Goal: Task Accomplishment & Management: Use online tool/utility

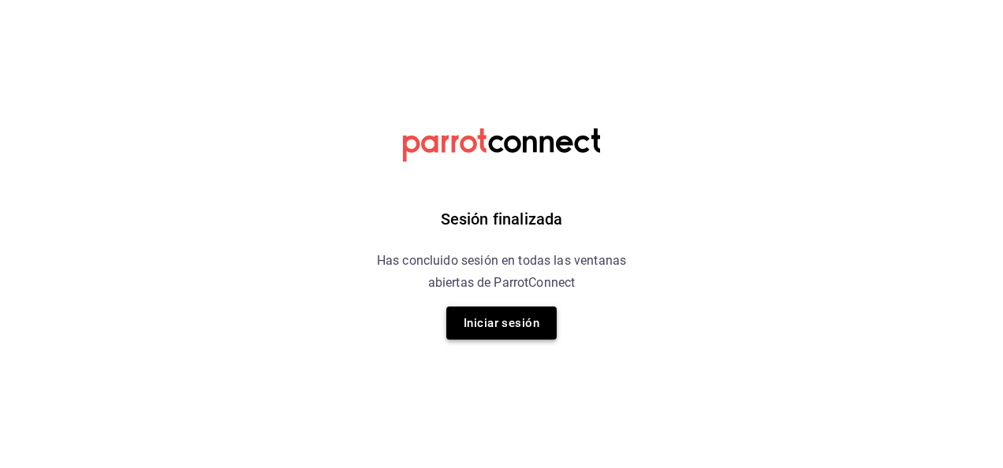
click at [526, 328] on button "Iniciar sesión" at bounding box center [501, 323] width 110 height 33
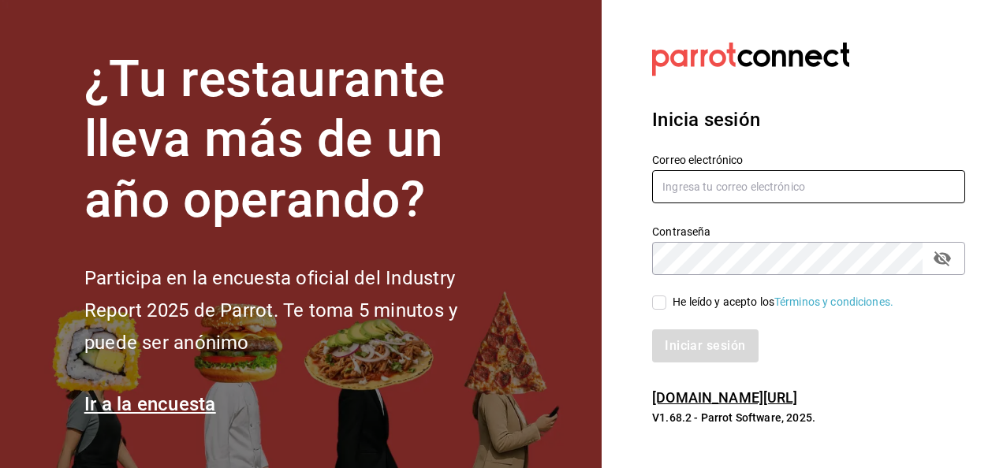
type input "[PERSON_NAME][EMAIL_ADDRESS][PERSON_NAME][DOMAIN_NAME]"
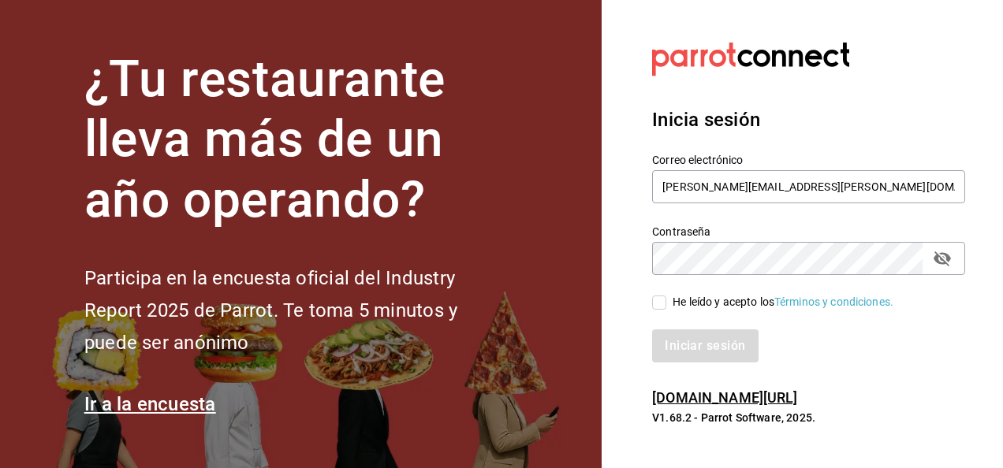
click at [662, 306] on input "He leído y acepto los Términos y condiciones." at bounding box center [659, 303] width 14 height 14
checkbox input "true"
click at [705, 342] on button "Iniciar sesión" at bounding box center [705, 345] width 107 height 33
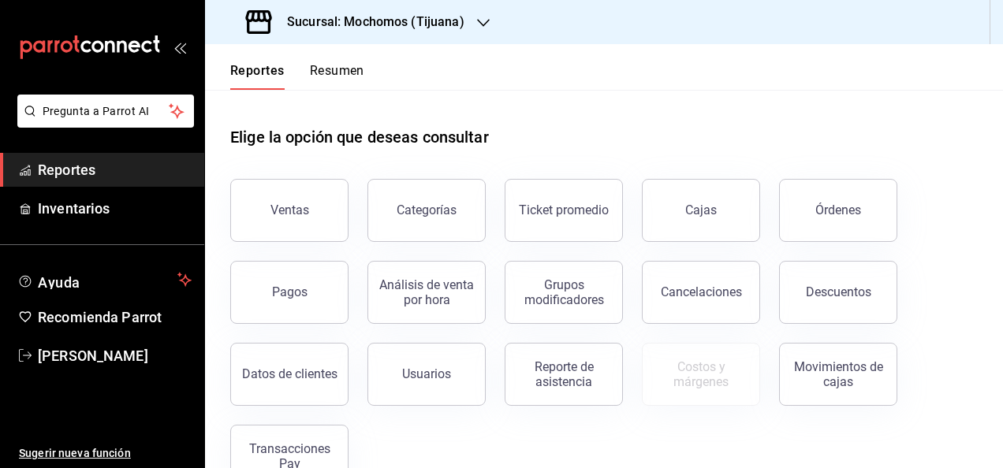
click at [477, 20] on icon "button" at bounding box center [483, 23] width 13 height 8
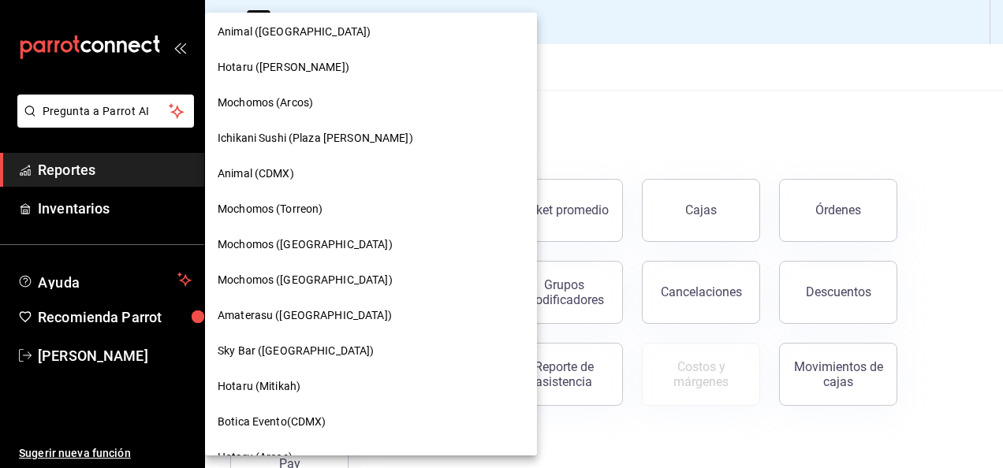
scroll to position [315, 0]
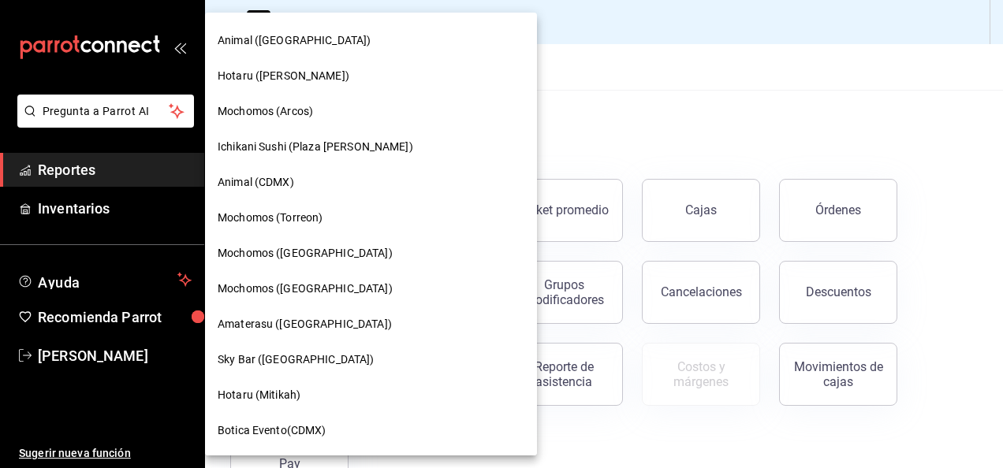
click at [358, 334] on div "Amaterasu (Metropolitan)" at bounding box center [371, 324] width 332 height 35
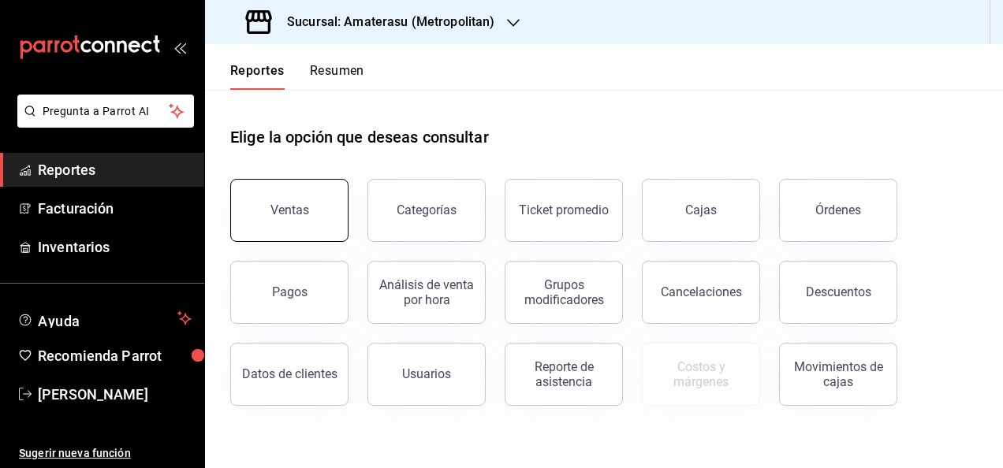
click at [319, 218] on button "Ventas" at bounding box center [289, 210] width 118 height 63
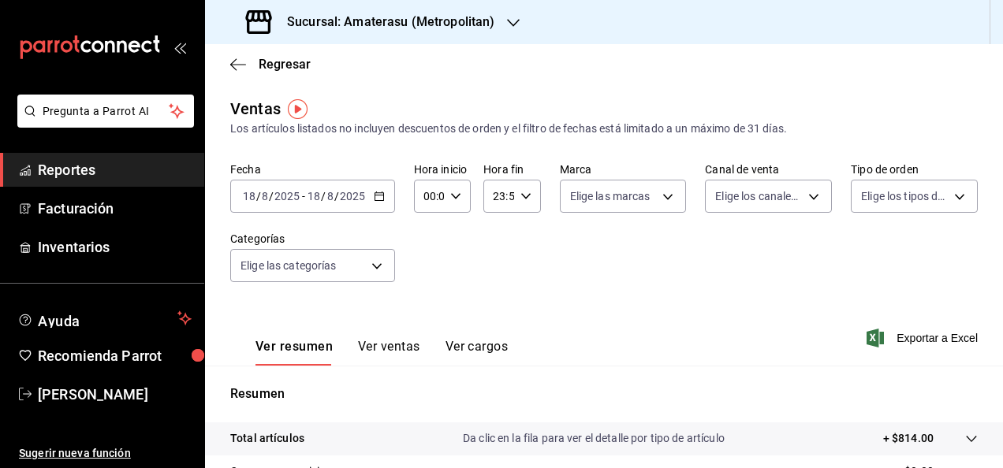
click at [378, 200] on \(Stroke\) "button" at bounding box center [378, 196] width 9 height 9
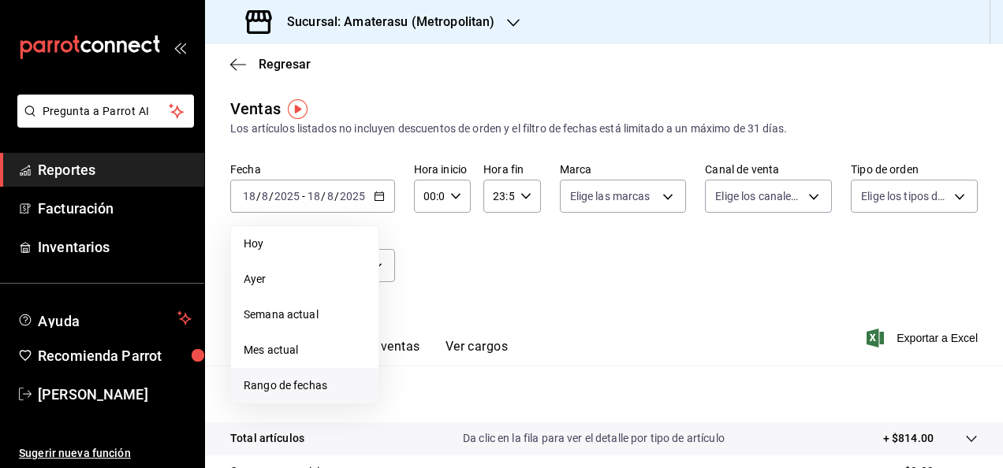
click at [331, 376] on li "Rango de fechas" at bounding box center [304, 385] width 147 height 35
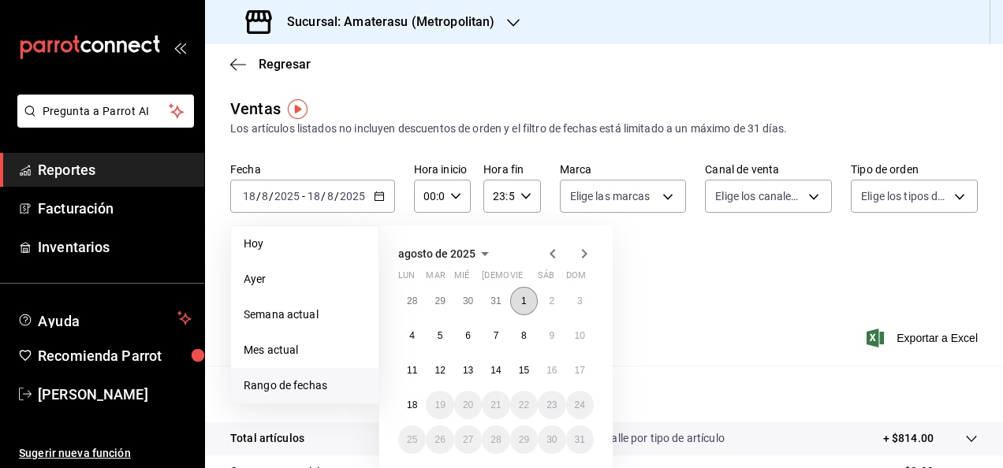
click at [515, 301] on button "1" at bounding box center [524, 301] width 28 height 28
click at [520, 307] on button "1" at bounding box center [524, 301] width 28 height 28
click at [580, 366] on abbr "17" at bounding box center [580, 370] width 10 height 11
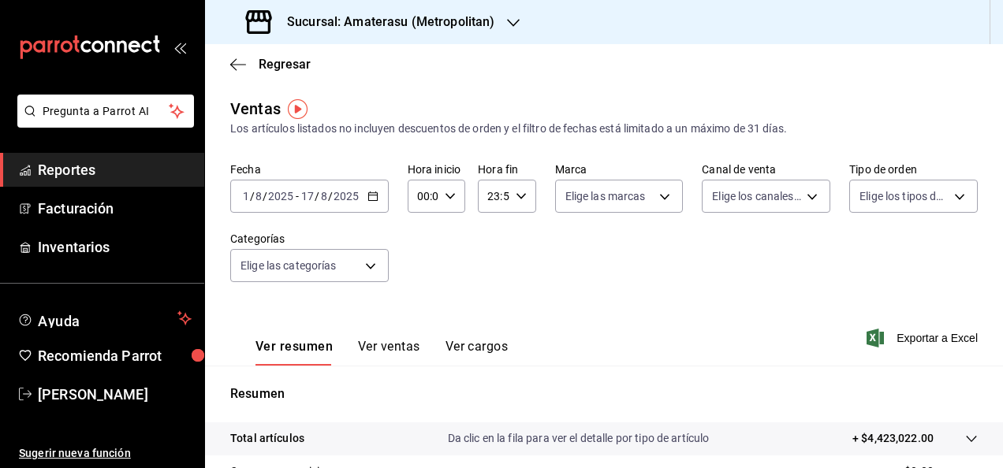
click at [453, 199] on div "00:00 Hora inicio" at bounding box center [436, 196] width 58 height 33
click at [419, 273] on span "05" at bounding box center [420, 268] width 3 height 13
type input "05:00"
click at [515, 201] on div at bounding box center [501, 234] width 1003 height 468
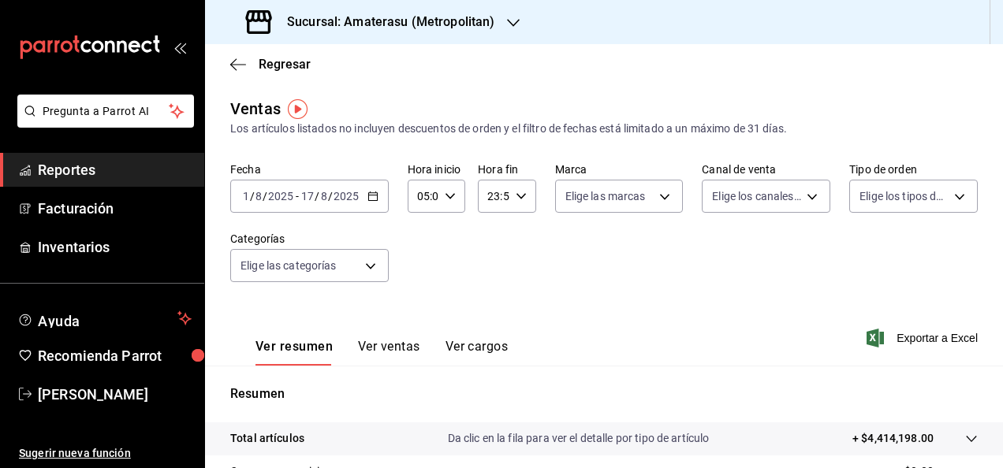
click at [520, 197] on icon "button" at bounding box center [520, 196] width 11 height 11
click at [488, 268] on span "05" at bounding box center [489, 268] width 3 height 13
click at [519, 230] on span "00" at bounding box center [517, 236] width 3 height 13
type input "05:00"
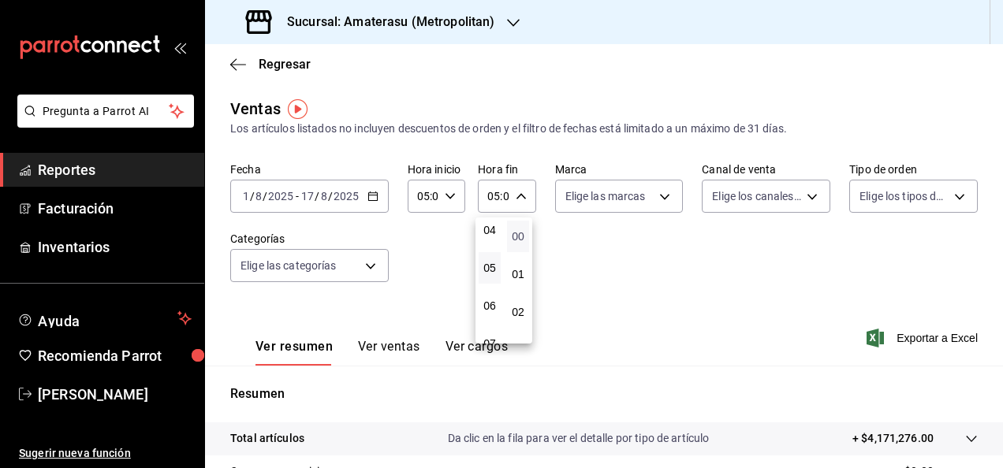
click at [519, 230] on span "00" at bounding box center [517, 236] width 3 height 13
click at [663, 251] on div at bounding box center [501, 234] width 1003 height 468
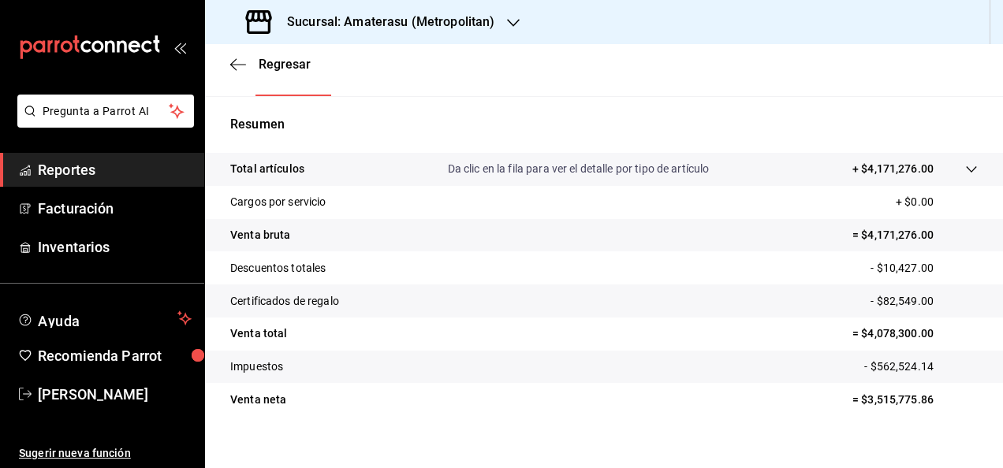
scroll to position [287, 0]
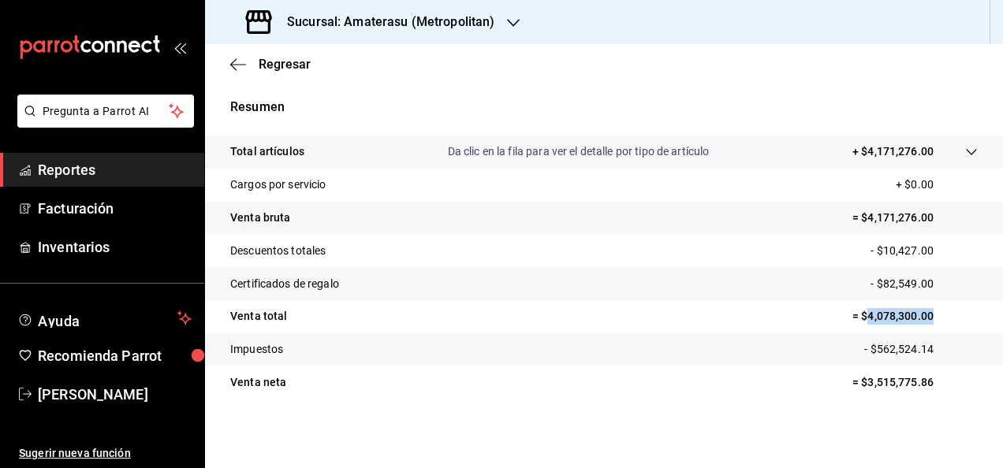
drag, startPoint x: 856, startPoint y: 315, endPoint x: 928, endPoint y: 319, distance: 72.6
click at [928, 319] on p "= $4,078,300.00" at bounding box center [914, 316] width 125 height 17
copy p "4,078,300.00"
click at [126, 167] on span "Reportes" at bounding box center [115, 169] width 154 height 21
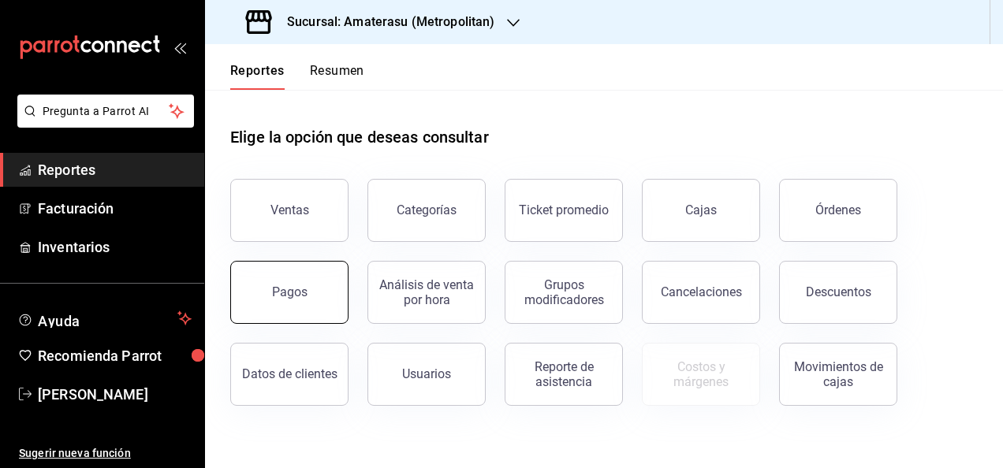
click at [306, 306] on button "Pagos" at bounding box center [289, 292] width 118 height 63
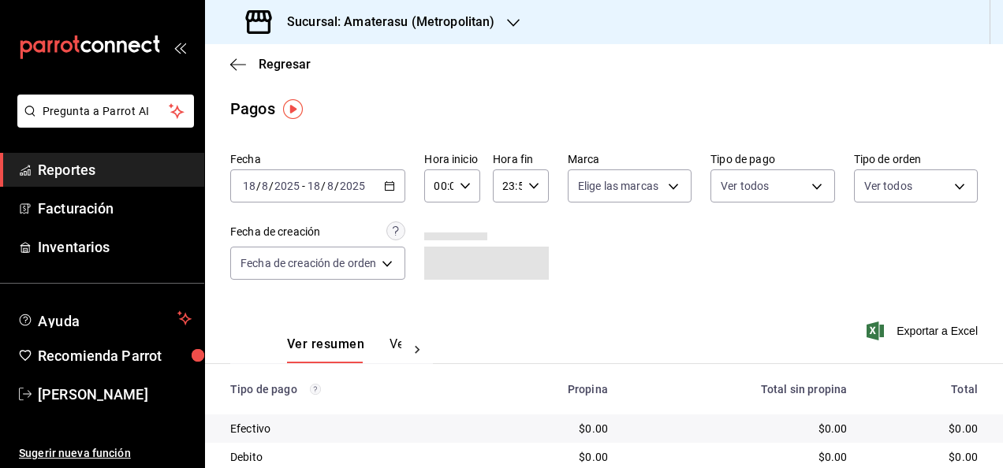
click at [389, 189] on icon "button" at bounding box center [389, 185] width 11 height 11
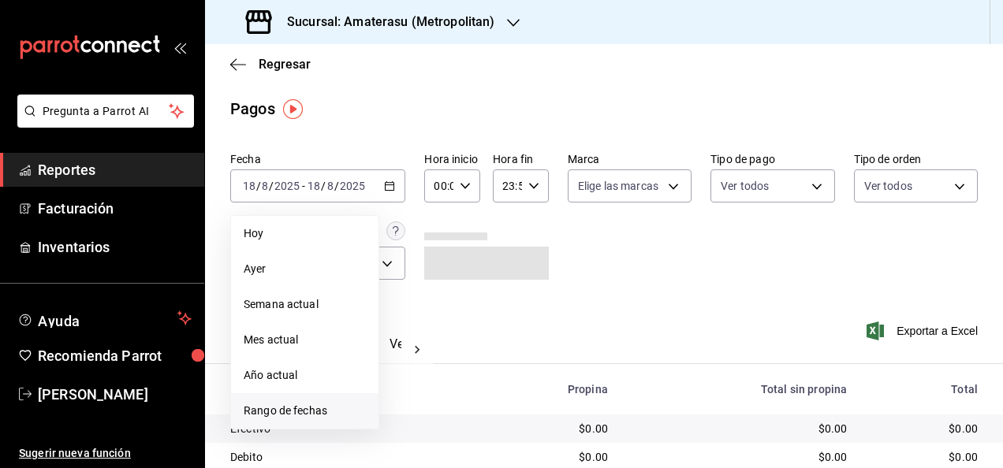
click at [321, 415] on span "Rango de fechas" at bounding box center [305, 411] width 122 height 17
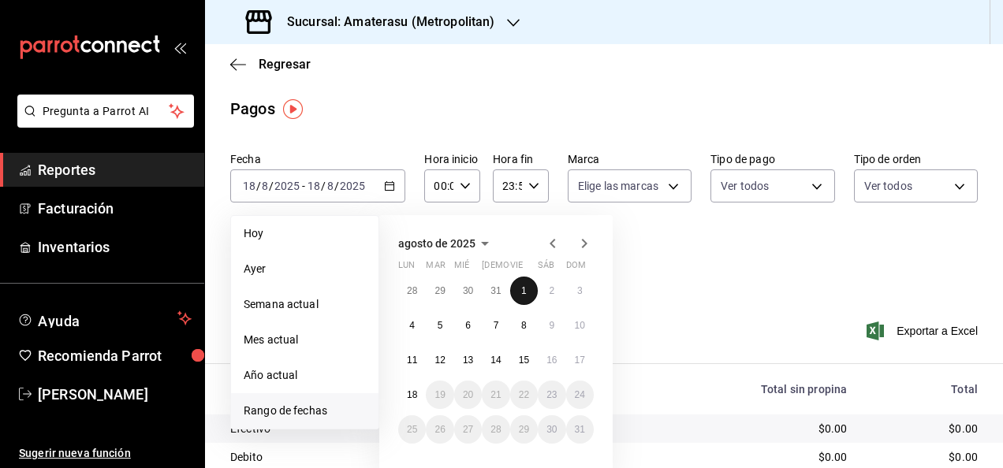
click at [529, 285] on button "1" at bounding box center [524, 291] width 28 height 28
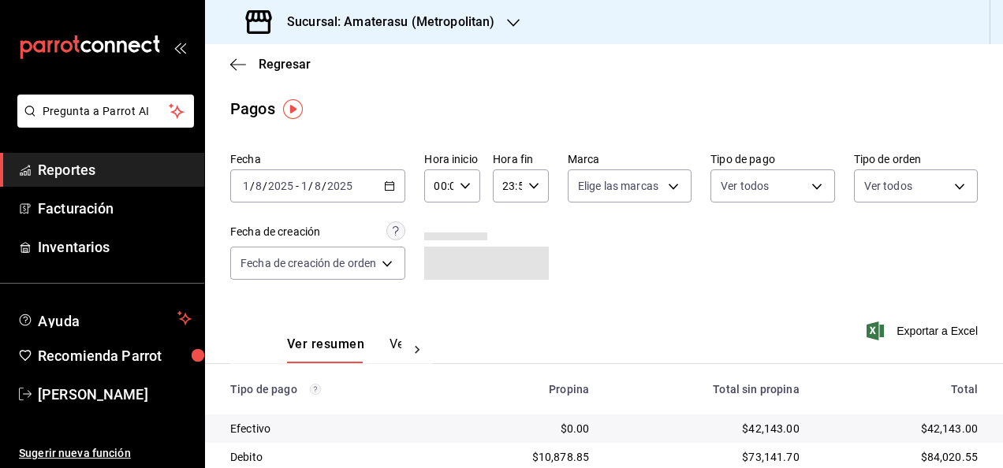
click at [389, 191] on icon "button" at bounding box center [389, 185] width 11 height 11
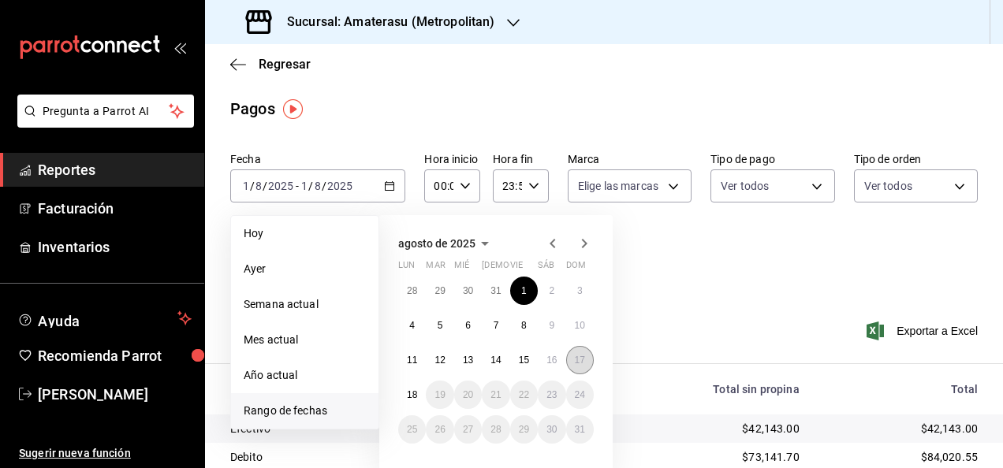
click at [575, 359] on abbr "17" at bounding box center [580, 360] width 10 height 11
click at [517, 284] on button "1" at bounding box center [524, 291] width 28 height 28
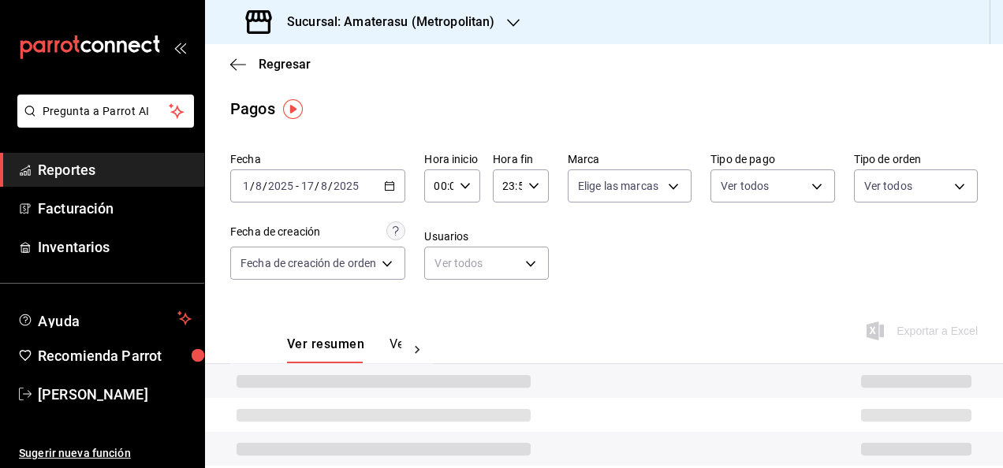
click at [470, 186] on div "00:00 Hora inicio" at bounding box center [452, 185] width 56 height 33
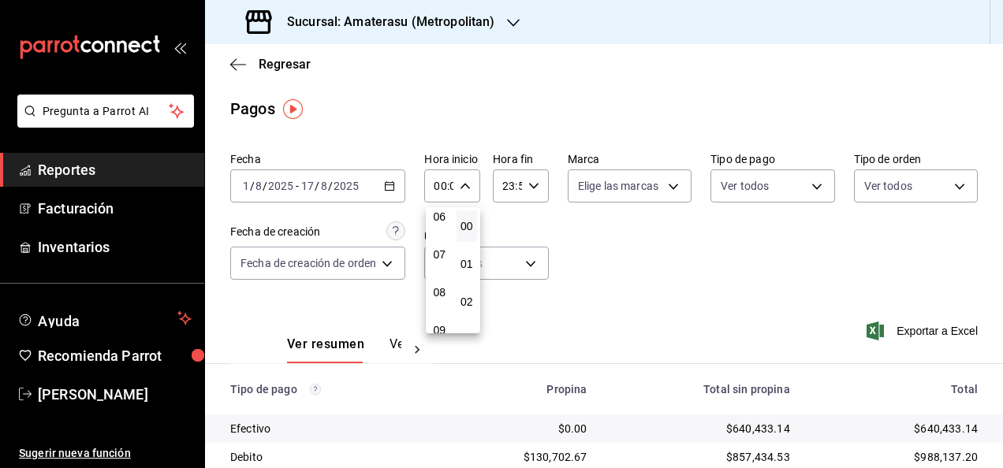
scroll to position [158, 0]
click at [448, 262] on button "05" at bounding box center [439, 258] width 21 height 32
type input "05:00"
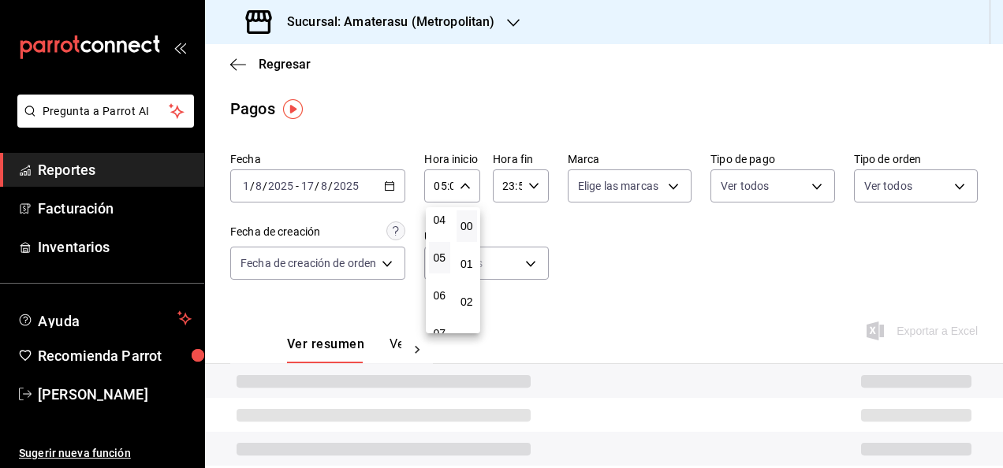
click at [550, 223] on div at bounding box center [501, 234] width 1003 height 468
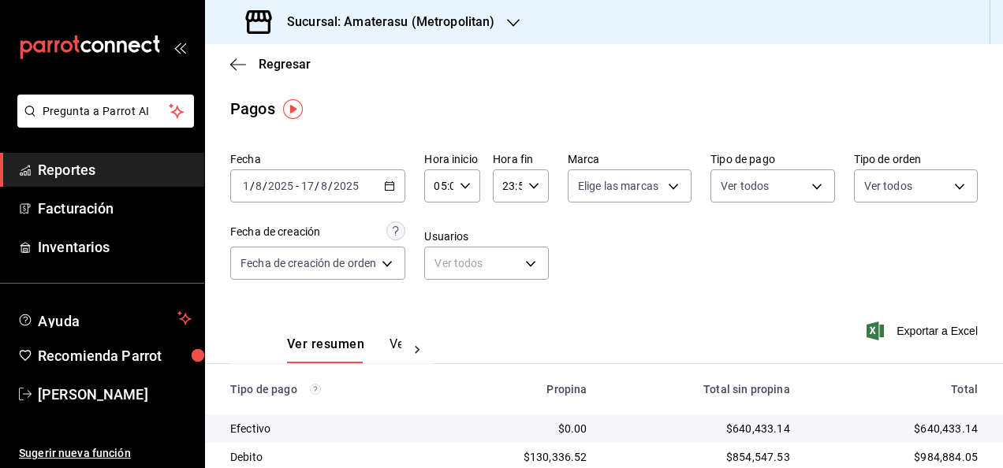
click at [528, 183] on icon "button" at bounding box center [533, 185] width 11 height 11
click at [511, 265] on button "05" at bounding box center [505, 258] width 21 height 32
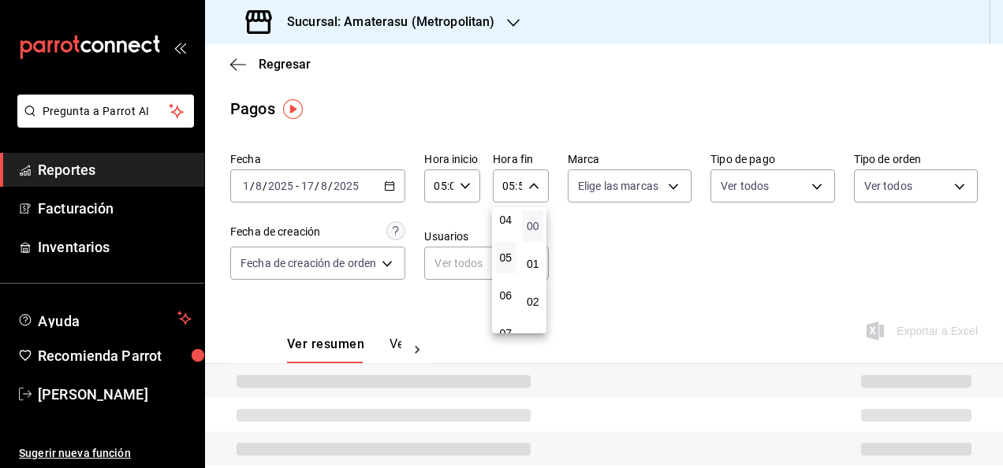
click at [533, 220] on span "00" at bounding box center [533, 226] width 2 height 13
type input "05:00"
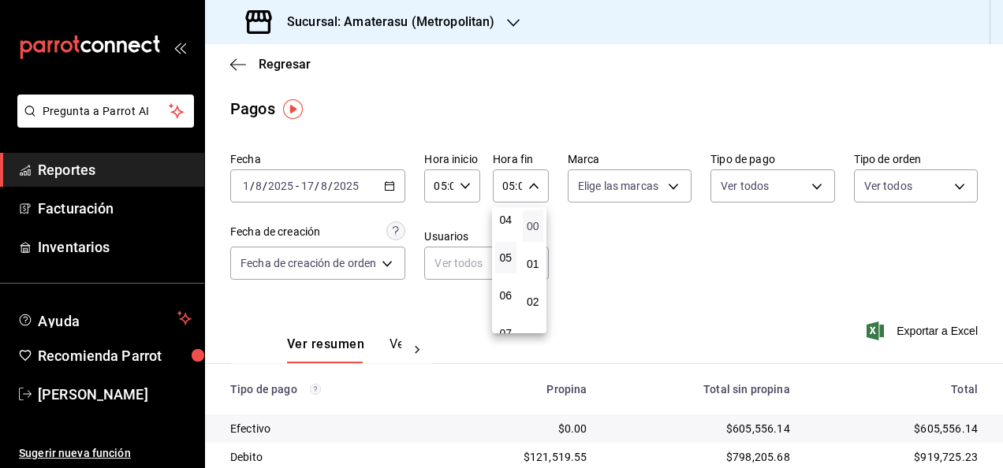
click at [533, 220] on span "00" at bounding box center [533, 226] width 2 height 13
click at [683, 255] on div at bounding box center [501, 234] width 1003 height 468
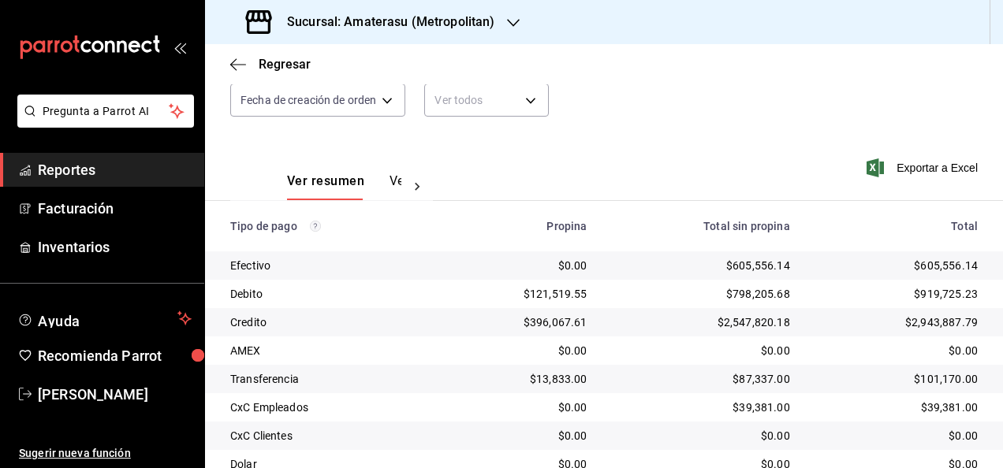
scroll to position [227, 0]
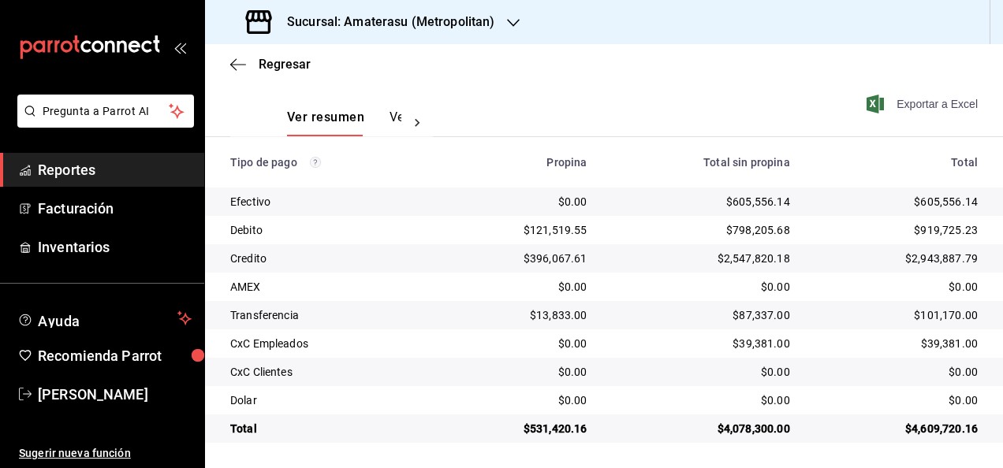
click at [914, 102] on span "Exportar a Excel" at bounding box center [923, 104] width 108 height 19
click at [507, 24] on icon "button" at bounding box center [513, 23] width 13 height 13
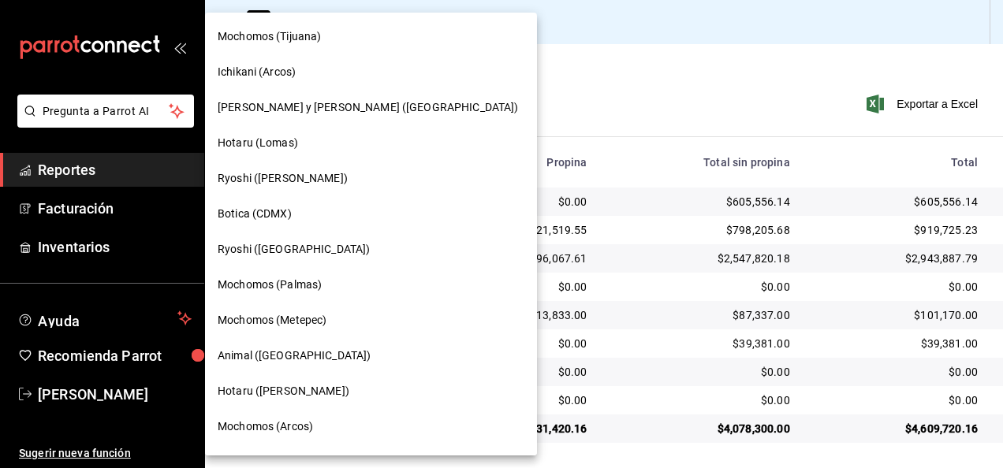
click at [329, 143] on div "Hotaru (Lomas)" at bounding box center [371, 143] width 307 height 17
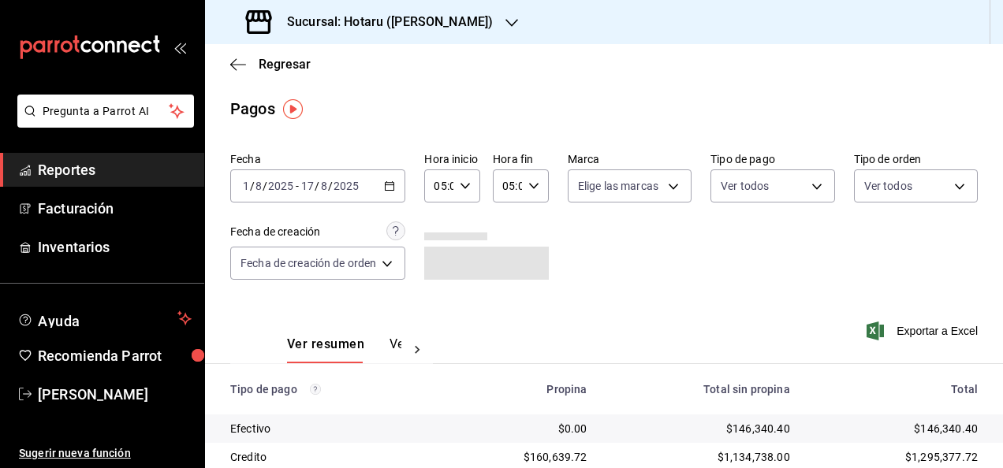
click at [538, 193] on div "05:00 Hora fin" at bounding box center [521, 185] width 56 height 33
click at [532, 225] on span "00" at bounding box center [533, 226] width 2 height 13
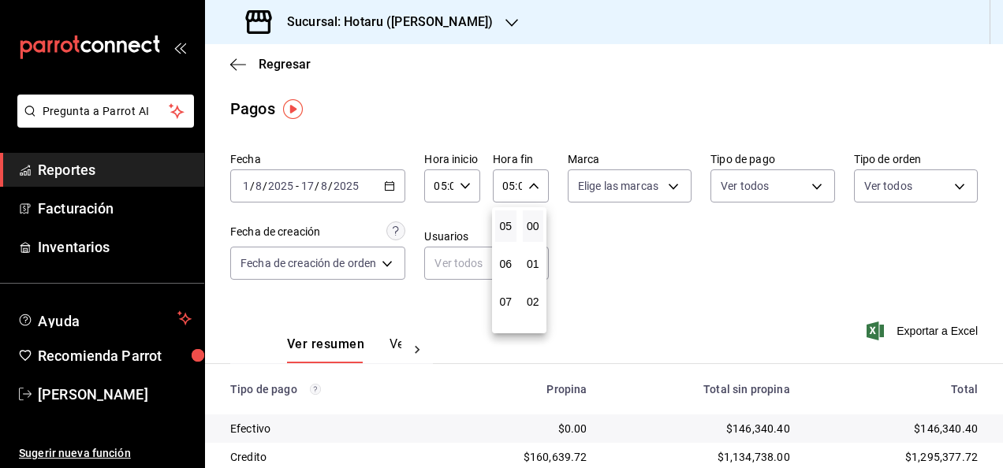
click at [650, 240] on div at bounding box center [501, 234] width 1003 height 468
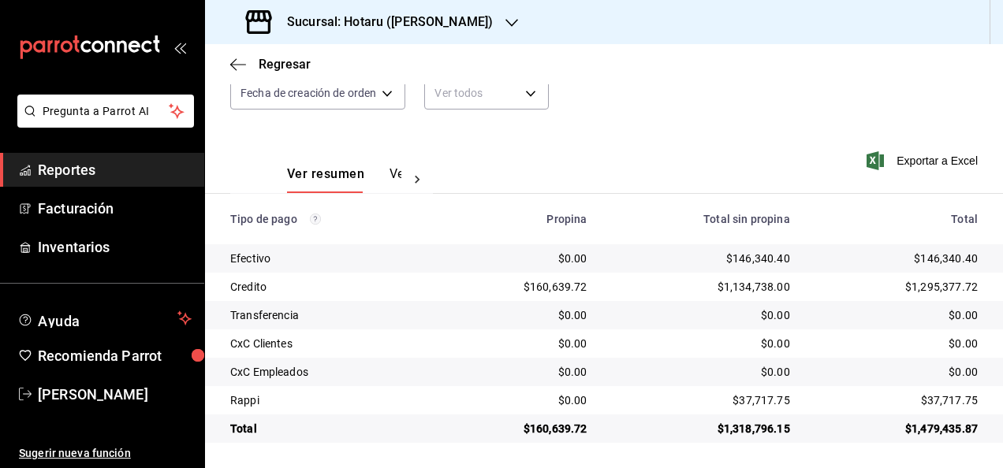
scroll to position [0, 0]
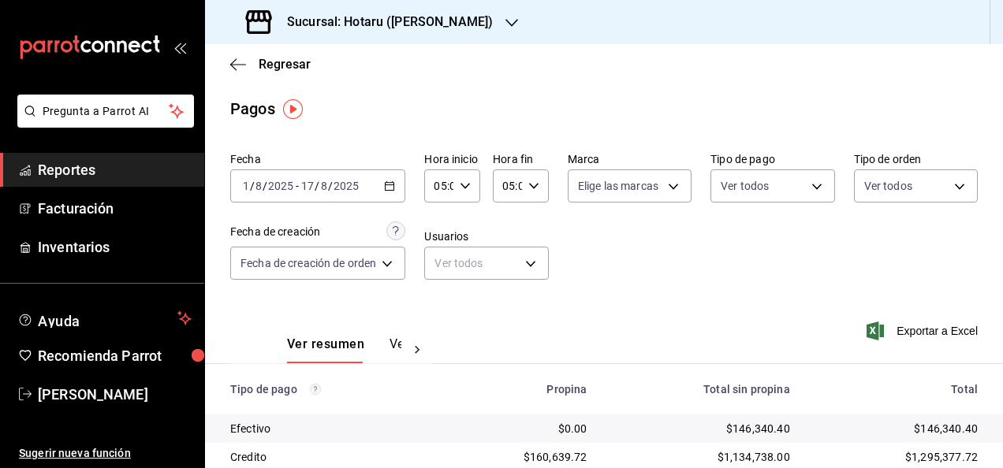
click at [121, 167] on span "Reportes" at bounding box center [115, 169] width 154 height 21
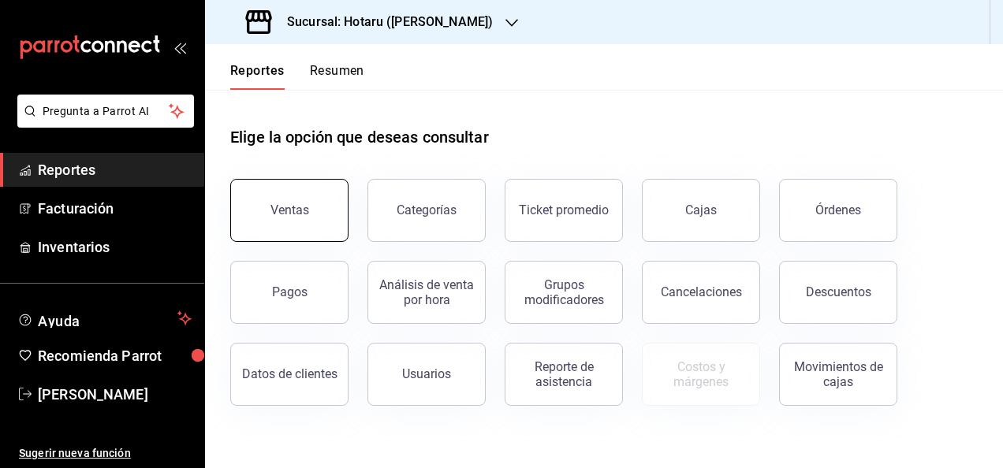
click at [306, 203] on div "Ventas" at bounding box center [289, 210] width 39 height 15
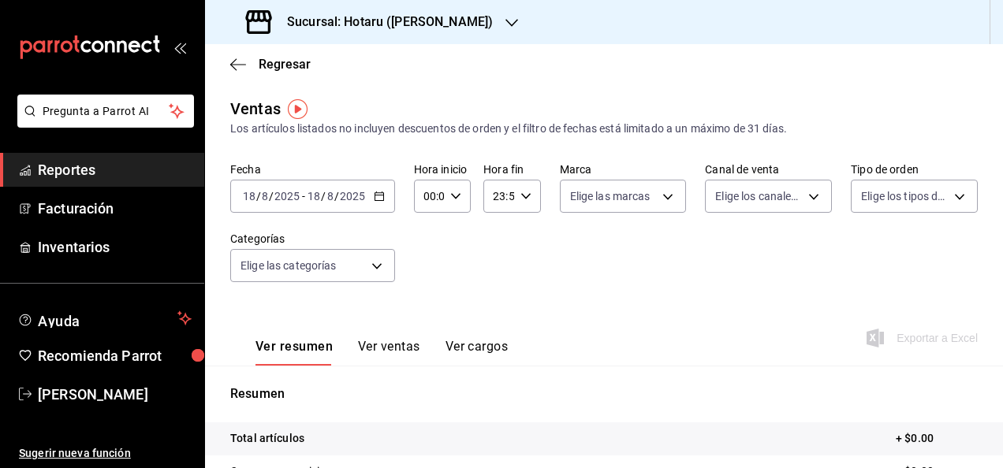
click at [381, 199] on icon "button" at bounding box center [379, 196] width 11 height 11
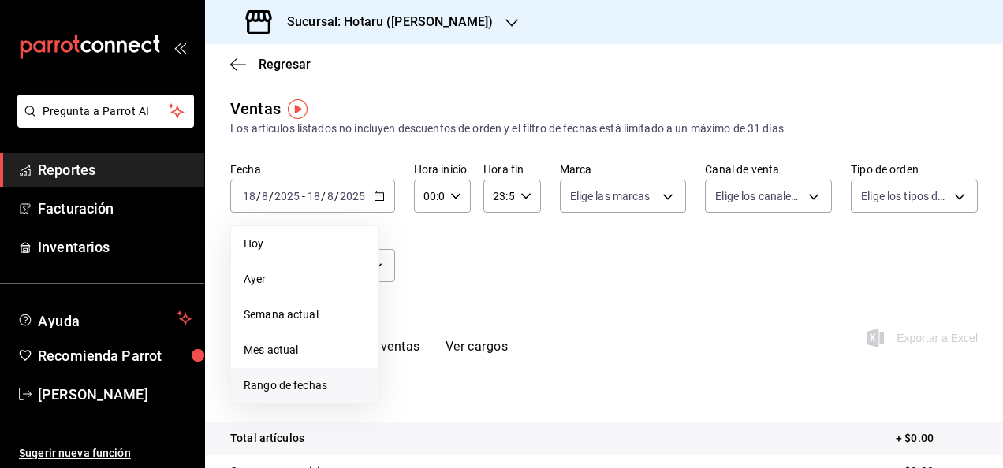
click at [323, 385] on span "Rango de fechas" at bounding box center [305, 386] width 122 height 17
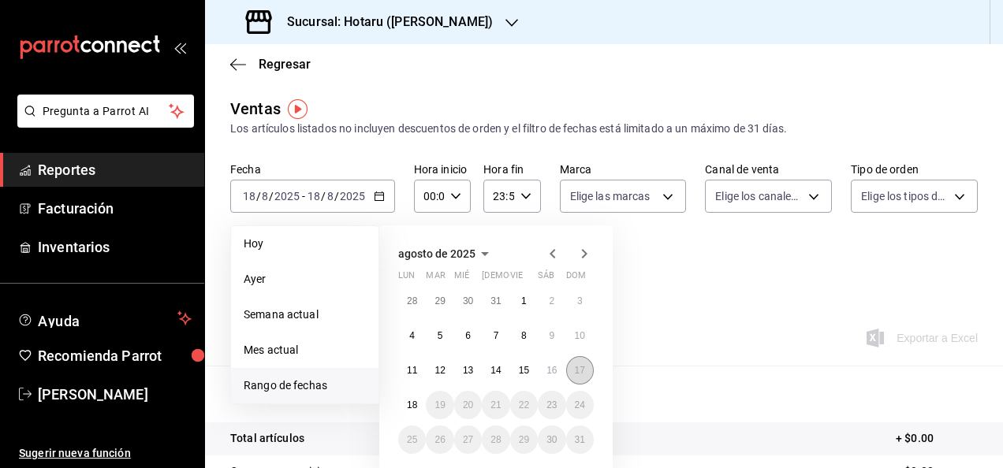
click at [577, 359] on button "17" at bounding box center [580, 370] width 28 height 28
click at [518, 296] on button "1" at bounding box center [524, 301] width 28 height 28
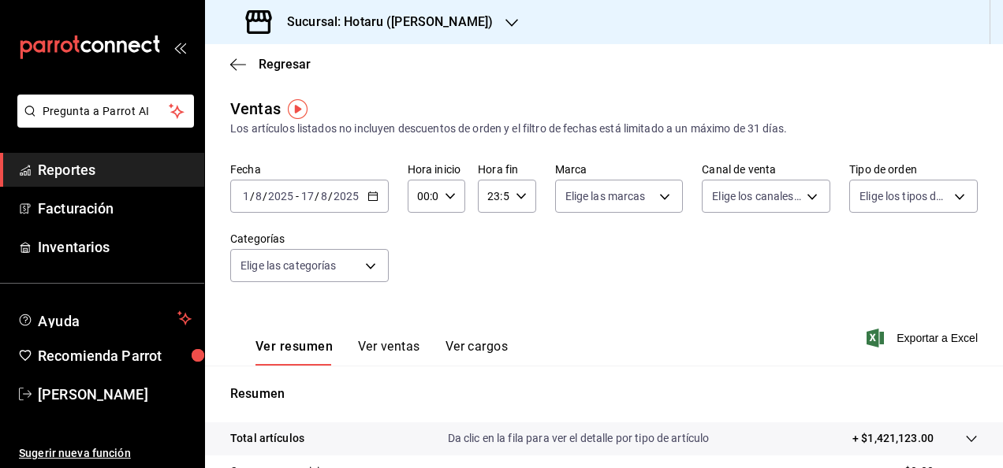
click at [449, 195] on \(Stroke\) "button" at bounding box center [449, 196] width 9 height 6
click at [413, 273] on button "05" at bounding box center [420, 268] width 22 height 32
type input "05:00"
click at [510, 244] on div at bounding box center [501, 234] width 1003 height 468
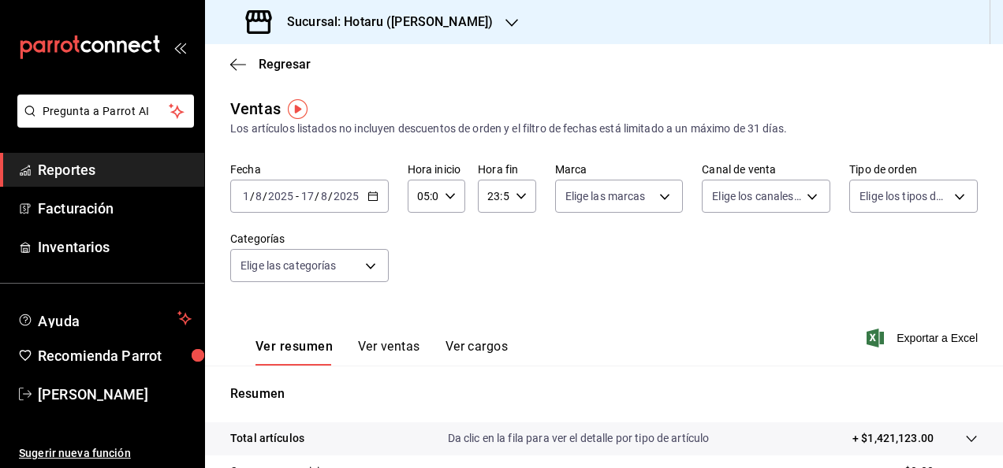
click at [523, 196] on div "23:59 Hora fin" at bounding box center [507, 196] width 58 height 33
click at [490, 277] on span "05" at bounding box center [489, 274] width 3 height 13
click at [522, 243] on button "00" at bounding box center [518, 237] width 22 height 32
type input "05:00"
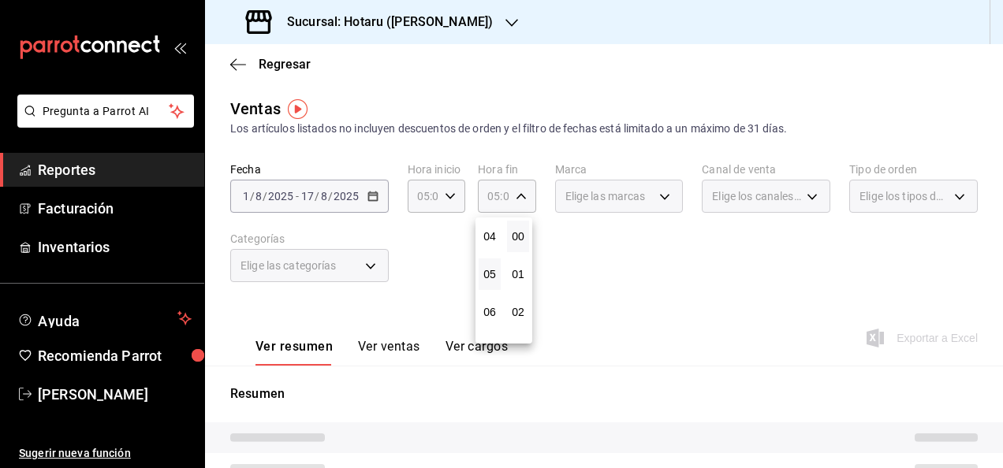
click at [523, 243] on button "00" at bounding box center [518, 237] width 22 height 32
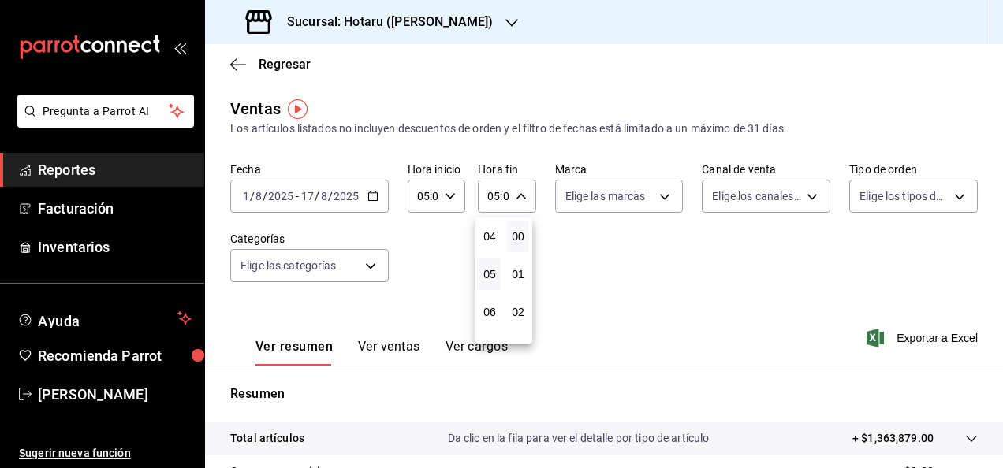
click at [615, 247] on div at bounding box center [501, 234] width 1003 height 468
click at [520, 189] on div "05:00 Hora fin" at bounding box center [507, 196] width 58 height 33
click at [516, 233] on span "00" at bounding box center [517, 236] width 3 height 13
click at [637, 247] on div at bounding box center [501, 234] width 1003 height 468
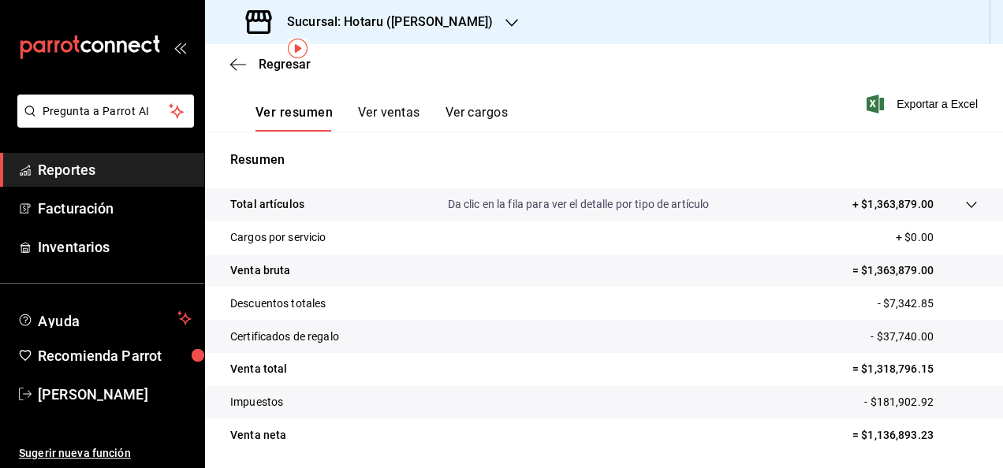
scroll to position [236, 0]
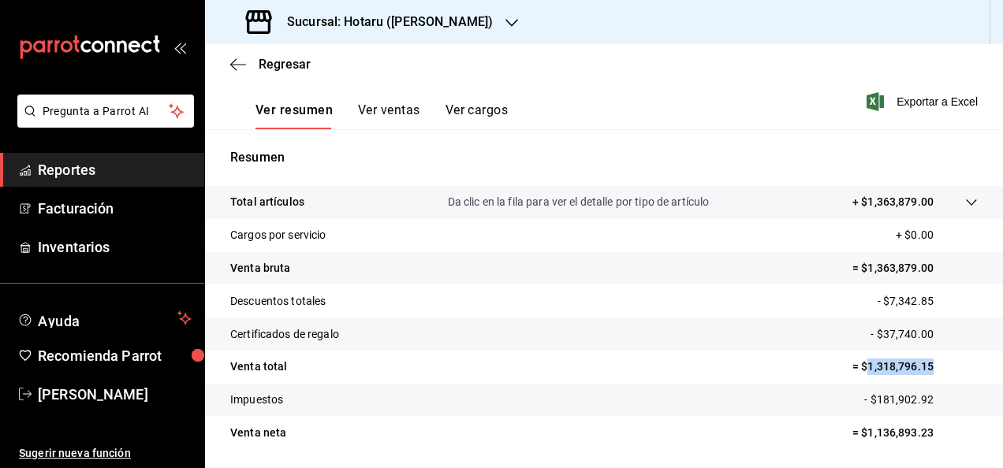
drag, startPoint x: 857, startPoint y: 369, endPoint x: 933, endPoint y: 364, distance: 76.6
click at [933, 364] on p "= $1,318,796.15" at bounding box center [914, 367] width 125 height 17
copy p "1,318,796.15"
click at [110, 165] on span "Reportes" at bounding box center [115, 169] width 154 height 21
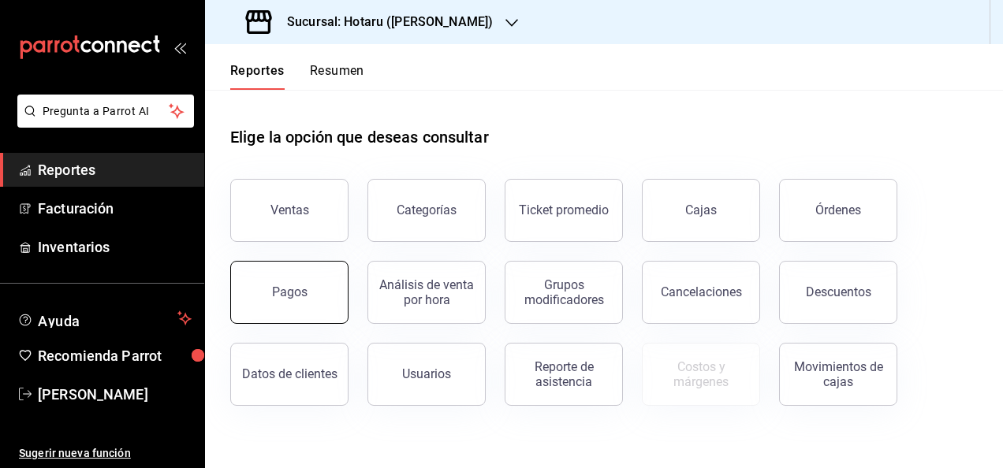
click at [300, 279] on button "Pagos" at bounding box center [289, 292] width 118 height 63
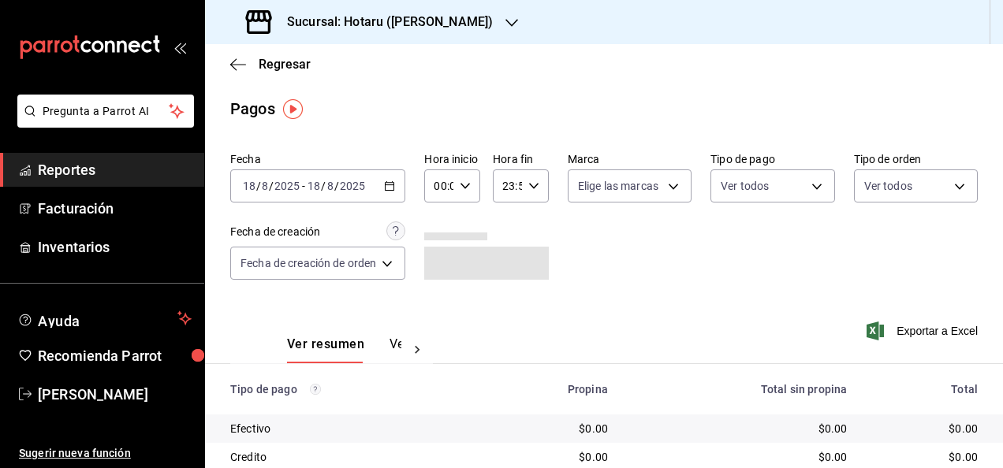
click at [393, 193] on div "2025-08-18 18 / 8 / 2025 - 2025-08-18 18 / 8 / 2025" at bounding box center [317, 185] width 175 height 33
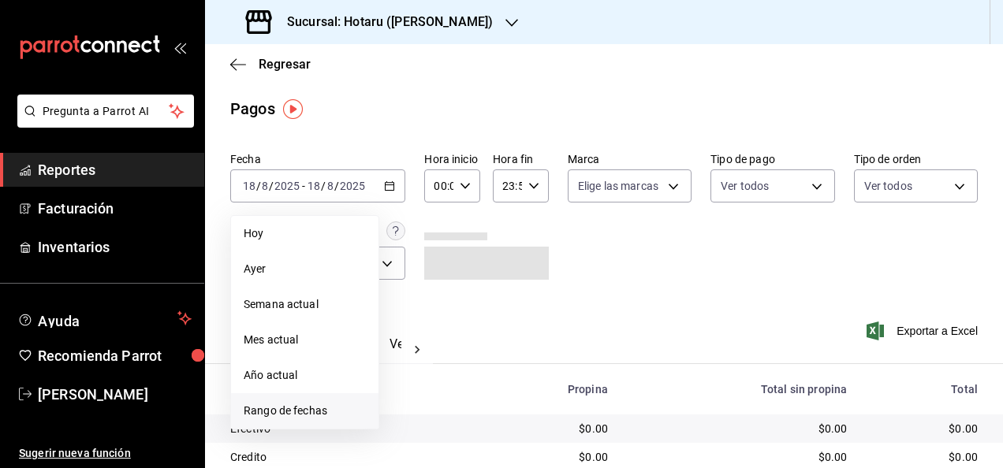
click at [311, 400] on li "Rango de fechas" at bounding box center [304, 410] width 147 height 35
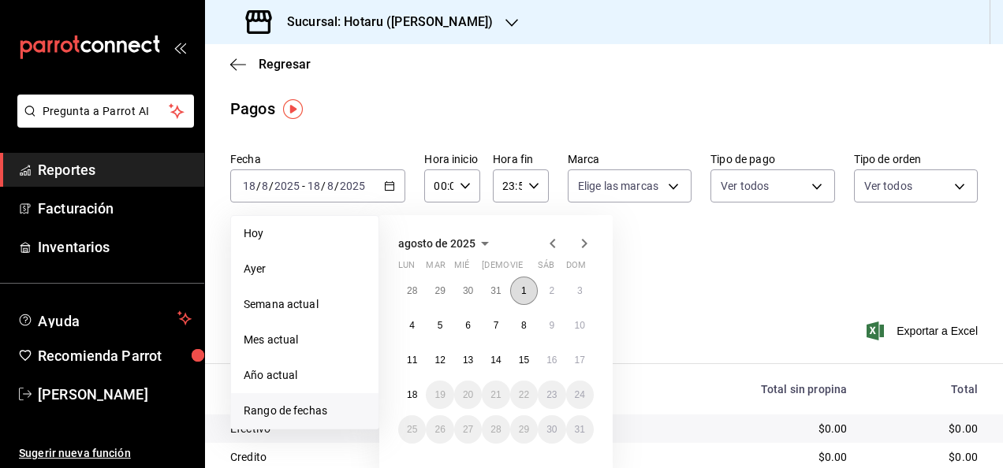
click at [520, 285] on button "1" at bounding box center [524, 291] width 28 height 28
click at [575, 363] on abbr "17" at bounding box center [580, 360] width 10 height 11
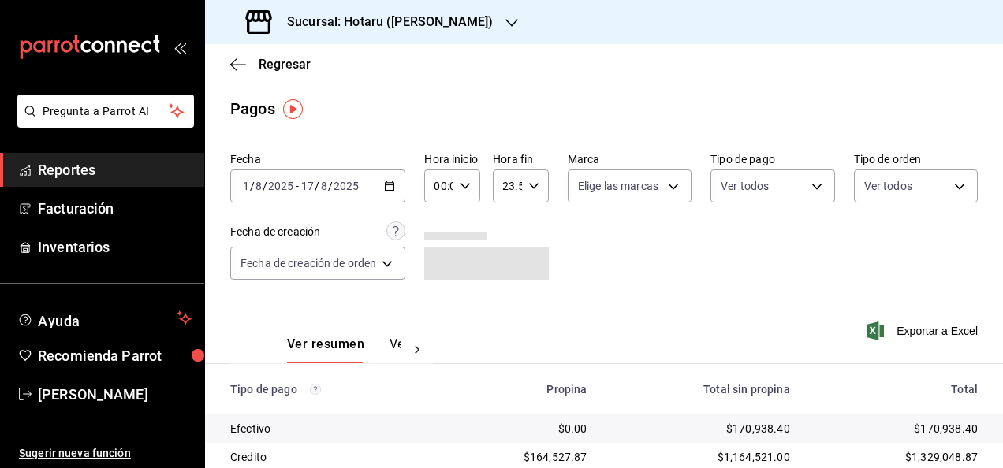
click at [471, 191] on div "00:00 Hora inicio" at bounding box center [452, 185] width 56 height 33
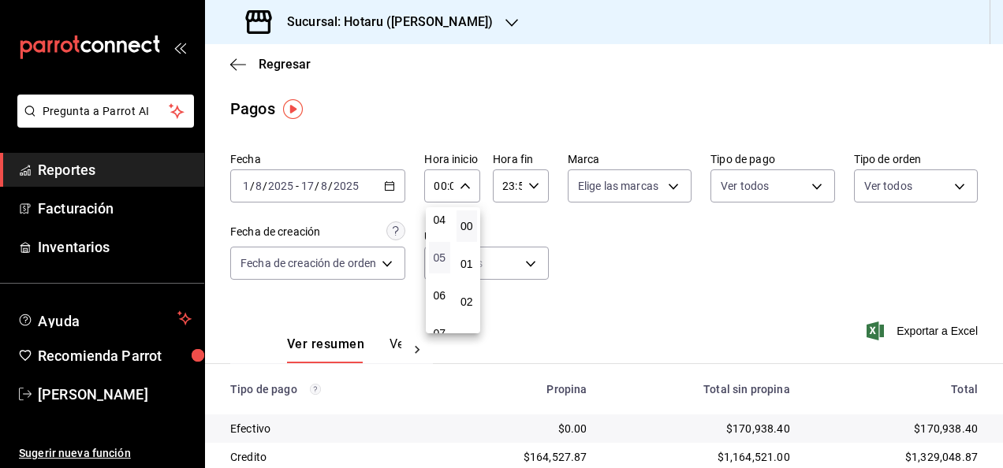
click at [440, 262] on span "05" at bounding box center [439, 257] width 2 height 13
type input "05:00"
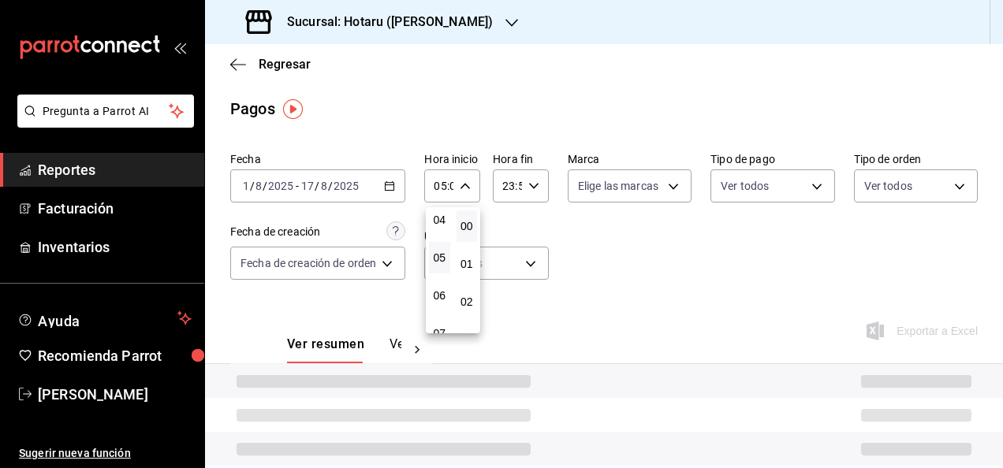
click at [562, 238] on div at bounding box center [501, 234] width 1003 height 468
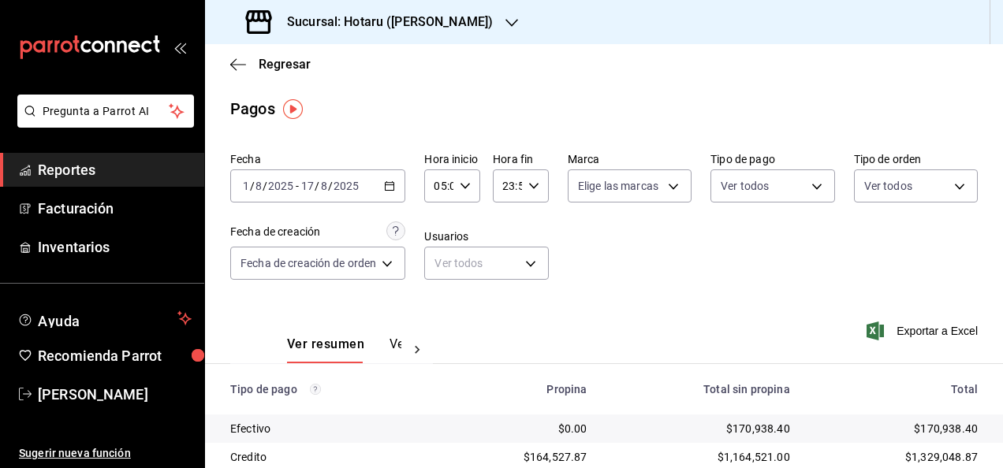
click at [534, 194] on div "23:59 Hora fin" at bounding box center [521, 185] width 56 height 33
click at [506, 266] on span "05" at bounding box center [505, 264] width 2 height 13
click at [534, 225] on span "00" at bounding box center [533, 226] width 2 height 13
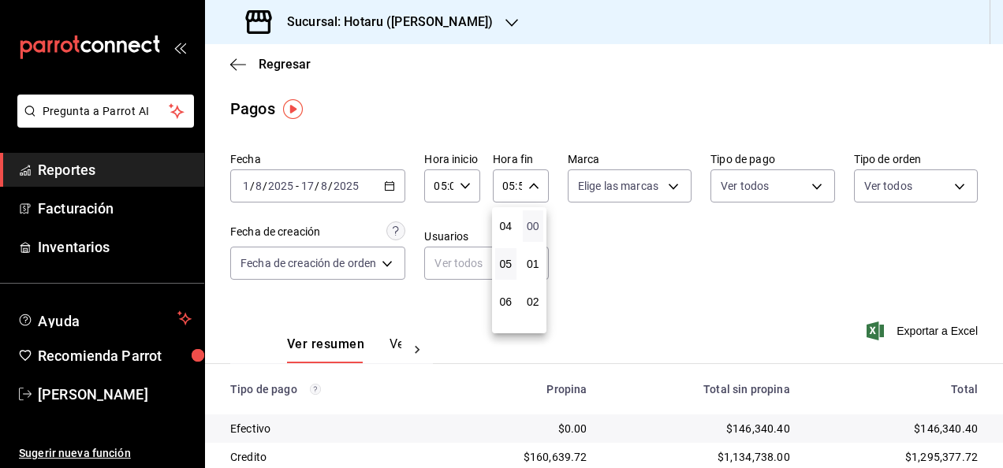
type input "05:00"
click at [662, 244] on div at bounding box center [501, 234] width 1003 height 468
click at [538, 188] on div "05:00 Hora fin" at bounding box center [521, 185] width 56 height 33
click at [534, 232] on span "00" at bounding box center [533, 226] width 2 height 13
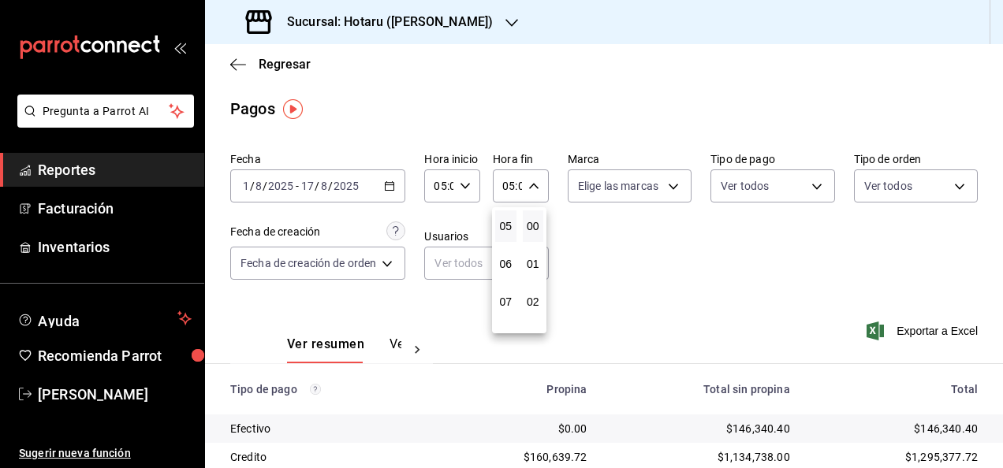
click at [662, 264] on div at bounding box center [501, 234] width 1003 height 468
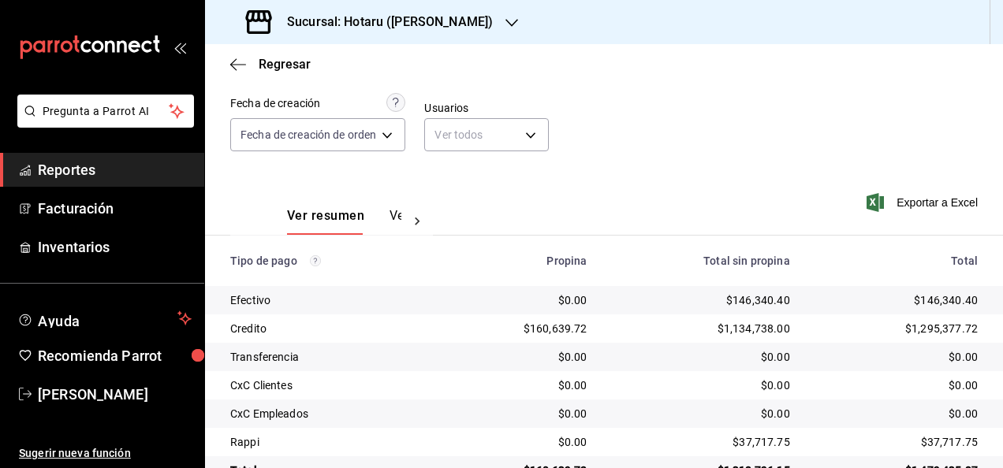
scroll to position [170, 0]
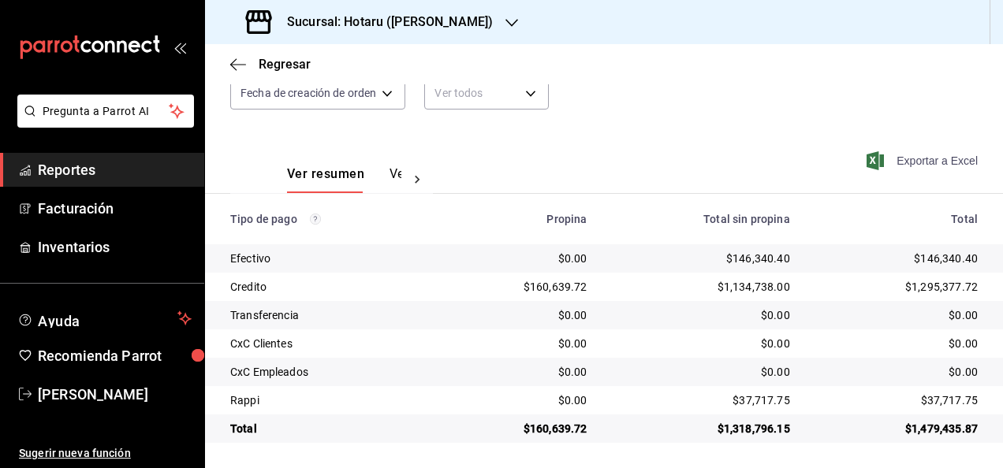
click at [921, 164] on span "Exportar a Excel" at bounding box center [923, 160] width 108 height 19
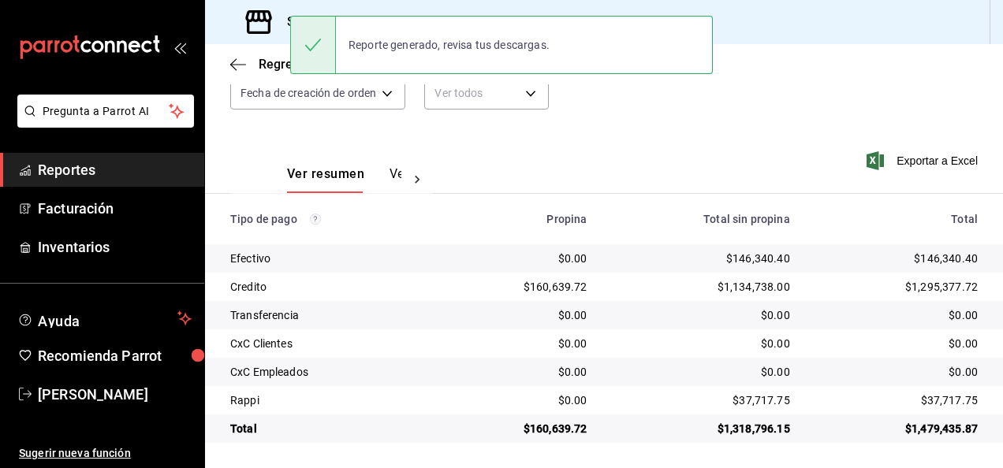
click at [486, 162] on div "Ver resumen Ver pagos Exportar a Excel" at bounding box center [604, 170] width 798 height 84
click at [371, 8] on div "Sucursal: Hotaru (Lomas)" at bounding box center [371, 22] width 307 height 44
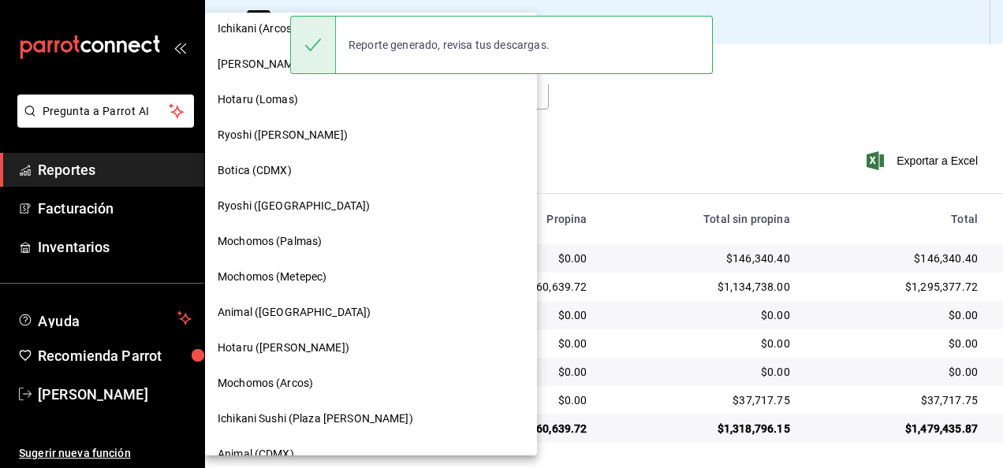
scroll to position [79, 0]
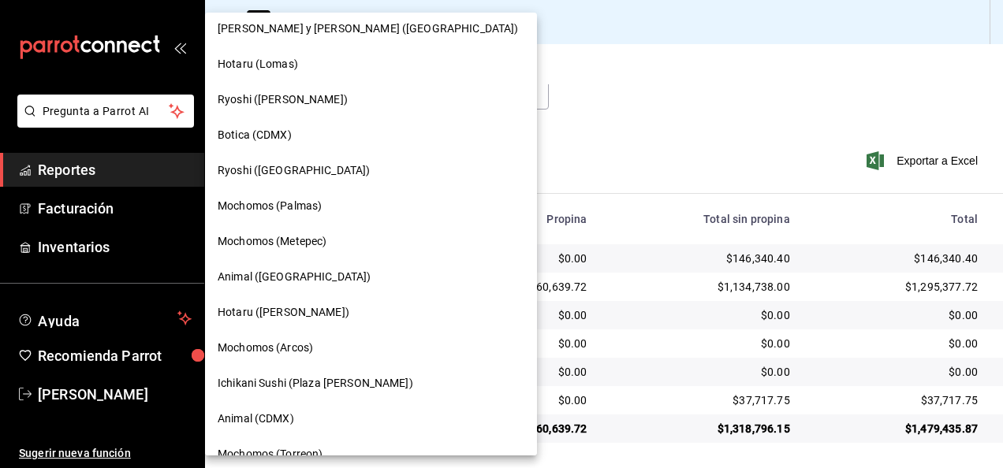
click at [326, 308] on div "Hotaru (Valle)" at bounding box center [371, 312] width 307 height 17
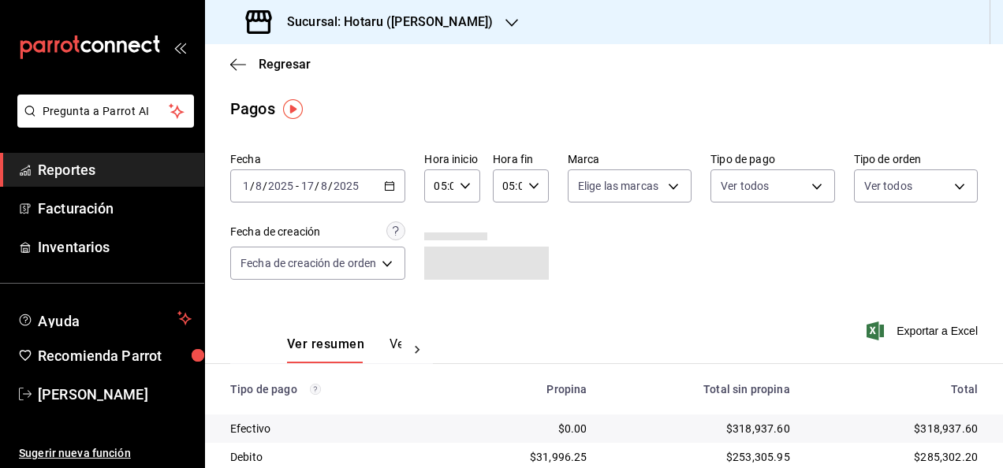
click at [399, 183] on div "2025-08-01 1 / 8 / 2025 - 2025-08-17 17 / 8 / 2025" at bounding box center [317, 185] width 175 height 33
click at [130, 173] on span "Reportes" at bounding box center [115, 169] width 154 height 21
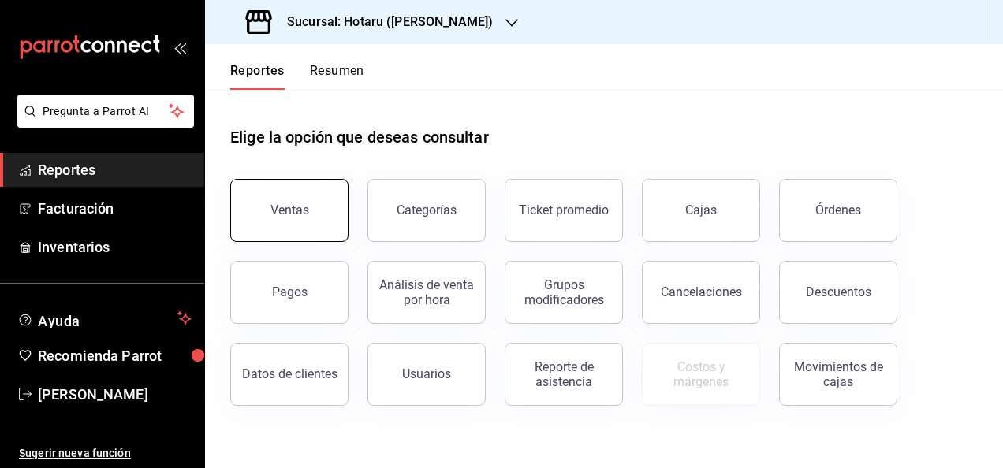
click at [281, 189] on button "Ventas" at bounding box center [289, 210] width 118 height 63
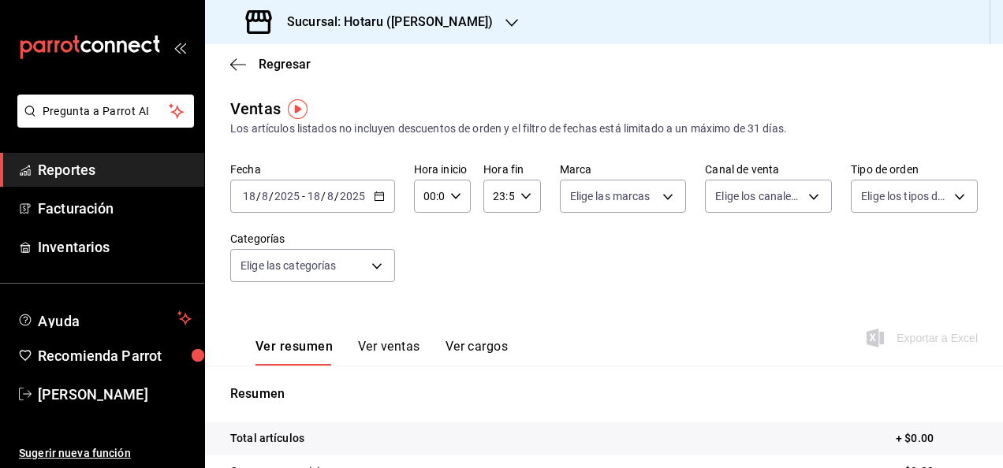
click at [379, 201] on \(Stroke\) "button" at bounding box center [378, 196] width 9 height 9
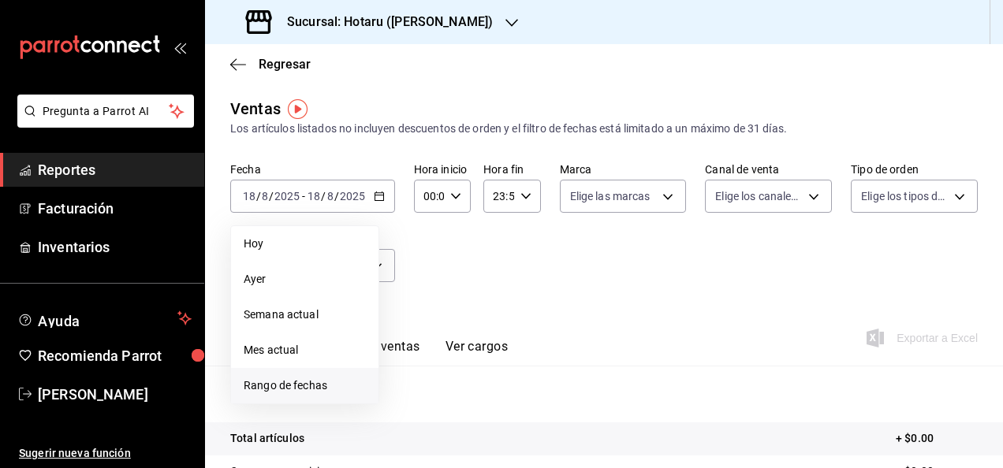
click at [339, 391] on span "Rango de fechas" at bounding box center [305, 386] width 122 height 17
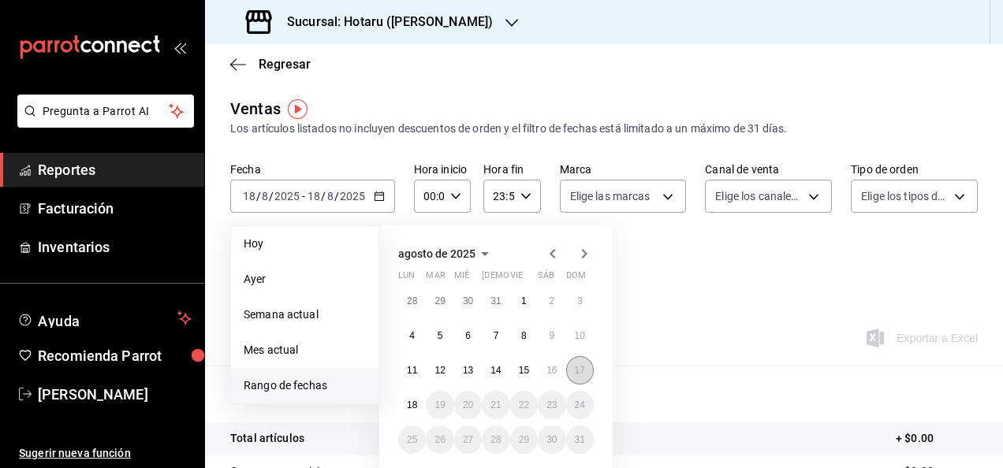
click at [578, 359] on button "17" at bounding box center [580, 370] width 28 height 28
click at [526, 296] on abbr "1" at bounding box center [524, 301] width 6 height 11
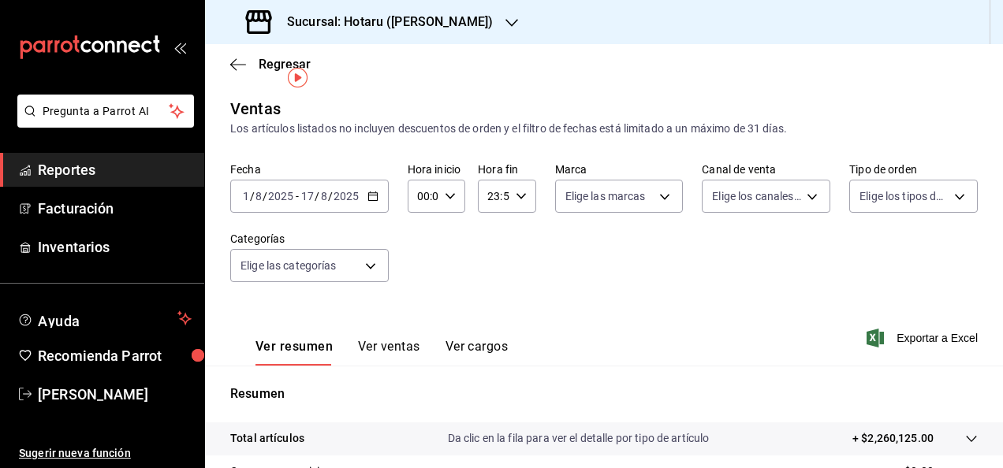
scroll to position [79, 0]
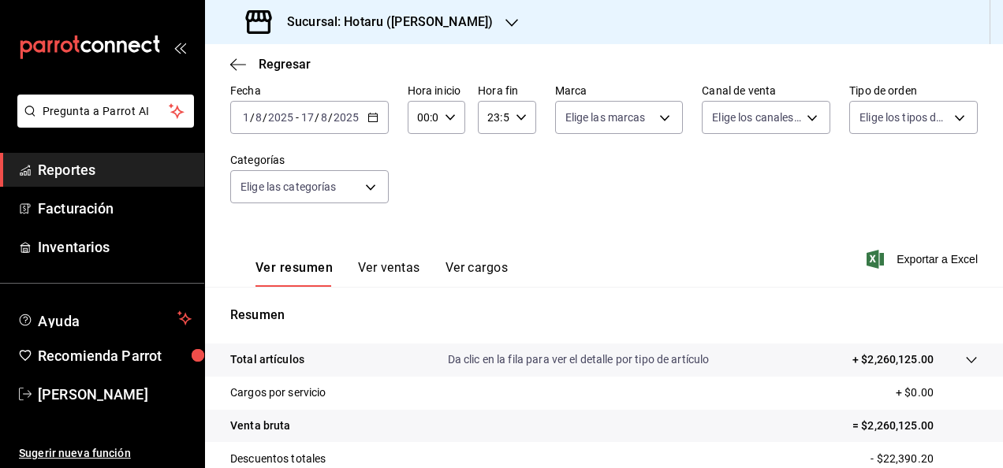
click at [452, 110] on div "00:00 Hora inicio" at bounding box center [436, 117] width 58 height 33
click at [419, 190] on span "05" at bounding box center [420, 189] width 3 height 13
type input "05:00"
click at [519, 183] on div at bounding box center [501, 234] width 1003 height 468
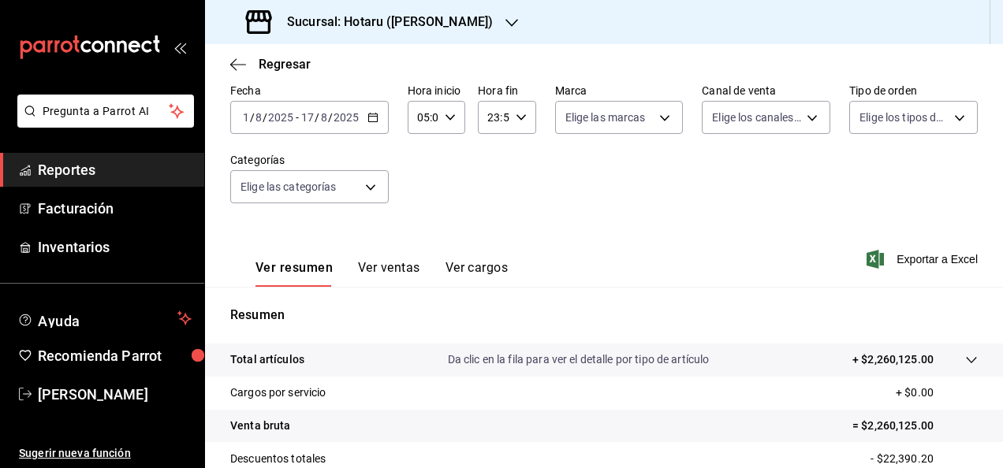
click at [517, 128] on div "23:59 Hora fin" at bounding box center [507, 117] width 58 height 33
drag, startPoint x: 489, startPoint y: 195, endPoint x: 508, endPoint y: 192, distance: 19.3
click at [489, 195] on span "05" at bounding box center [489, 195] width 3 height 13
click at [517, 154] on span "00" at bounding box center [517, 157] width 3 height 13
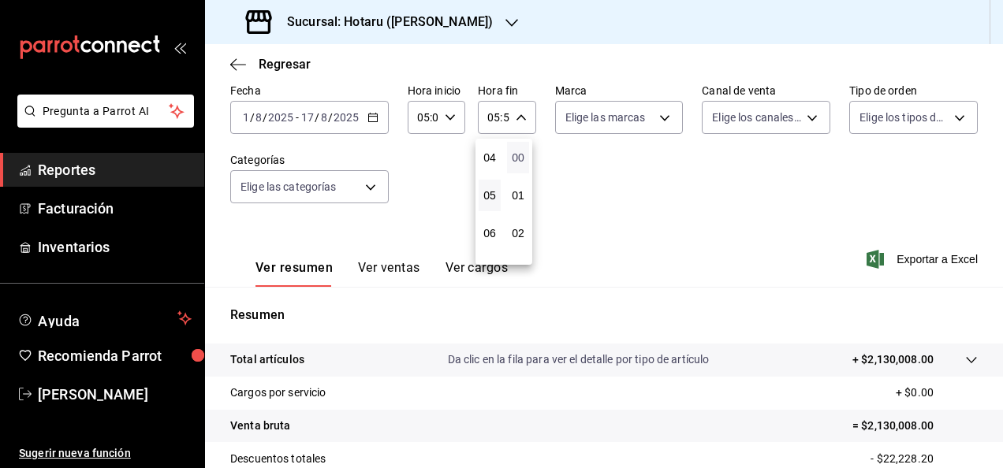
type input "05:00"
click at [577, 164] on div at bounding box center [501, 234] width 1003 height 468
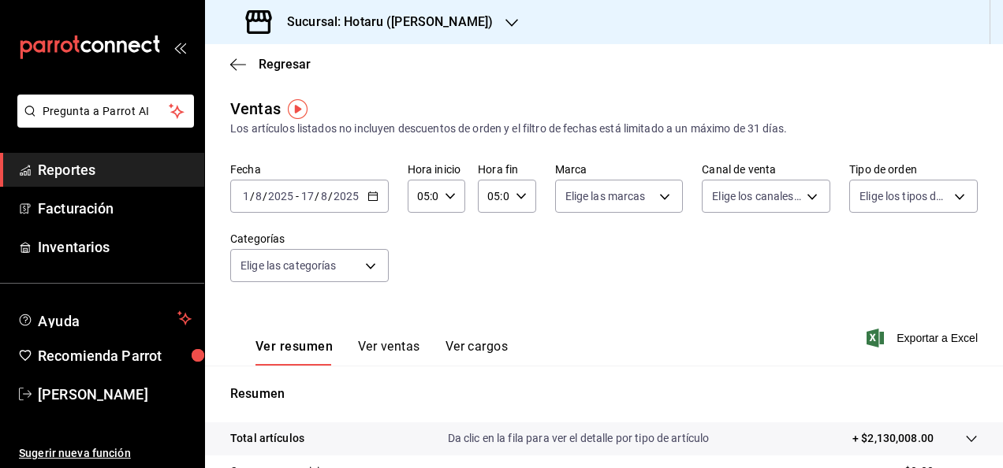
click at [519, 203] on div "05:00 Hora fin" at bounding box center [507, 196] width 58 height 33
click at [516, 236] on span "00" at bounding box center [517, 236] width 3 height 13
click at [649, 253] on div at bounding box center [501, 234] width 1003 height 468
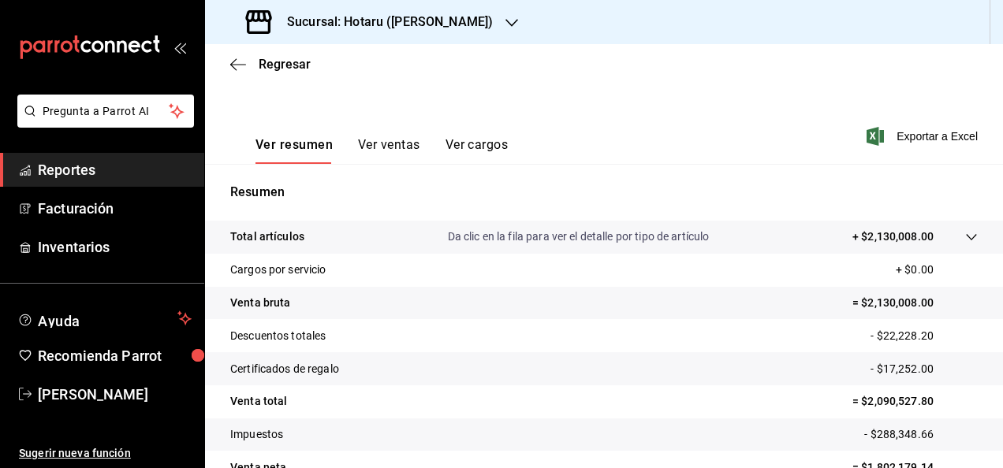
scroll to position [236, 0]
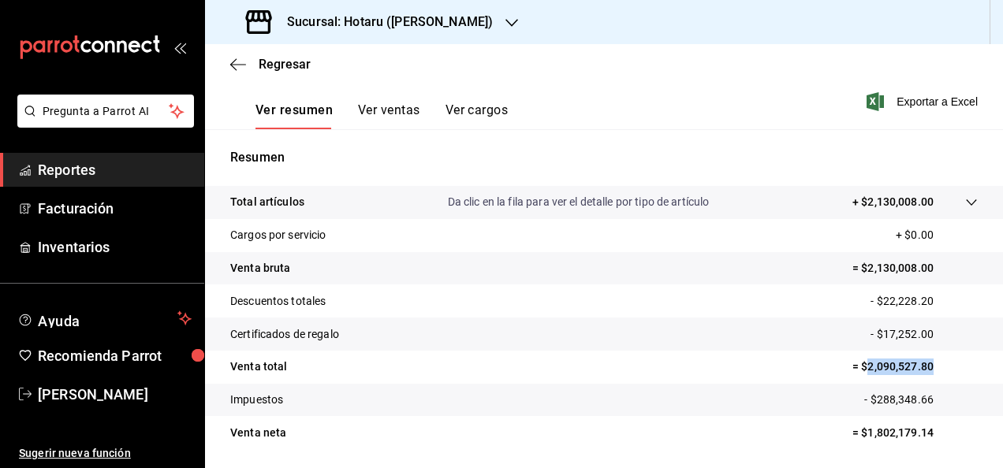
drag, startPoint x: 857, startPoint y: 368, endPoint x: 935, endPoint y: 373, distance: 78.2
click at [935, 373] on p "= $2,090,527.80" at bounding box center [914, 367] width 125 height 17
copy p "2,090,527.80"
click at [145, 166] on span "Reportes" at bounding box center [115, 169] width 154 height 21
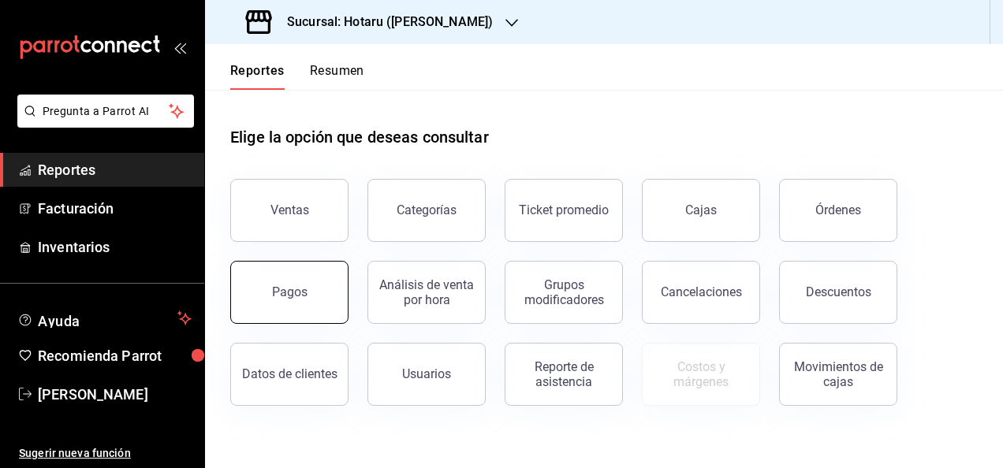
click at [287, 271] on button "Pagos" at bounding box center [289, 292] width 118 height 63
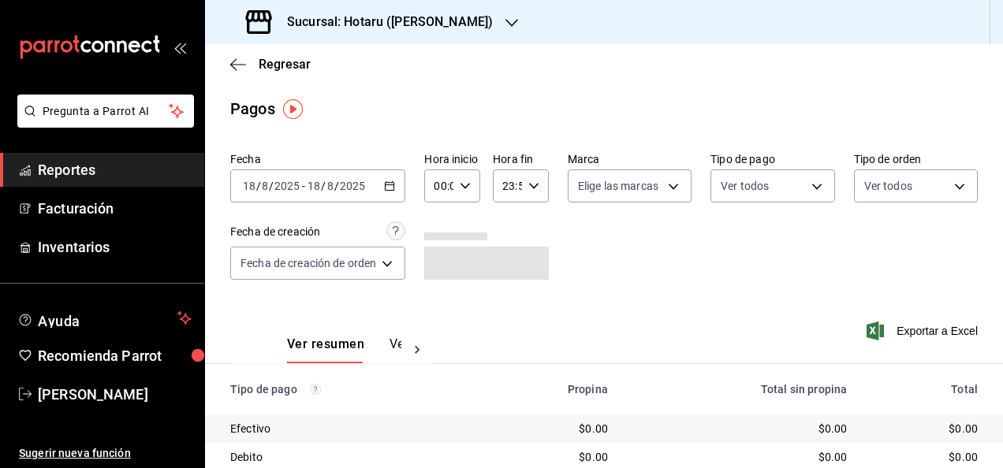
click at [392, 186] on icon "button" at bounding box center [389, 185] width 11 height 11
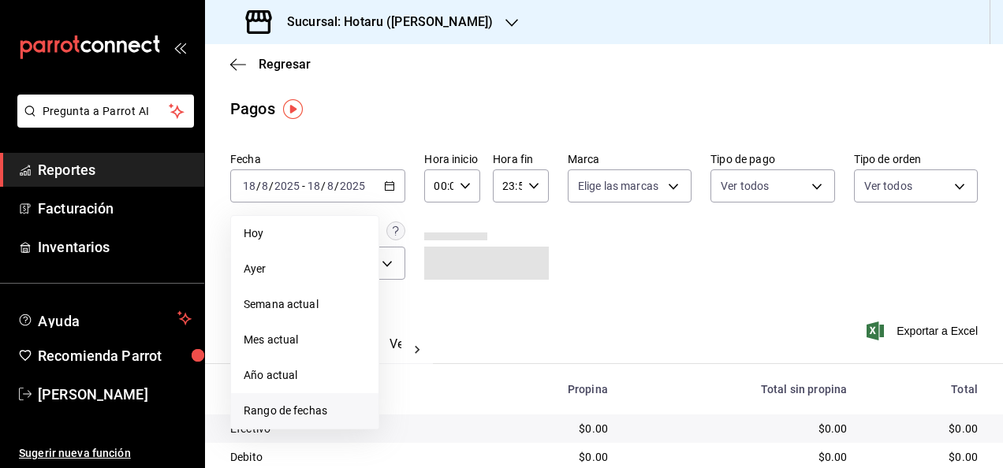
click at [350, 414] on span "Rango de fechas" at bounding box center [305, 411] width 122 height 17
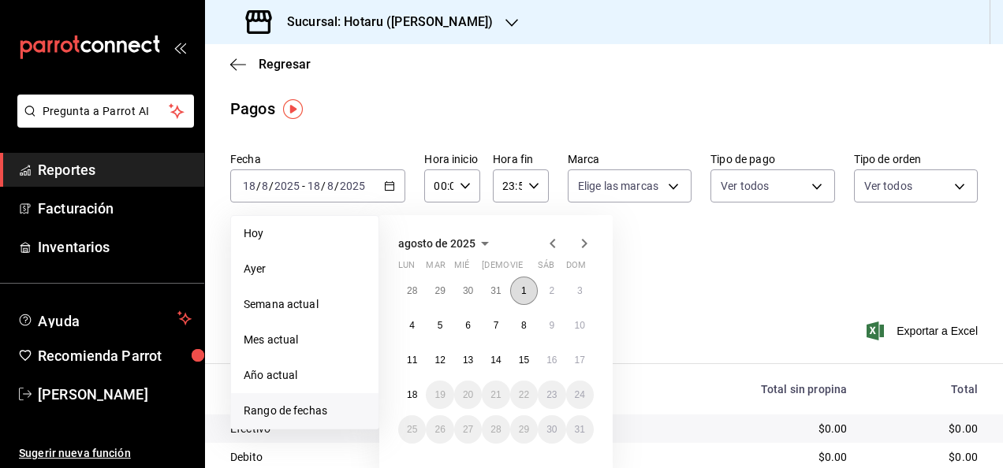
click at [519, 288] on button "1" at bounding box center [524, 291] width 28 height 28
click at [489, 291] on button "31" at bounding box center [496, 291] width 28 height 28
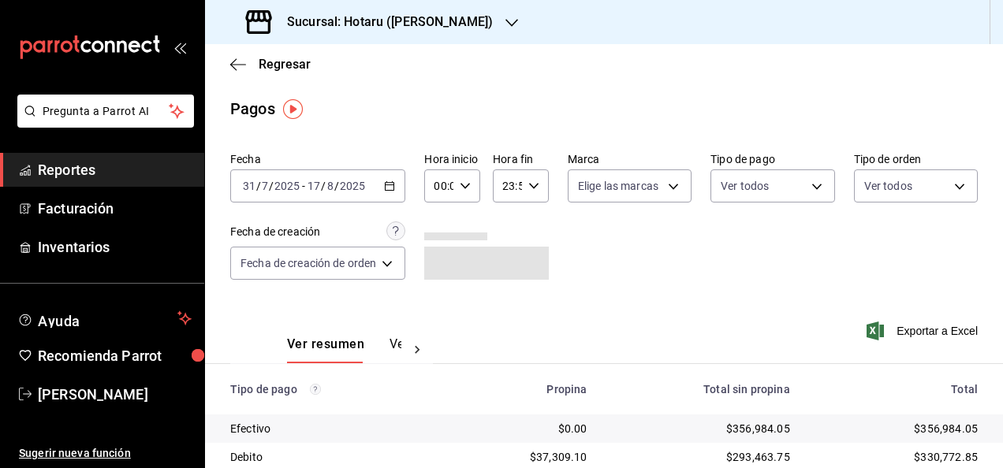
click at [399, 183] on div "2025-07-31 31 / 7 / 2025 - 2025-08-17 17 / 8 / 2025" at bounding box center [317, 185] width 175 height 33
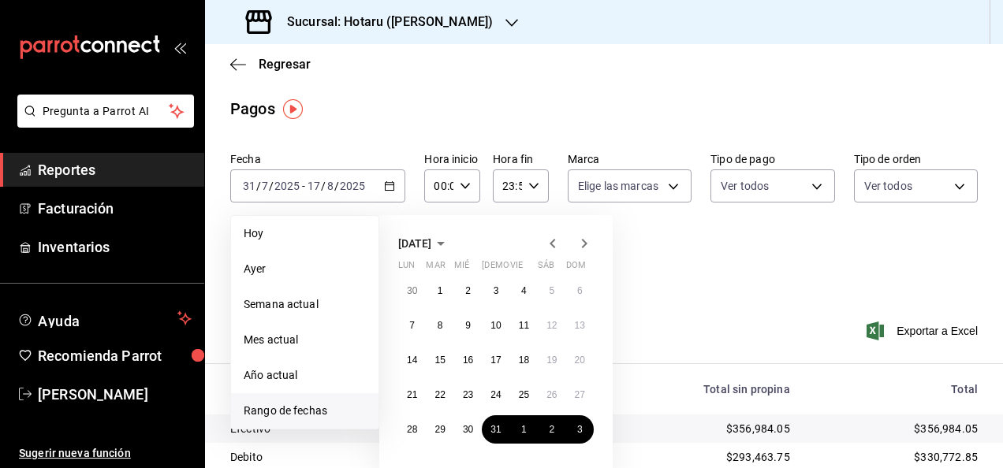
click at [581, 237] on icon "button" at bounding box center [584, 243] width 19 height 19
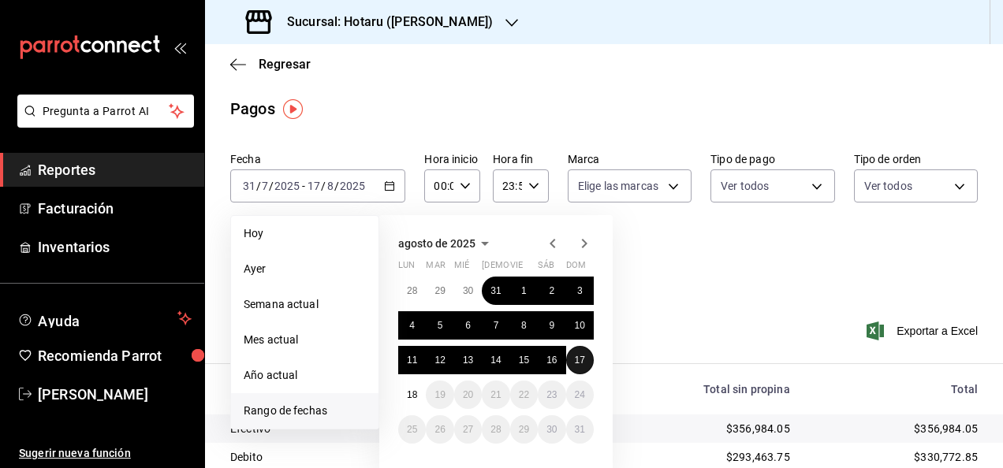
click at [572, 358] on button "17" at bounding box center [580, 360] width 28 height 28
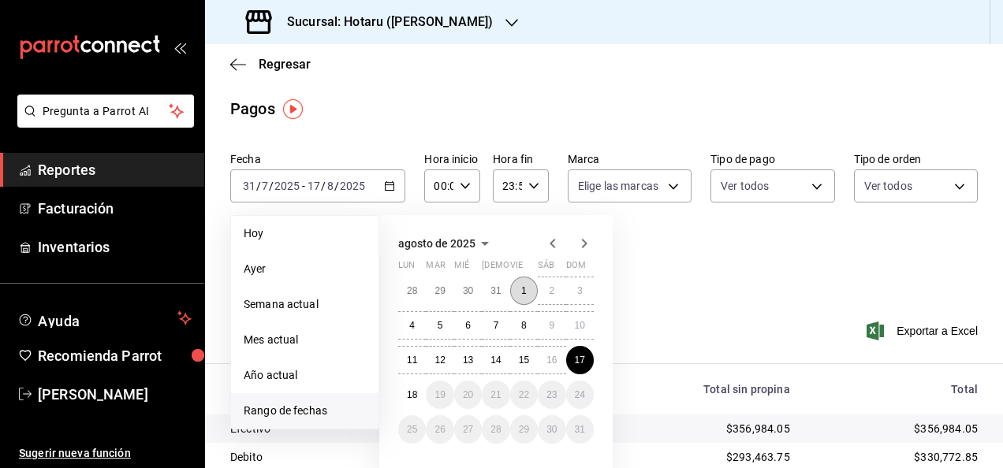
click at [521, 288] on abbr "1" at bounding box center [524, 290] width 6 height 11
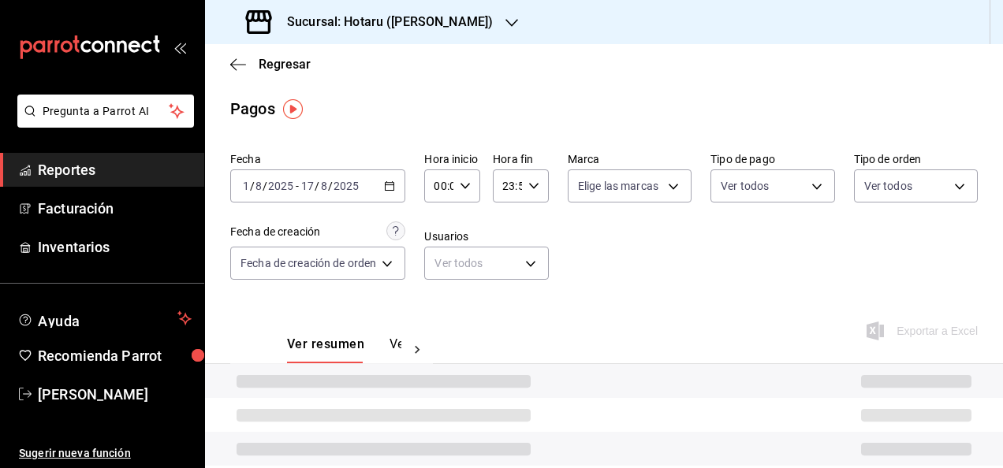
click at [463, 188] on icon "button" at bounding box center [465, 185] width 11 height 11
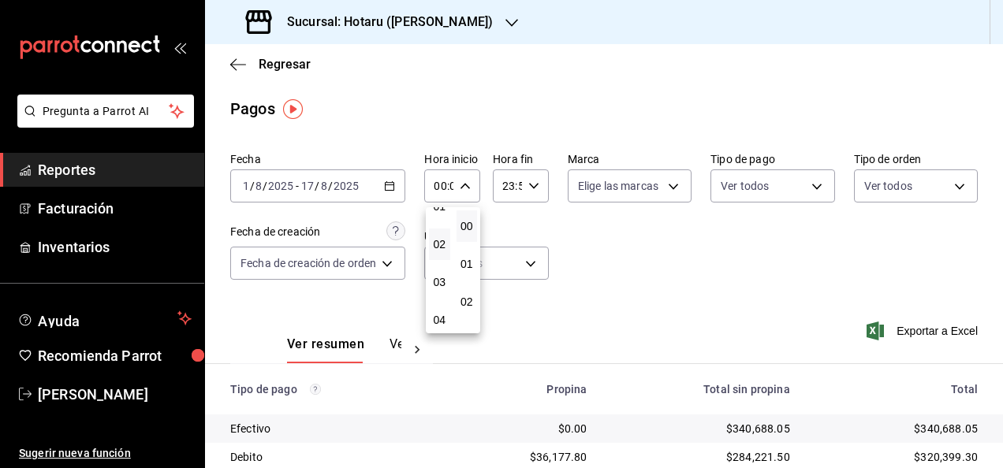
scroll to position [158, 0]
click at [432, 249] on button "05" at bounding box center [439, 258] width 21 height 32
type input "05:00"
click at [601, 249] on div at bounding box center [501, 234] width 1003 height 468
click at [537, 192] on div "23:59 Hora fin" at bounding box center [521, 185] width 56 height 33
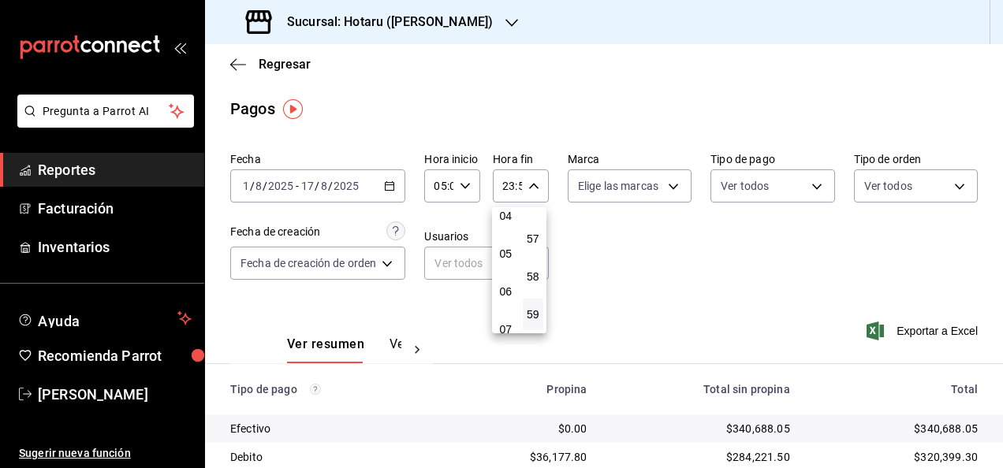
scroll to position [151, 0]
click at [504, 268] on span "05" at bounding box center [505, 264] width 2 height 13
click at [533, 226] on span "00" at bounding box center [533, 226] width 2 height 13
type input "05:00"
click at [533, 226] on span "00" at bounding box center [533, 226] width 2 height 13
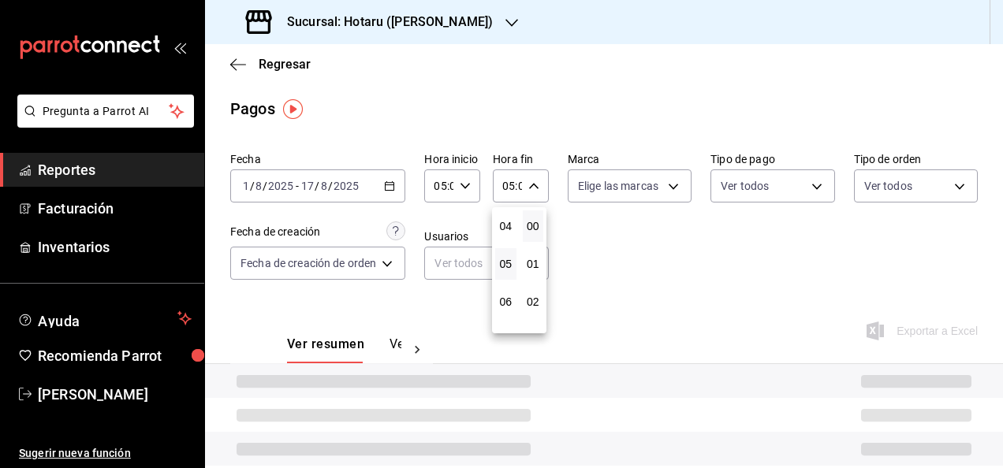
click at [623, 236] on div at bounding box center [501, 234] width 1003 height 468
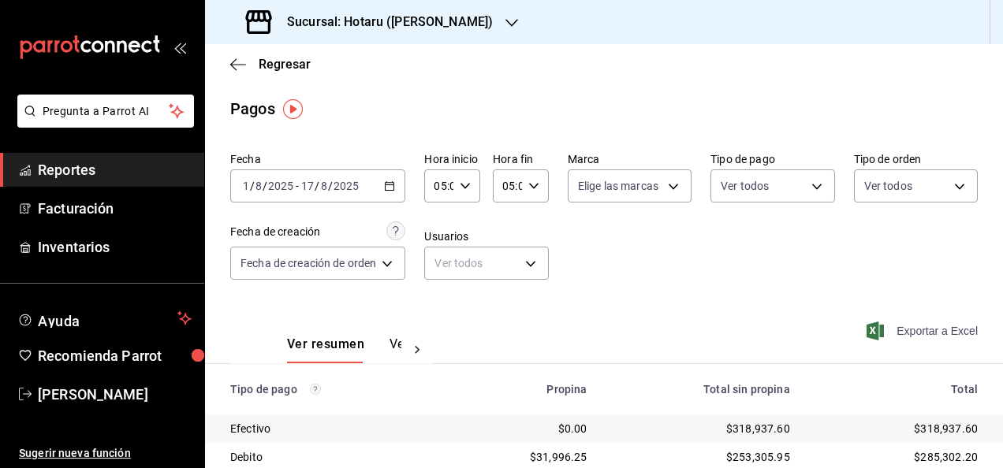
click at [901, 322] on span "Exportar a Excel" at bounding box center [923, 331] width 108 height 19
click at [672, 249] on div "Fecha 2025-08-01 1 / 8 / 2025 - 2025-08-17 17 / 8 / 2025 Hora inicio 05:00 Hora…" at bounding box center [603, 222] width 747 height 153
click at [527, 192] on div "05:00 Hora fin" at bounding box center [521, 185] width 56 height 33
click at [540, 227] on button "00" at bounding box center [533, 226] width 21 height 32
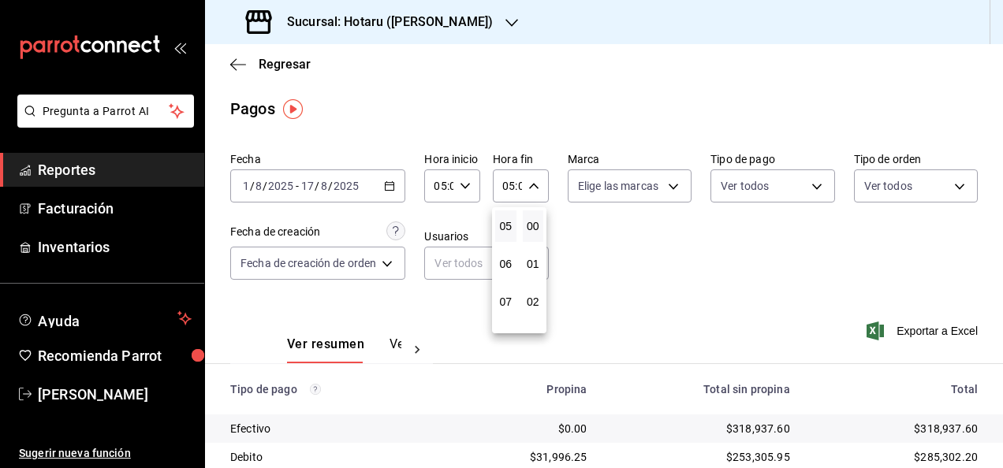
click at [750, 265] on div at bounding box center [501, 234] width 1003 height 468
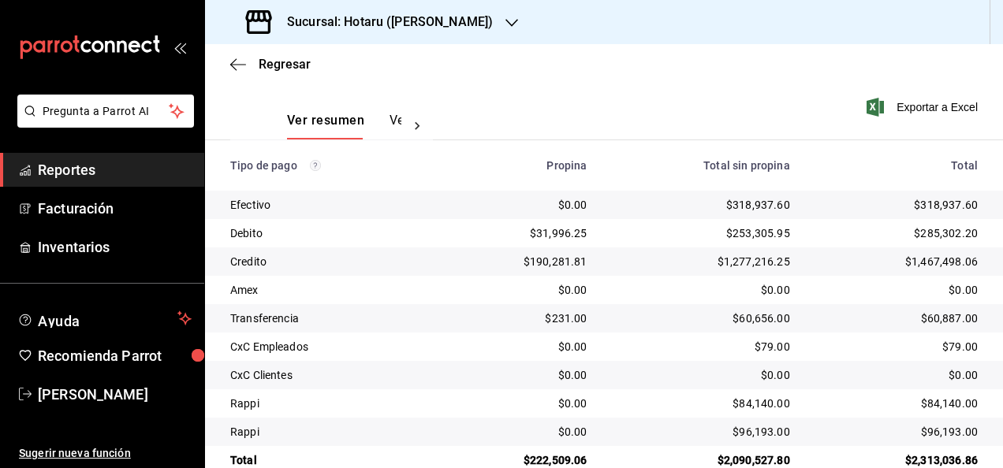
scroll to position [236, 0]
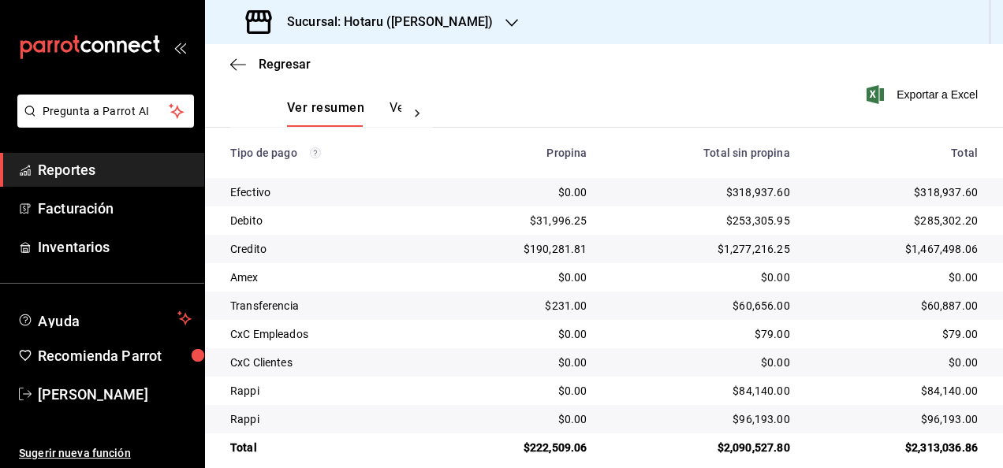
click at [505, 24] on icon "button" at bounding box center [511, 23] width 13 height 8
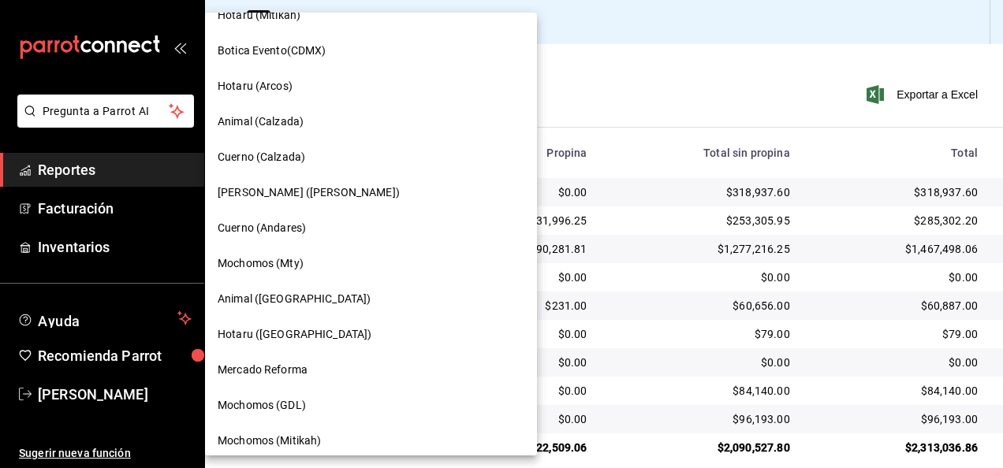
scroll to position [709, 0]
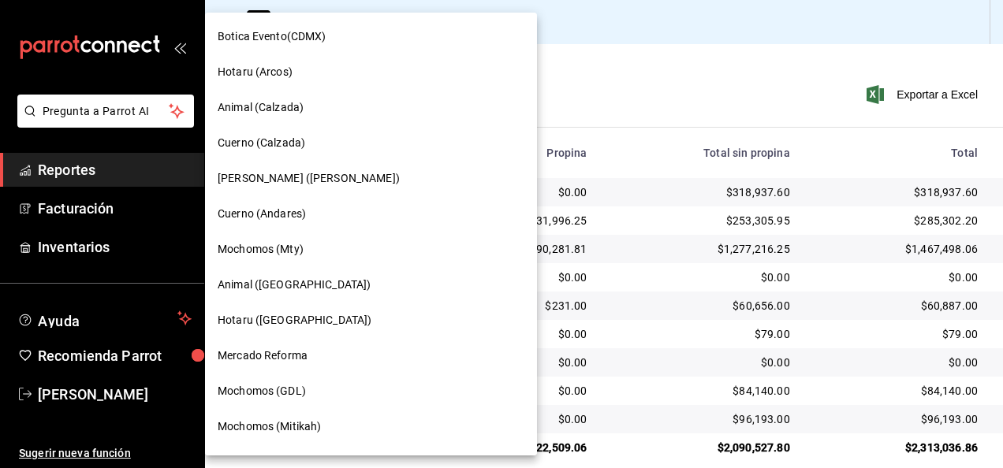
click at [366, 321] on div "Hotaru (Puebla)" at bounding box center [371, 320] width 307 height 17
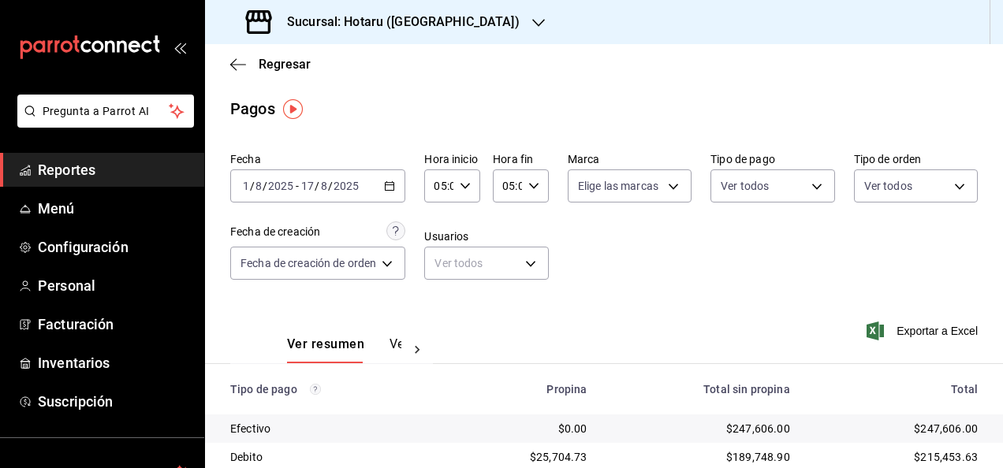
click at [154, 175] on span "Reportes" at bounding box center [115, 169] width 154 height 21
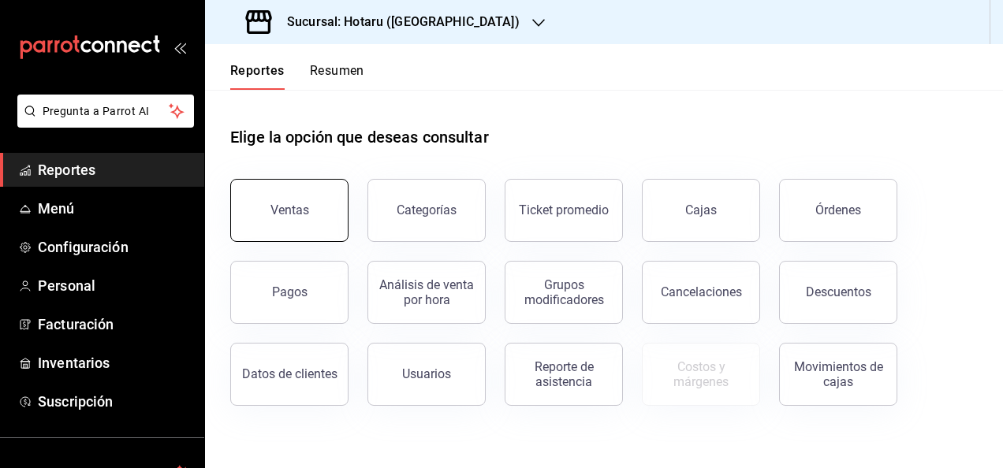
click at [290, 205] on div "Ventas" at bounding box center [289, 210] width 39 height 15
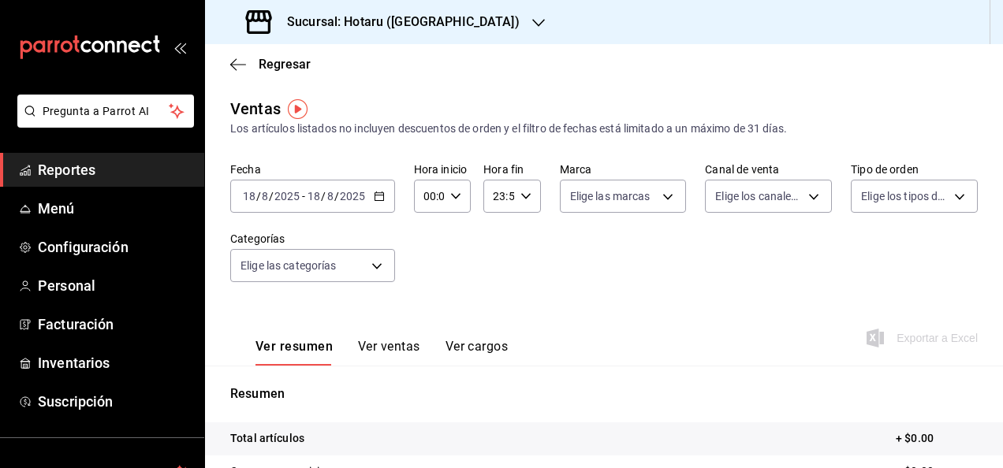
click at [374, 201] on \(Stroke\) "button" at bounding box center [378, 196] width 9 height 9
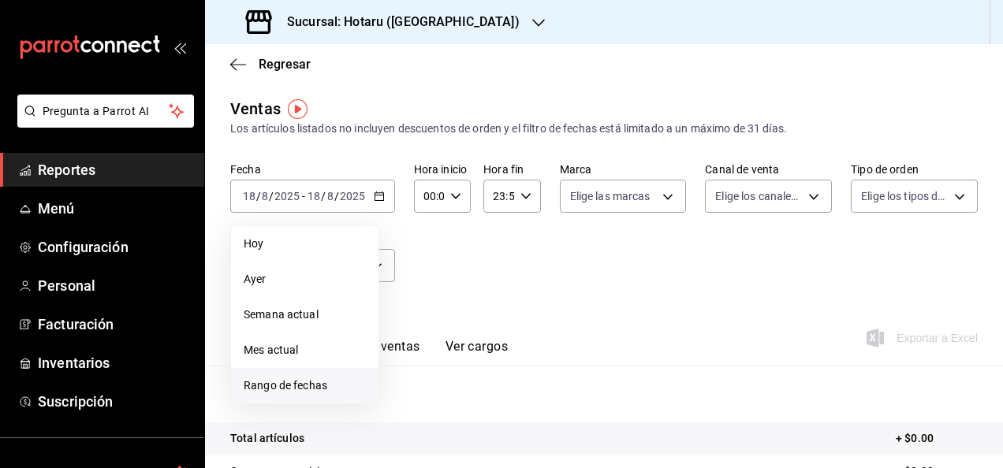
click at [329, 381] on span "Rango de fechas" at bounding box center [305, 386] width 122 height 17
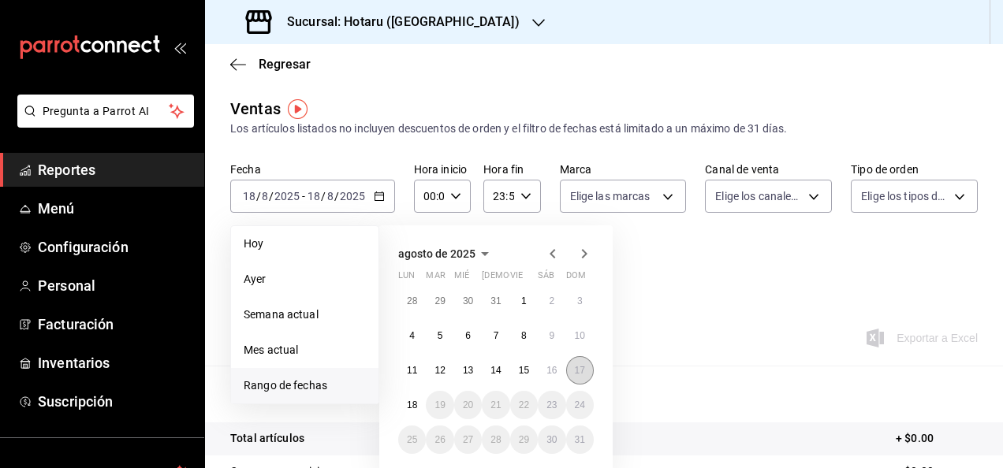
click at [572, 365] on button "17" at bounding box center [580, 370] width 28 height 28
click at [526, 306] on button "1" at bounding box center [524, 301] width 28 height 28
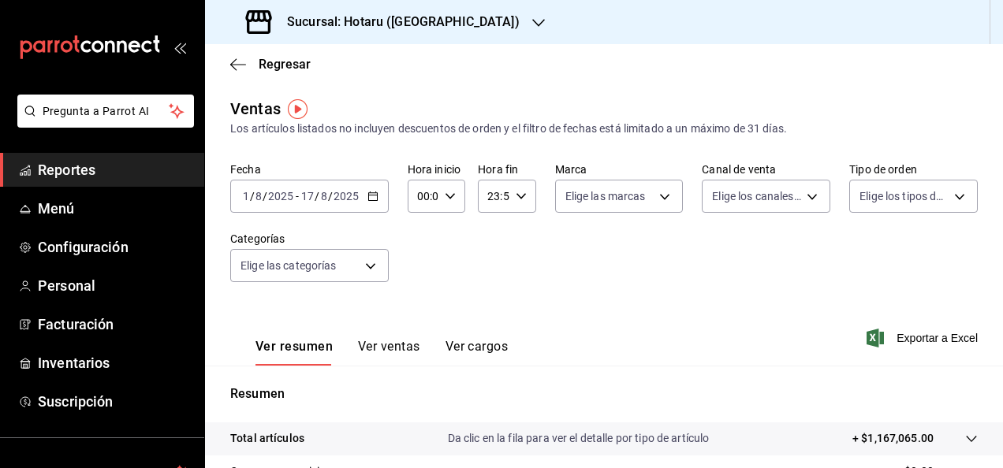
click at [452, 202] on div "00:00 Hora inicio" at bounding box center [436, 196] width 58 height 33
click at [421, 278] on button "05" at bounding box center [420, 268] width 22 height 32
type input "05:00"
click at [525, 235] on div at bounding box center [501, 234] width 1003 height 468
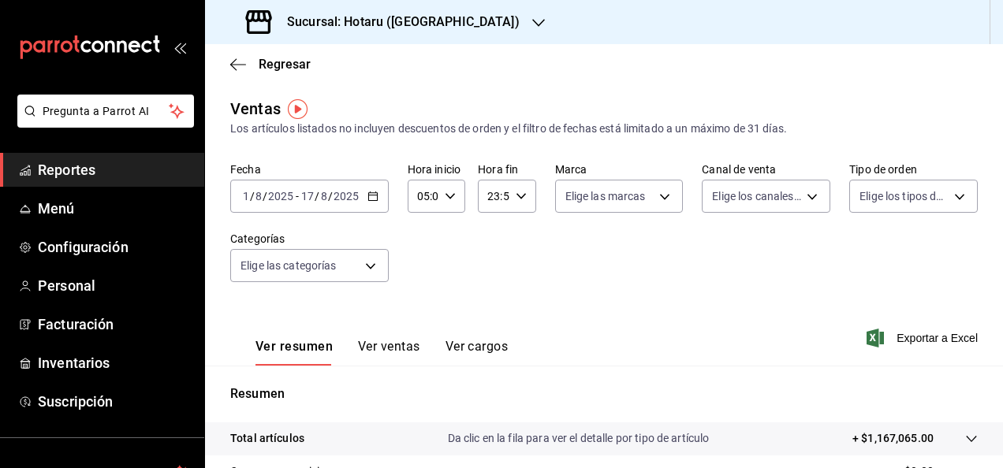
click at [515, 193] on icon "button" at bounding box center [520, 196] width 11 height 11
click at [488, 279] on span "05" at bounding box center [489, 274] width 3 height 13
click at [520, 247] on button "00" at bounding box center [518, 237] width 22 height 32
type input "05:00"
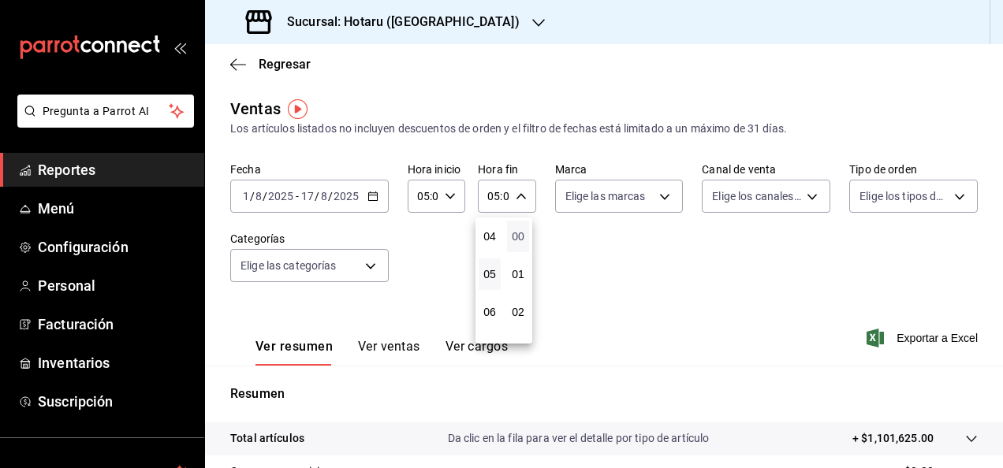
click at [519, 237] on span "00" at bounding box center [517, 236] width 3 height 13
click at [602, 276] on div at bounding box center [501, 234] width 1003 height 468
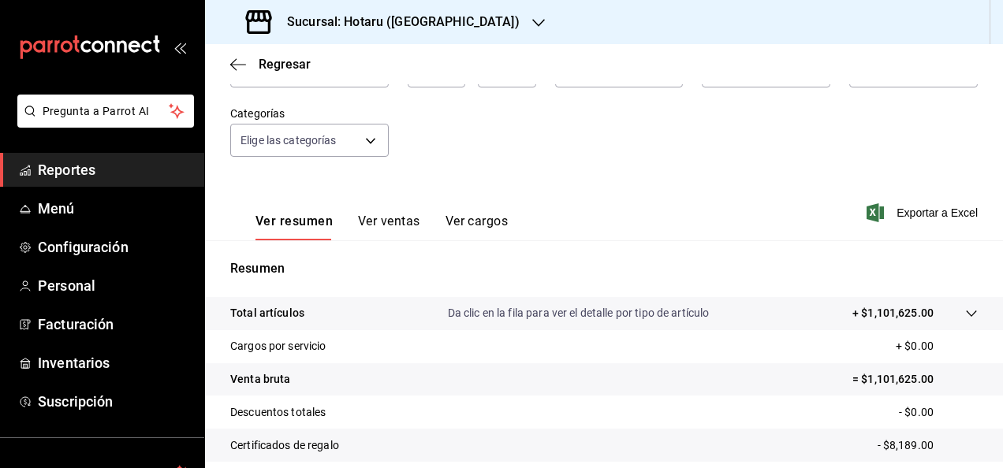
scroll to position [287, 0]
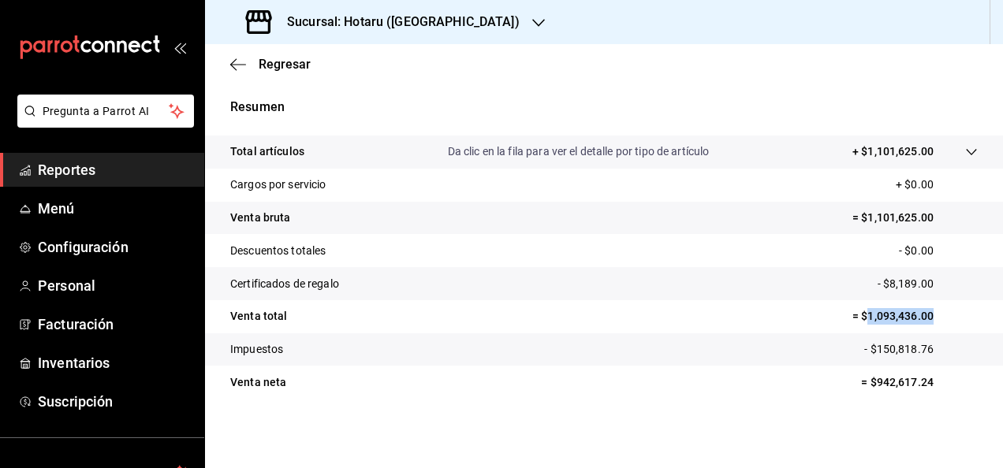
drag, startPoint x: 856, startPoint y: 315, endPoint x: 938, endPoint y: 311, distance: 82.1
click at [938, 311] on p "= $1,093,436.00" at bounding box center [914, 316] width 125 height 17
copy p "1,093,436.00"
click at [125, 169] on span "Reportes" at bounding box center [115, 169] width 154 height 21
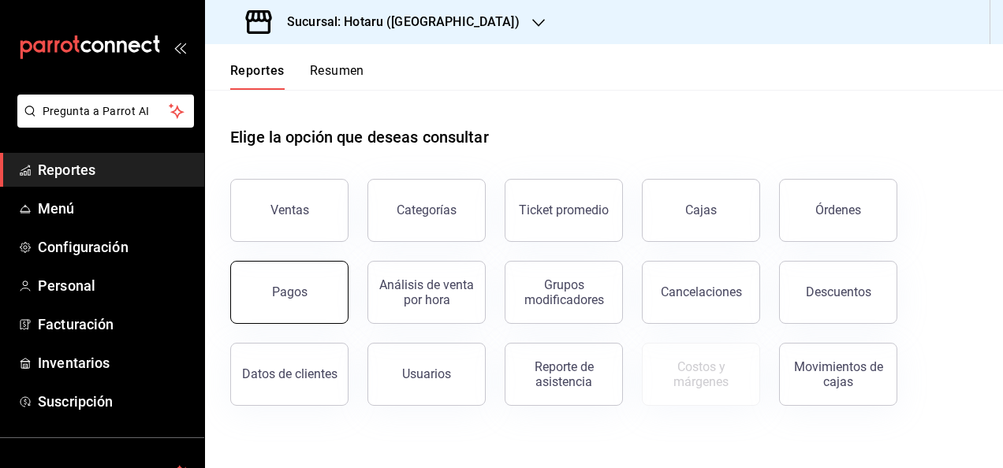
click at [303, 293] on div "Pagos" at bounding box center [289, 292] width 35 height 15
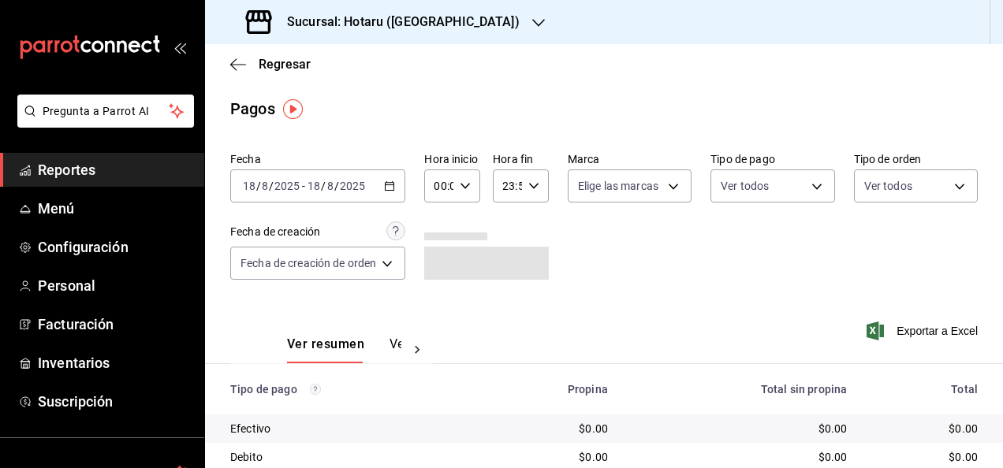
click at [393, 184] on \(Stroke\) "button" at bounding box center [389, 184] width 9 height 1
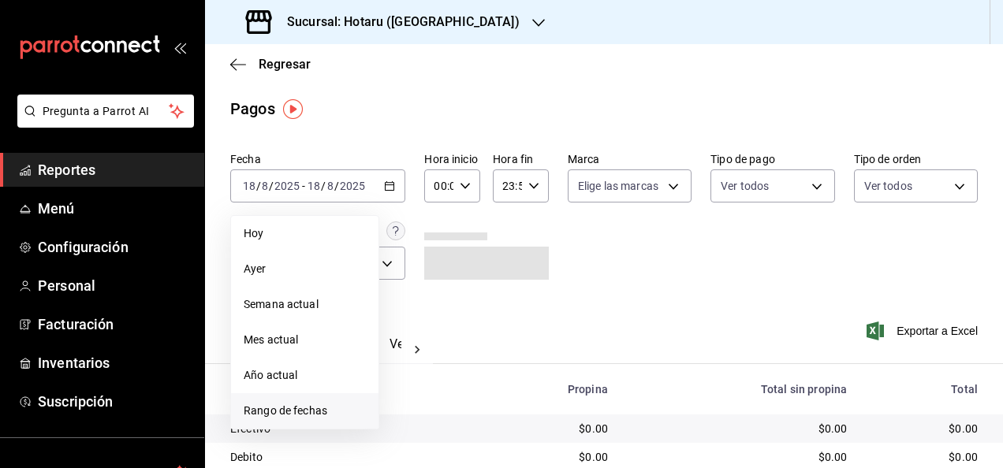
click at [341, 407] on span "Rango de fechas" at bounding box center [305, 411] width 122 height 17
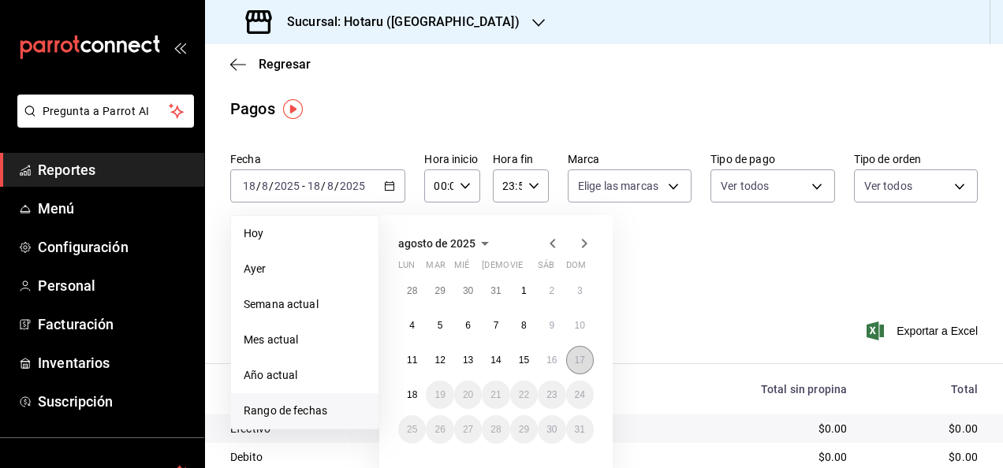
click at [572, 356] on button "17" at bounding box center [580, 360] width 28 height 28
click at [525, 286] on abbr "1" at bounding box center [524, 290] width 6 height 11
click at [579, 364] on abbr "17" at bounding box center [580, 360] width 10 height 11
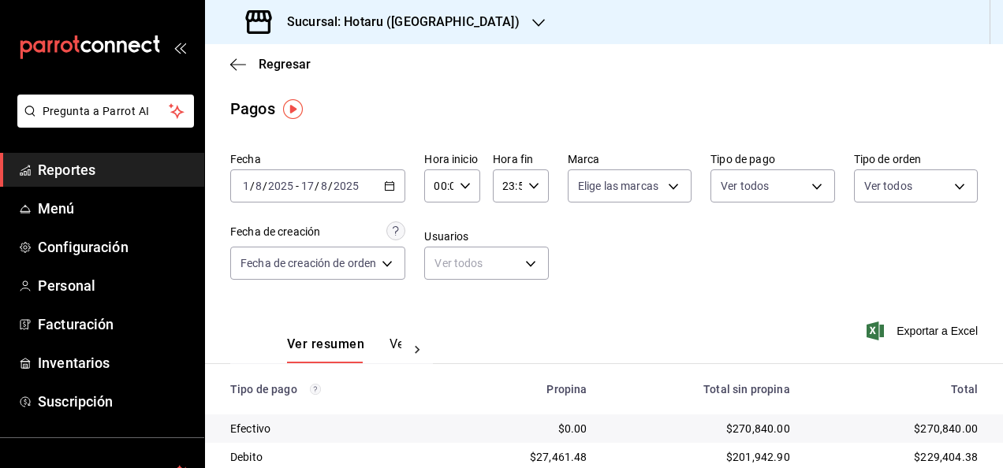
click at [470, 186] on icon "button" at bounding box center [465, 185] width 11 height 11
click at [441, 263] on span "05" at bounding box center [439, 257] width 2 height 13
type input "05:00"
click at [637, 255] on div at bounding box center [501, 234] width 1003 height 468
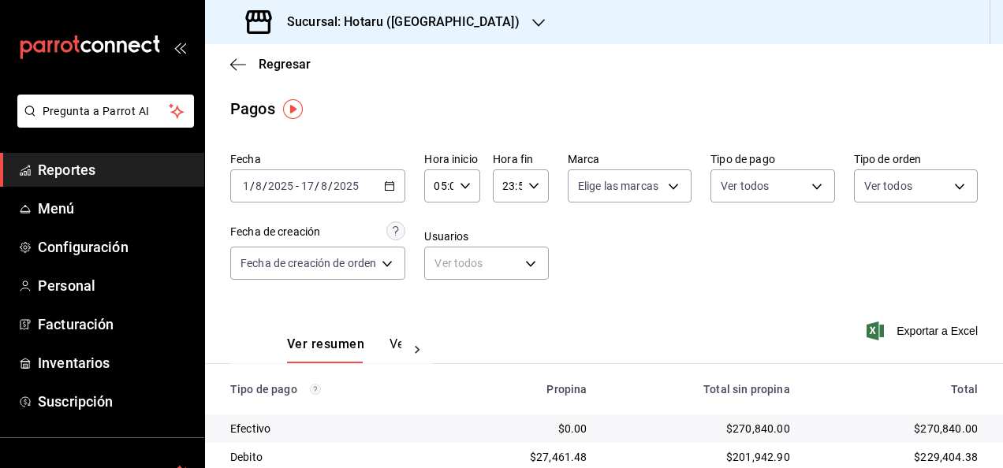
click at [541, 179] on div "23:59 Hora fin" at bounding box center [521, 185] width 56 height 33
click at [507, 266] on span "05" at bounding box center [505, 264] width 2 height 13
click at [534, 228] on span "00" at bounding box center [533, 226] width 2 height 13
type input "05:00"
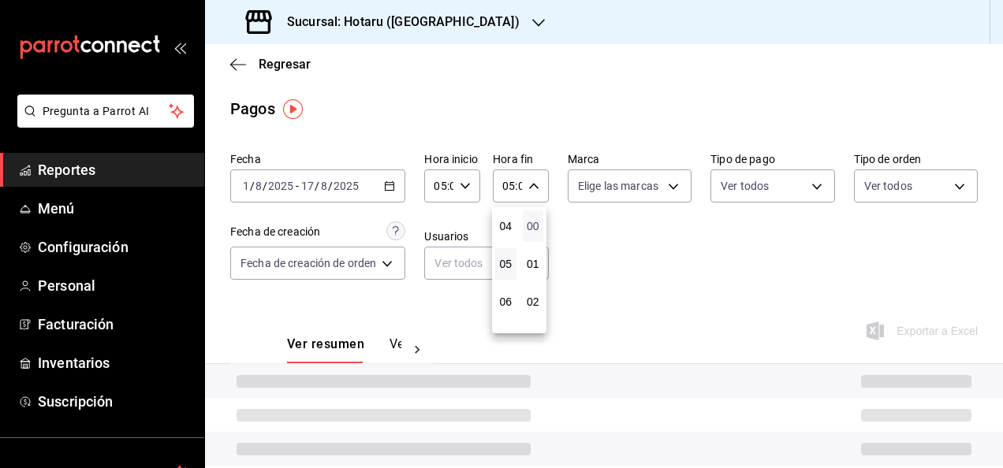
click at [534, 222] on span "00" at bounding box center [533, 226] width 2 height 13
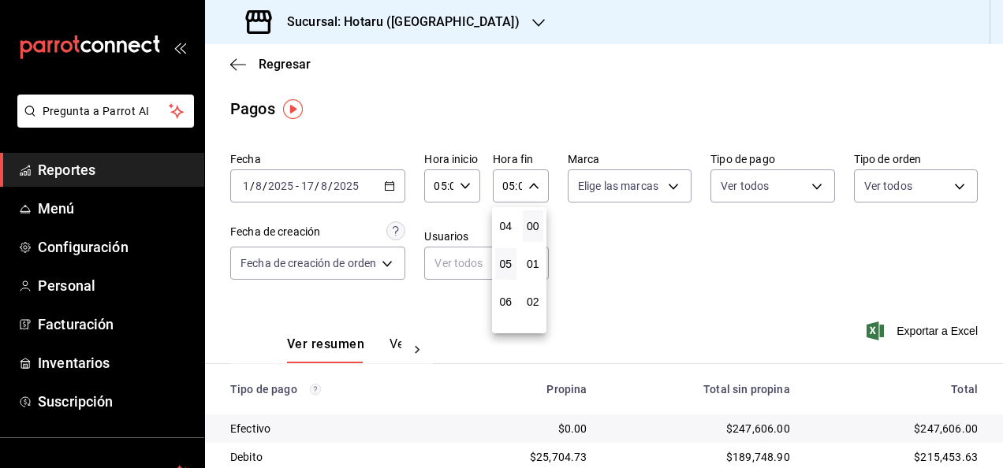
click at [665, 244] on div at bounding box center [501, 234] width 1003 height 468
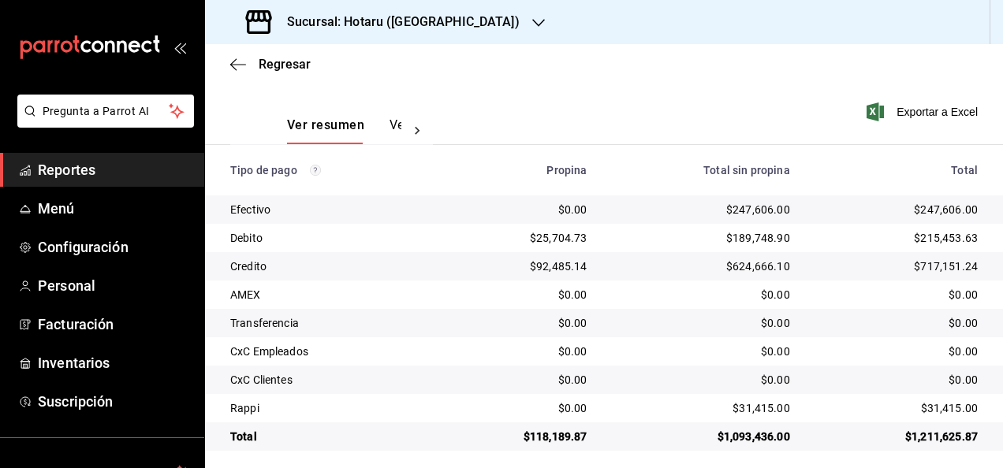
scroll to position [227, 0]
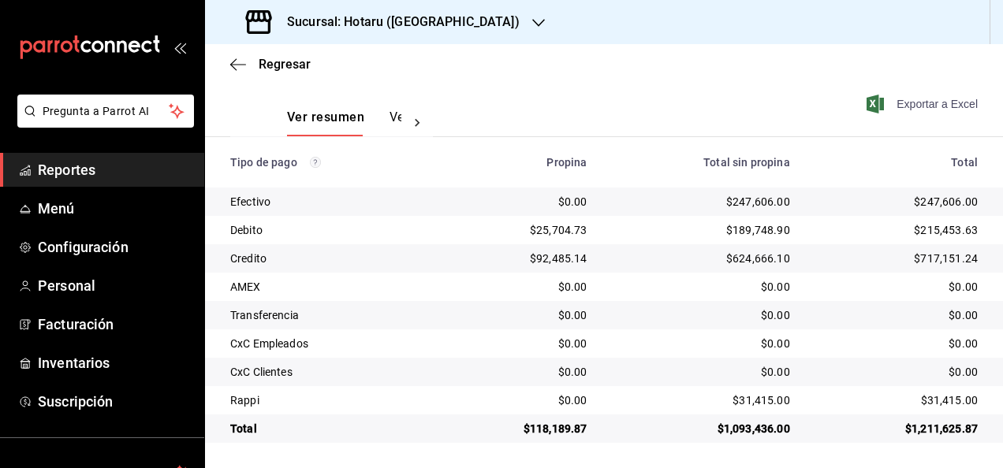
click at [913, 106] on span "Exportar a Excel" at bounding box center [923, 104] width 108 height 19
click at [104, 166] on span "Reportes" at bounding box center [115, 169] width 154 height 21
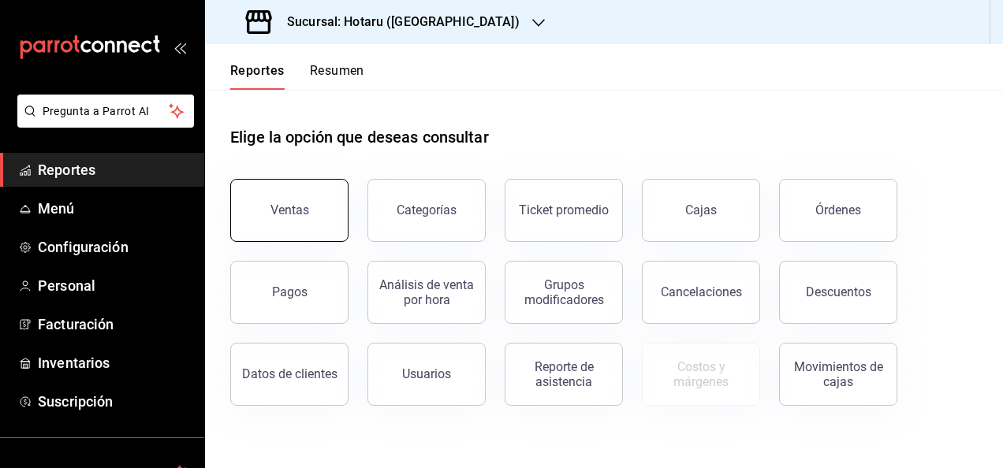
click at [260, 188] on button "Ventas" at bounding box center [289, 210] width 118 height 63
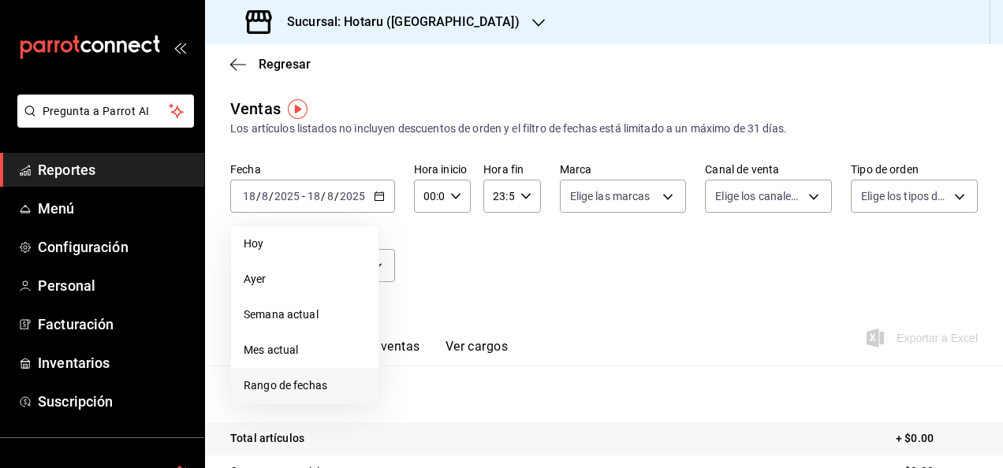
click at [335, 380] on span "Rango de fechas" at bounding box center [305, 386] width 122 height 17
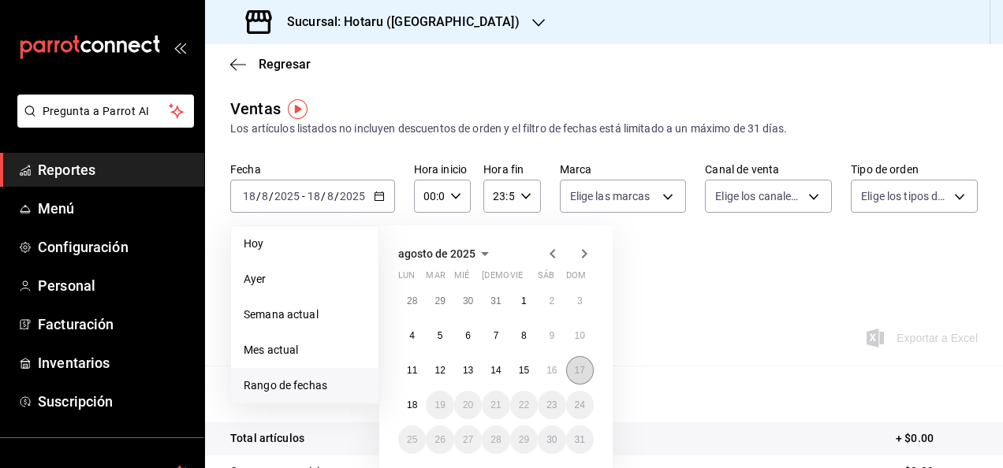
click at [577, 363] on button "17" at bounding box center [580, 370] width 28 height 28
click at [524, 304] on abbr "1" at bounding box center [524, 301] width 6 height 11
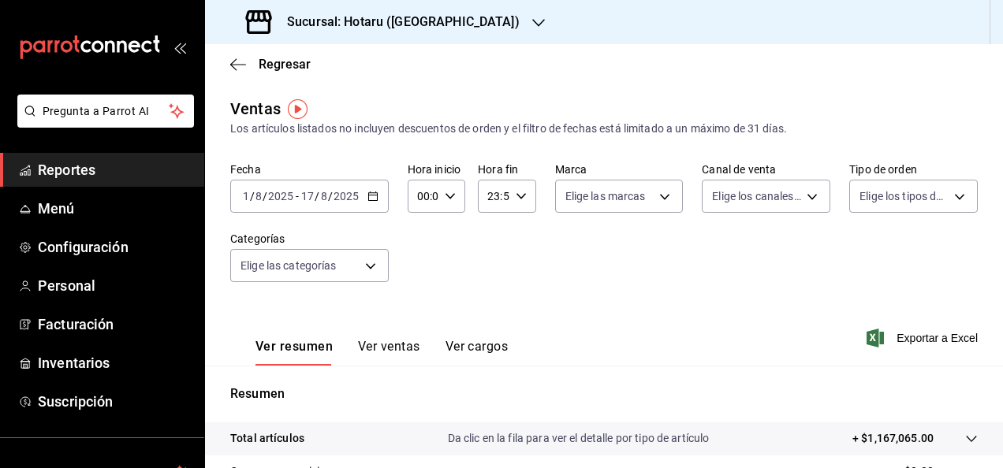
click at [451, 189] on div "00:00 Hora inicio" at bounding box center [436, 196] width 58 height 33
click at [421, 271] on span "05" at bounding box center [420, 268] width 3 height 13
type input "05:00"
click at [515, 197] on div at bounding box center [501, 234] width 1003 height 468
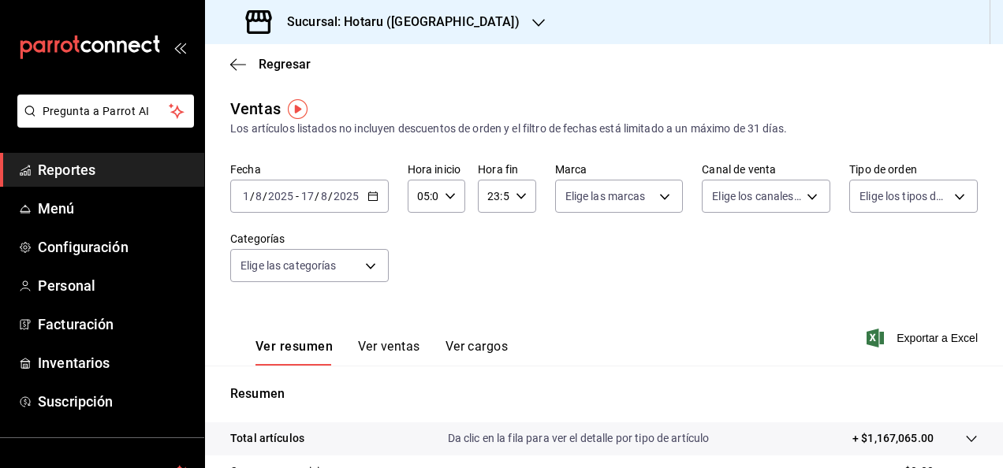
click at [515, 202] on icon "button" at bounding box center [520, 196] width 11 height 11
click at [489, 271] on span "05" at bounding box center [489, 274] width 3 height 13
click at [533, 234] on div at bounding box center [501, 234] width 1003 height 468
click at [525, 237] on div "Fecha 2025-08-01 1 / 8 / 2025 - 2025-08-17 17 / 8 / 2025 Hora inicio 05:00 Hora…" at bounding box center [603, 231] width 747 height 139
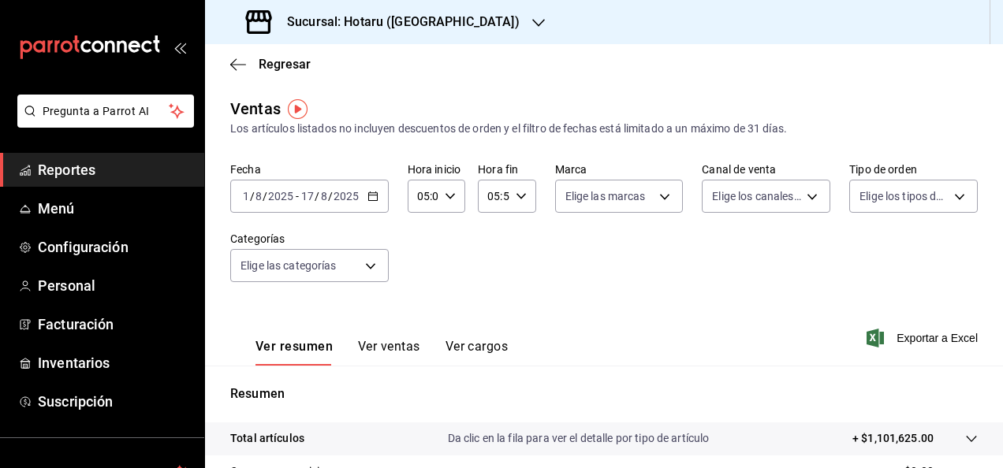
click at [523, 199] on div "05:59 Hora fin" at bounding box center [507, 196] width 58 height 33
click at [519, 233] on span "00" at bounding box center [517, 236] width 3 height 13
type input "05:00"
click at [519, 233] on span "00" at bounding box center [517, 236] width 3 height 13
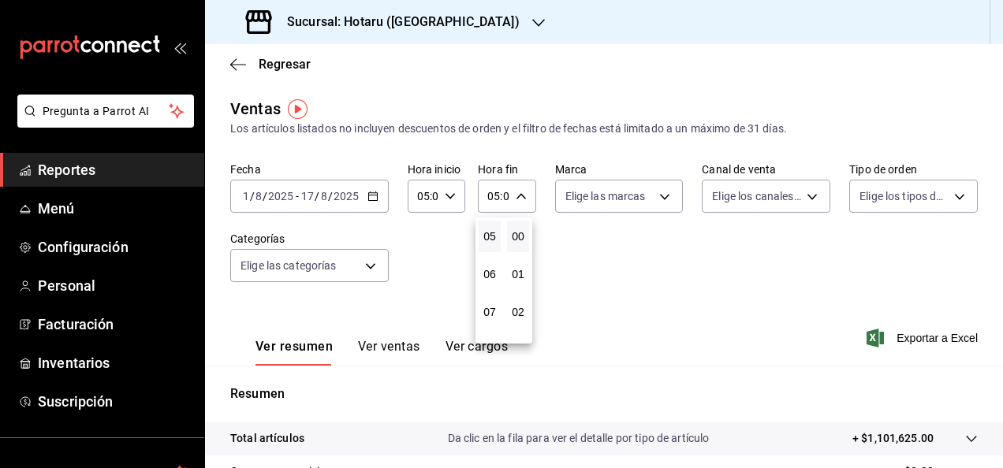
click at [722, 274] on div at bounding box center [501, 234] width 1003 height 468
click at [109, 172] on span "Reportes" at bounding box center [115, 169] width 154 height 21
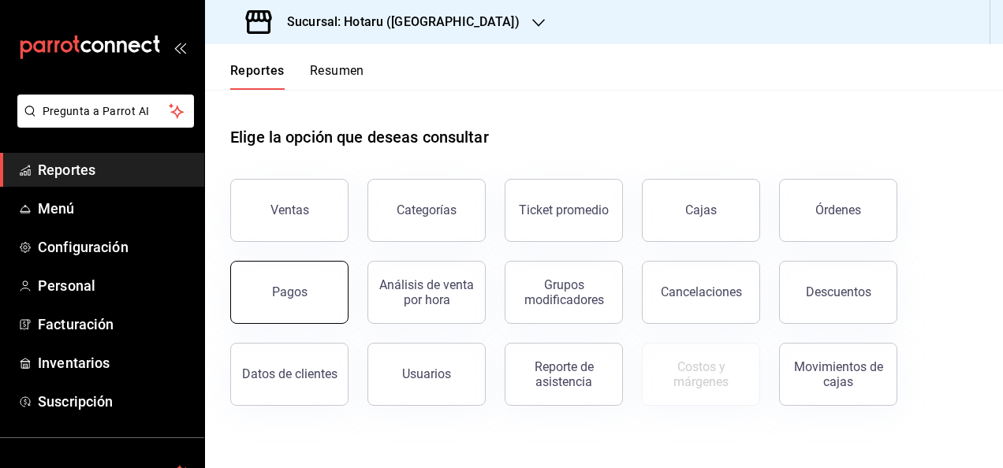
click at [274, 281] on button "Pagos" at bounding box center [289, 292] width 118 height 63
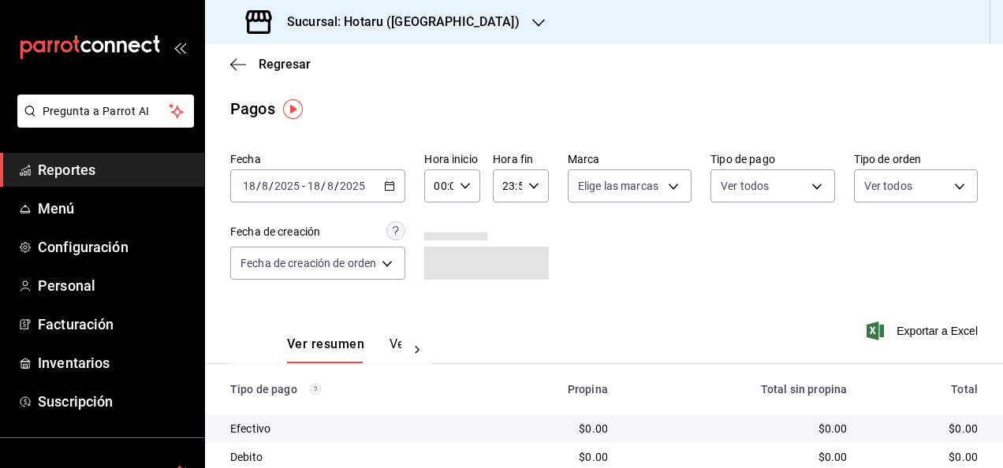
click at [393, 189] on icon "button" at bounding box center [389, 185] width 11 height 11
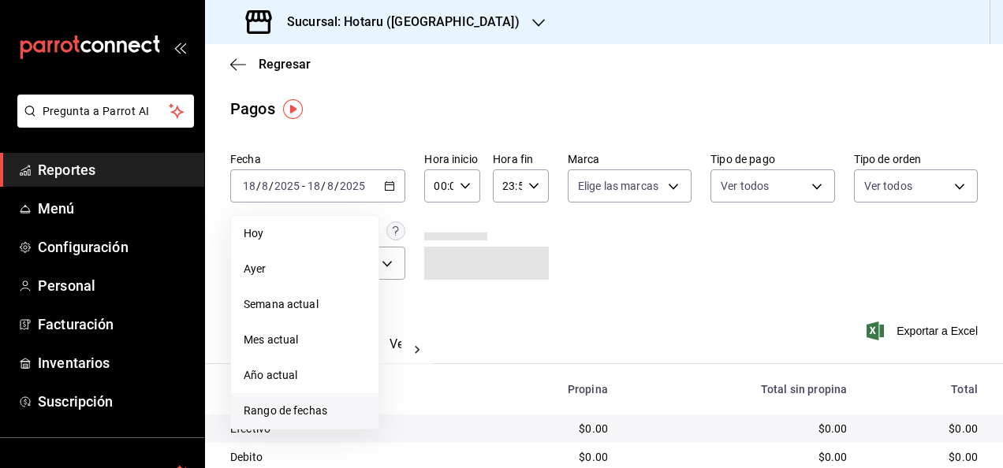
click at [322, 416] on span "Rango de fechas" at bounding box center [305, 411] width 122 height 17
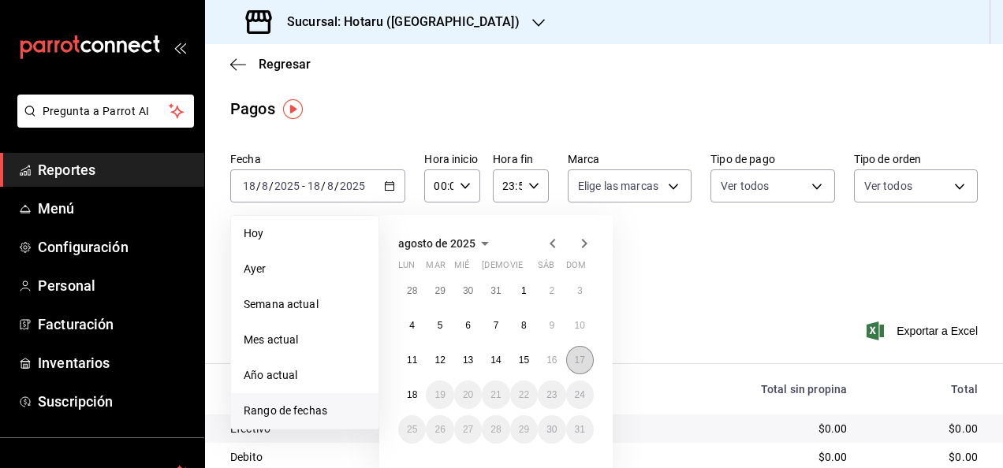
click at [575, 359] on abbr "17" at bounding box center [580, 360] width 10 height 11
click at [511, 290] on button "1" at bounding box center [524, 291] width 28 height 28
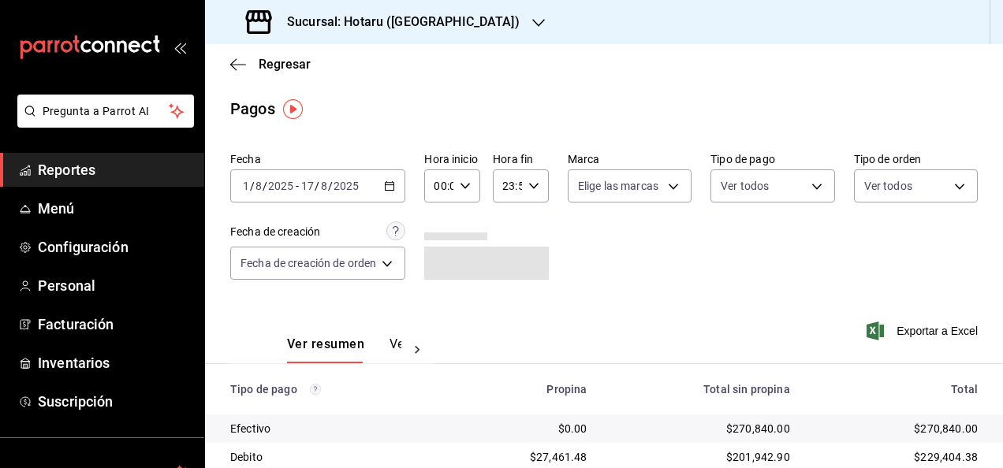
click at [467, 189] on icon "button" at bounding box center [465, 185] width 11 height 11
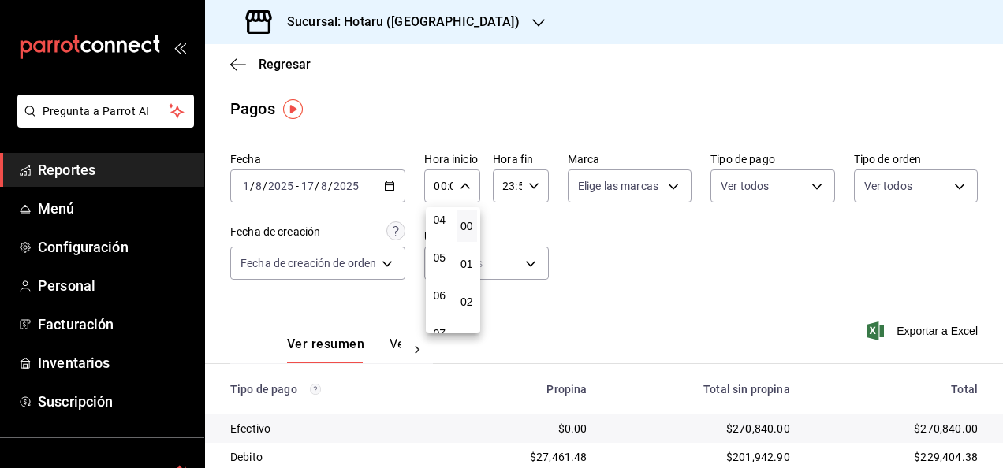
click at [439, 273] on div "05" at bounding box center [440, 258] width 28 height 38
click at [439, 262] on span "05" at bounding box center [439, 257] width 2 height 13
type input "05:00"
click at [563, 215] on div at bounding box center [501, 234] width 1003 height 468
click at [528, 190] on icon "button" at bounding box center [533, 185] width 11 height 11
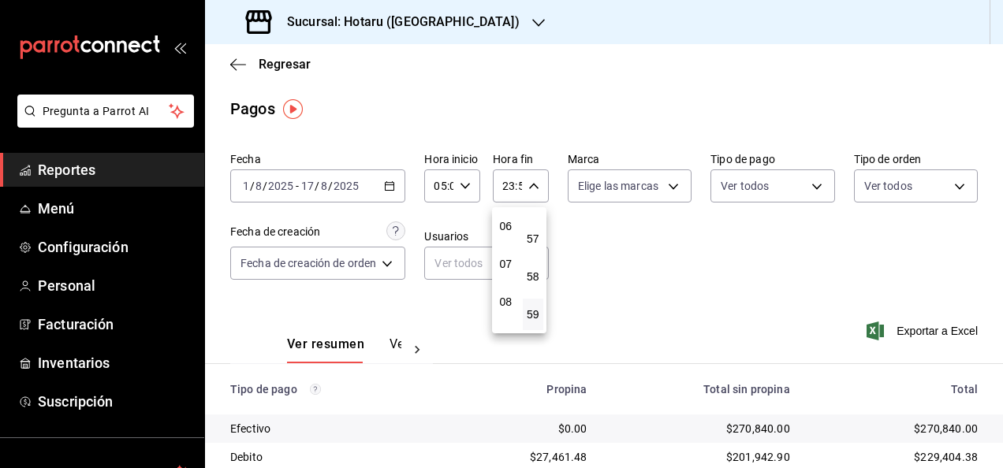
scroll to position [151, 0]
click at [502, 271] on button "05" at bounding box center [505, 264] width 21 height 32
click at [532, 229] on span "00" at bounding box center [533, 226] width 2 height 13
type input "05:00"
click at [534, 222] on span "00" at bounding box center [533, 226] width 2 height 13
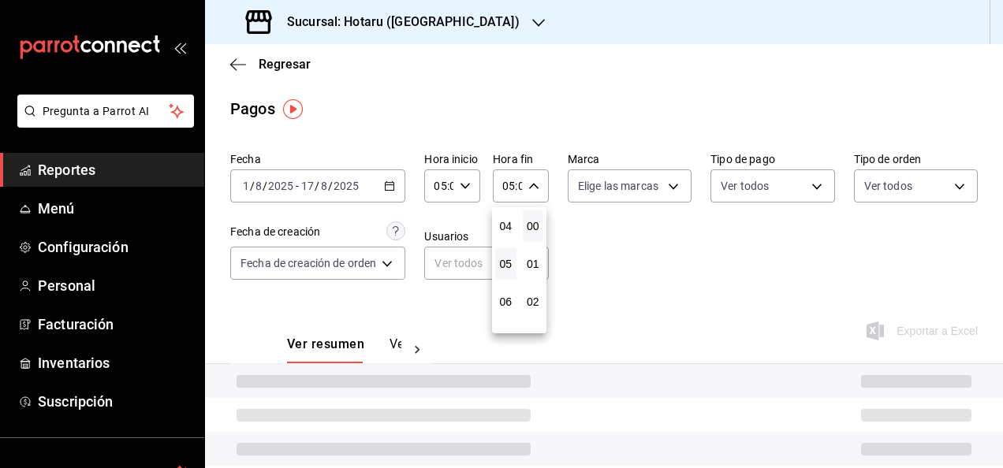
click at [713, 251] on div at bounding box center [501, 234] width 1003 height 468
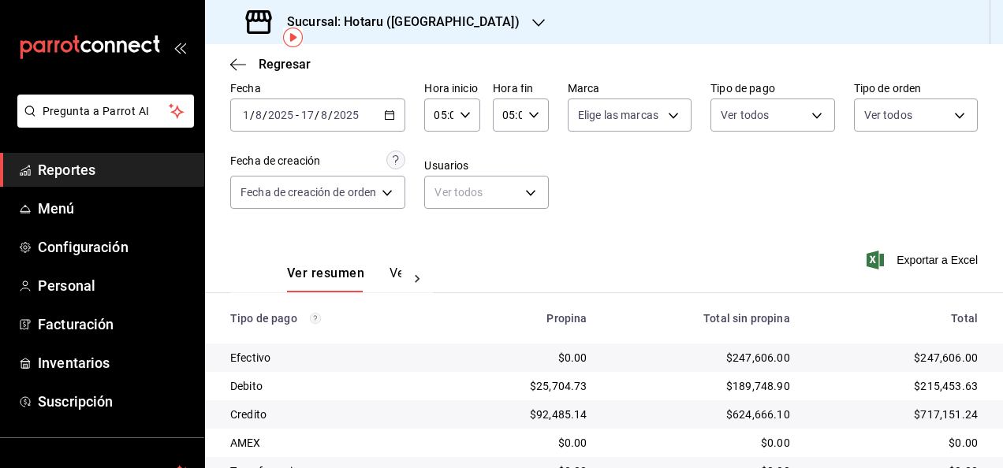
scroll to position [69, 0]
click at [928, 257] on span "Exportar a Excel" at bounding box center [923, 261] width 108 height 19
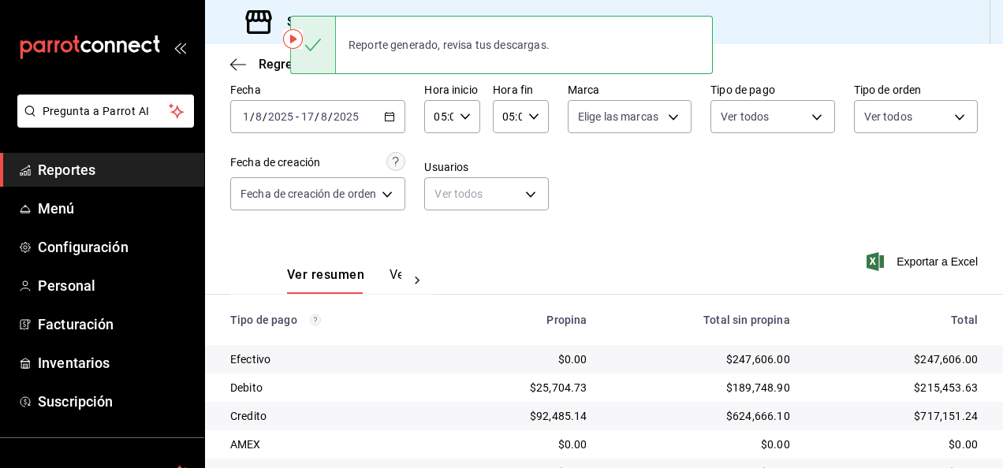
click at [534, 246] on div "Ver resumen Ver pagos Exportar a Excel" at bounding box center [604, 271] width 798 height 84
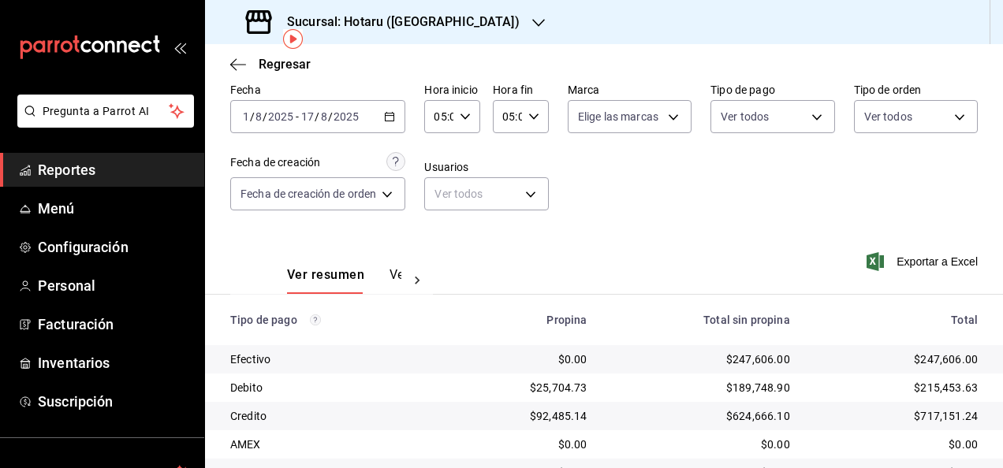
click at [532, 28] on icon "button" at bounding box center [538, 23] width 13 height 13
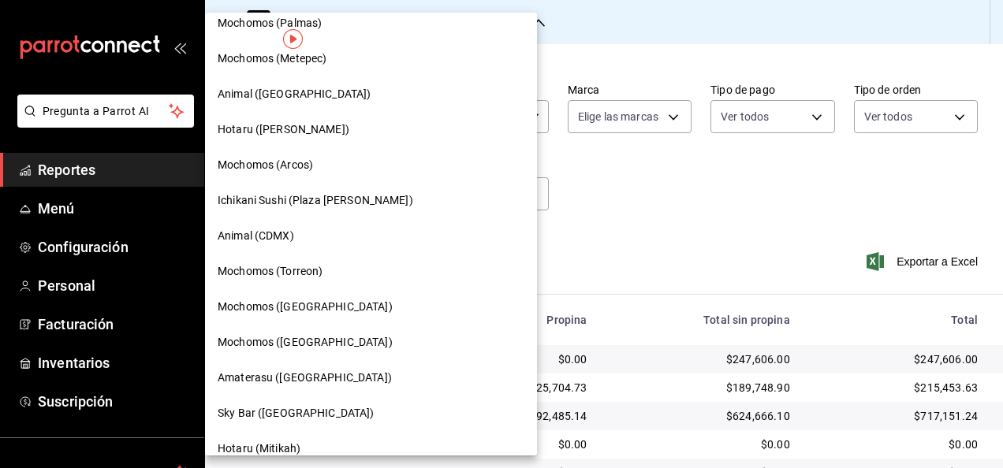
scroll to position [244, 0]
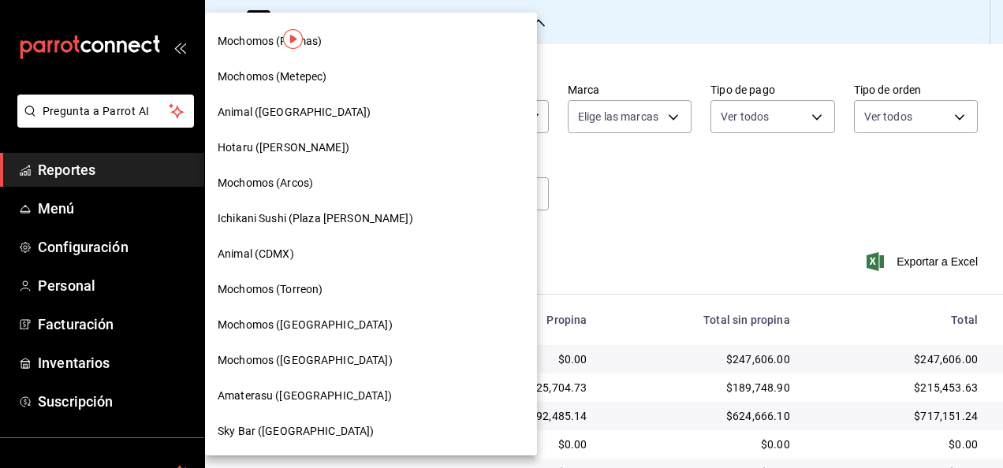
click at [349, 224] on div "Ichikani Sushi (Plaza Artz)" at bounding box center [371, 218] width 307 height 17
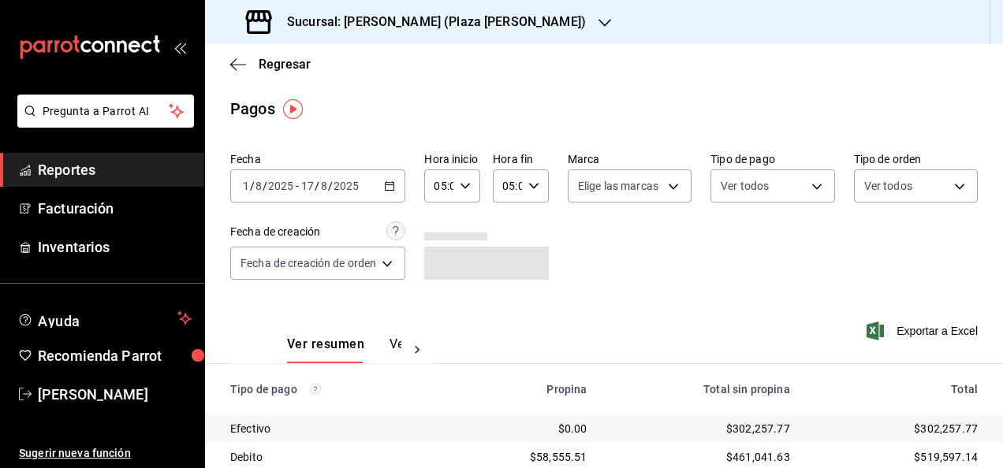
click at [131, 162] on span "Reportes" at bounding box center [115, 169] width 154 height 21
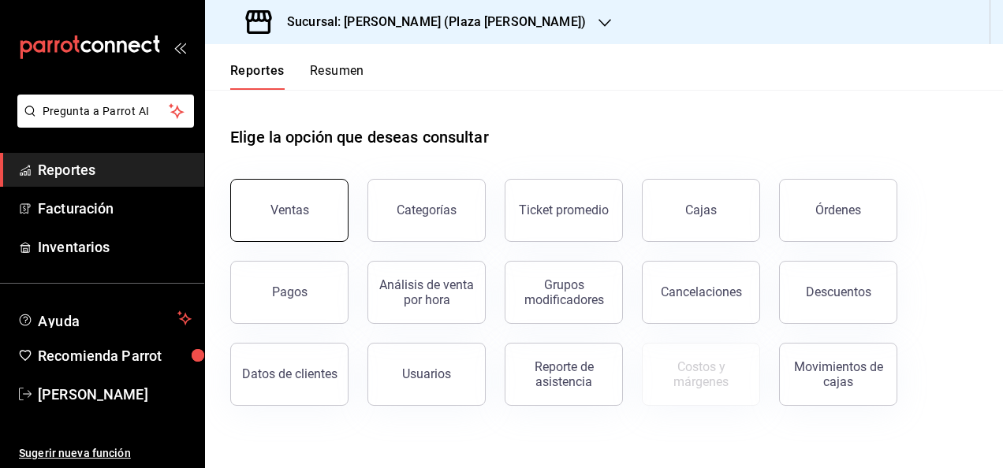
click at [298, 218] on button "Ventas" at bounding box center [289, 210] width 118 height 63
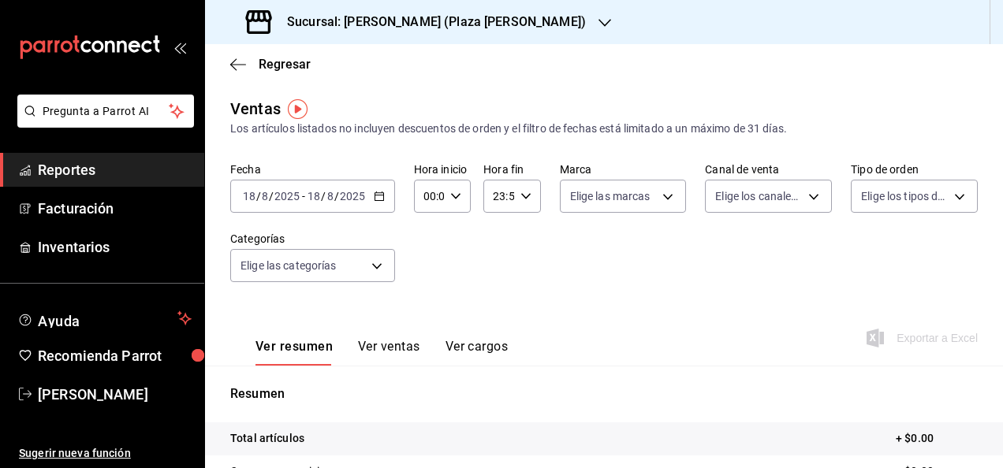
click at [382, 198] on icon "button" at bounding box center [379, 196] width 11 height 11
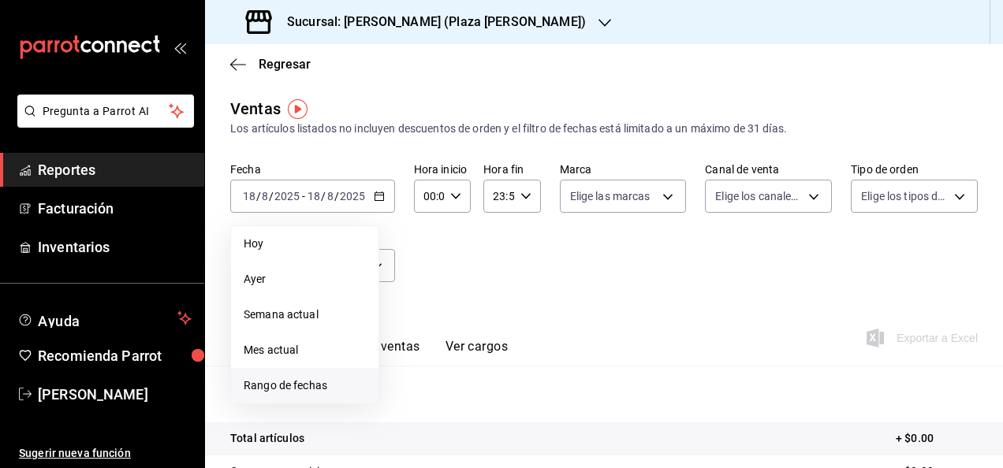
click at [324, 377] on li "Rango de fechas" at bounding box center [304, 385] width 147 height 35
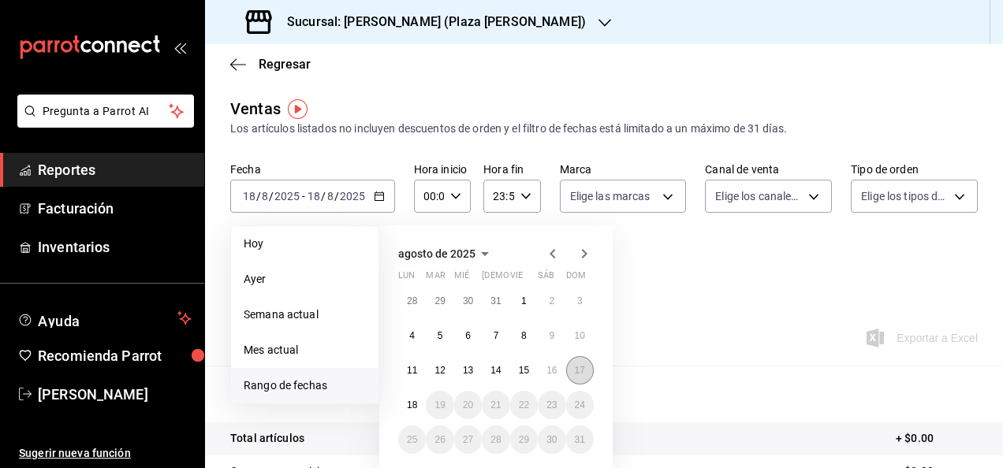
click at [579, 367] on abbr "17" at bounding box center [580, 370] width 10 height 11
click at [526, 301] on button "1" at bounding box center [524, 301] width 28 height 28
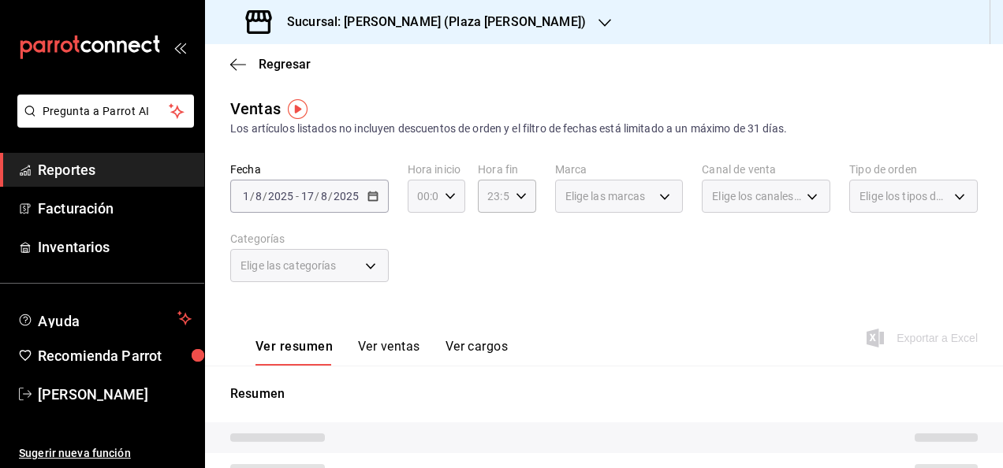
click at [448, 195] on icon "button" at bounding box center [450, 196] width 11 height 11
click at [421, 277] on button "05" at bounding box center [420, 268] width 22 height 32
type input "05:00"
click at [422, 270] on span "05" at bounding box center [420, 268] width 3 height 13
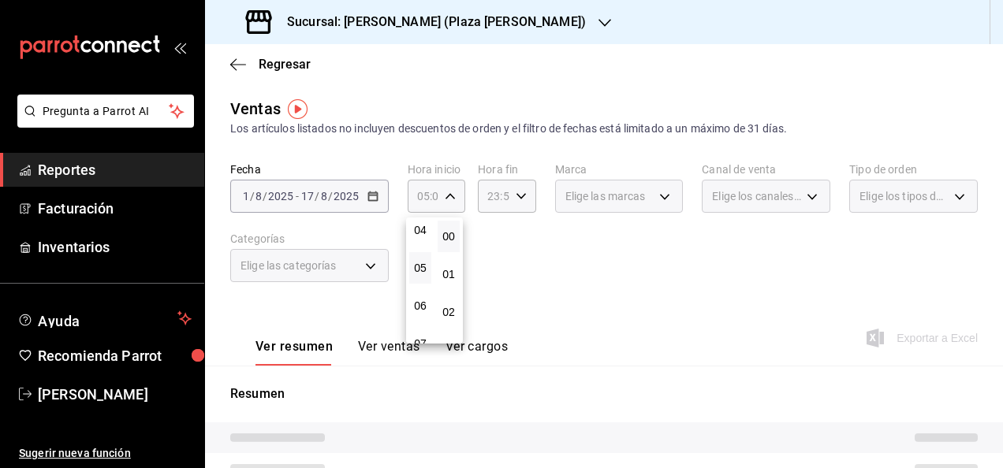
click at [522, 240] on div at bounding box center [501, 234] width 1003 height 468
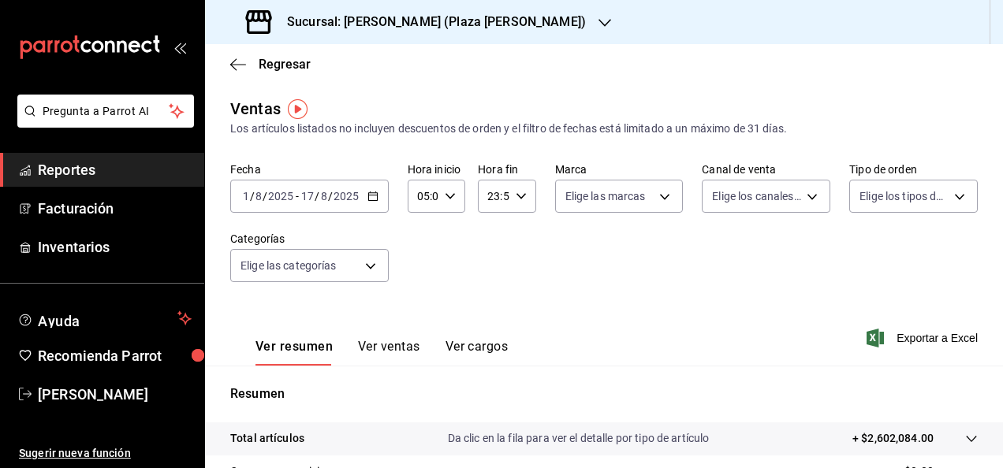
click at [517, 195] on icon "button" at bounding box center [520, 196] width 11 height 11
click at [490, 268] on span "05" at bounding box center [489, 274] width 3 height 13
click at [517, 236] on span "00" at bounding box center [517, 236] width 3 height 13
type input "05:00"
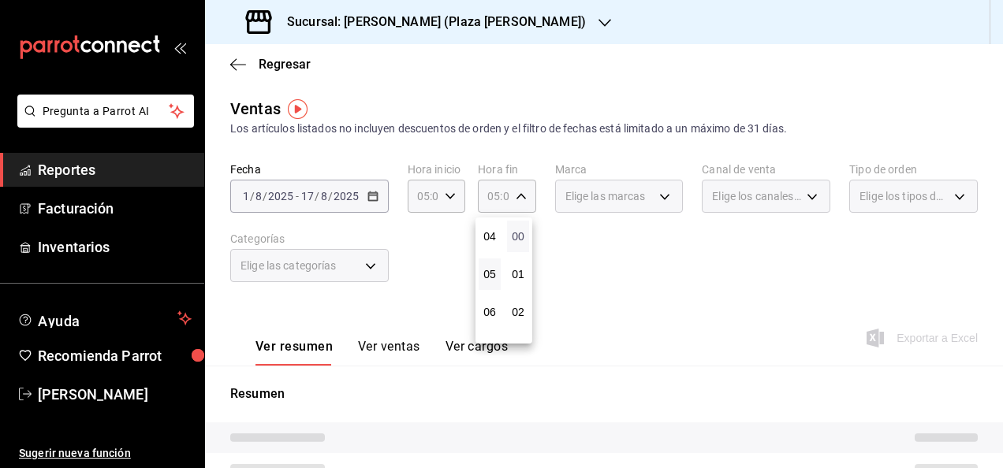
click at [517, 236] on span "00" at bounding box center [517, 236] width 3 height 13
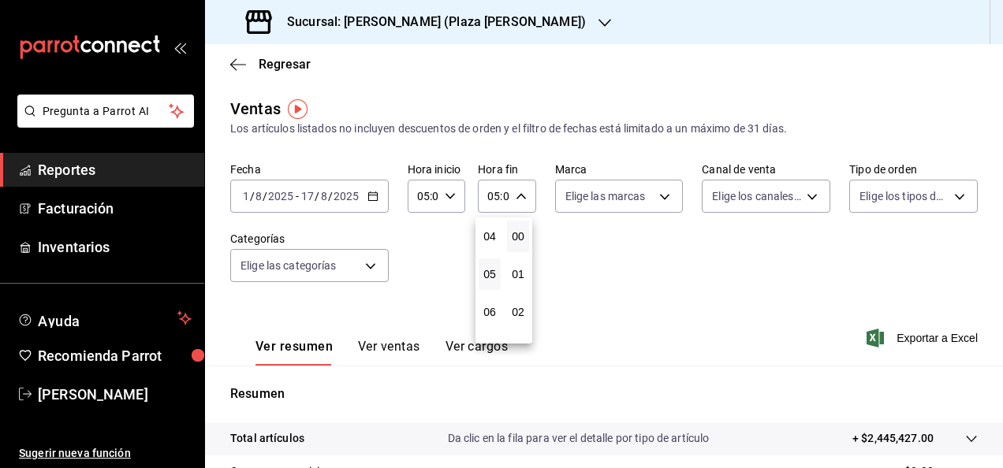
click at [579, 287] on div at bounding box center [501, 234] width 1003 height 468
click at [525, 194] on div "05:00 Hora fin" at bounding box center [507, 196] width 58 height 33
click at [519, 233] on span "00" at bounding box center [517, 236] width 3 height 13
click at [716, 255] on div at bounding box center [501, 234] width 1003 height 468
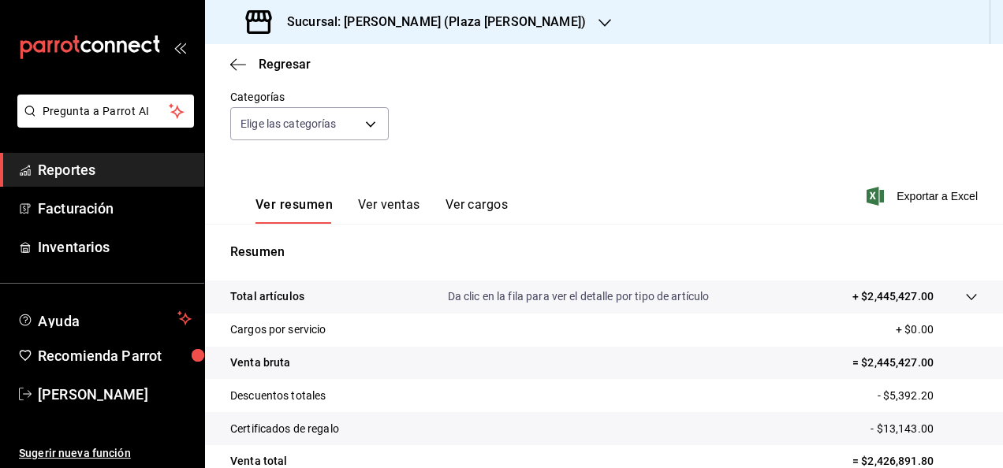
scroll to position [236, 0]
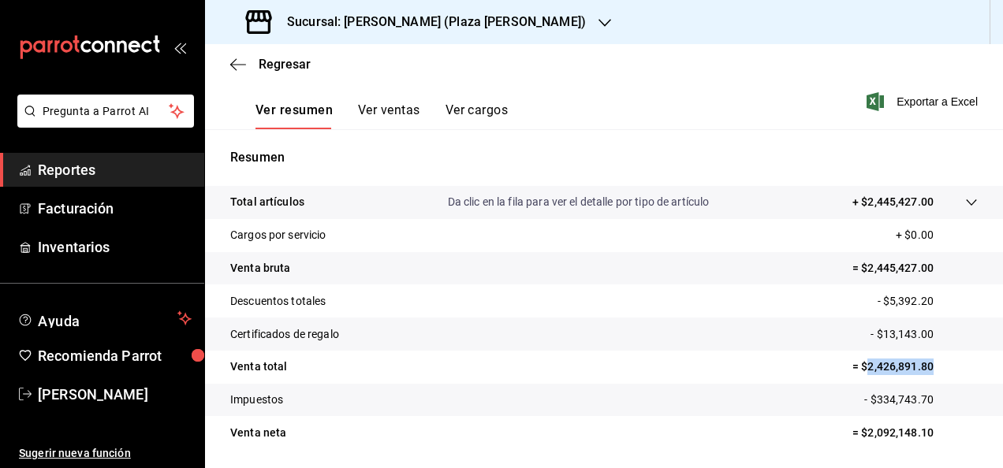
drag, startPoint x: 854, startPoint y: 367, endPoint x: 947, endPoint y: 366, distance: 93.8
click at [947, 366] on p "= $2,426,891.80" at bounding box center [914, 367] width 125 height 17
copy p "2,426,891.80"
click at [136, 169] on span "Reportes" at bounding box center [115, 169] width 154 height 21
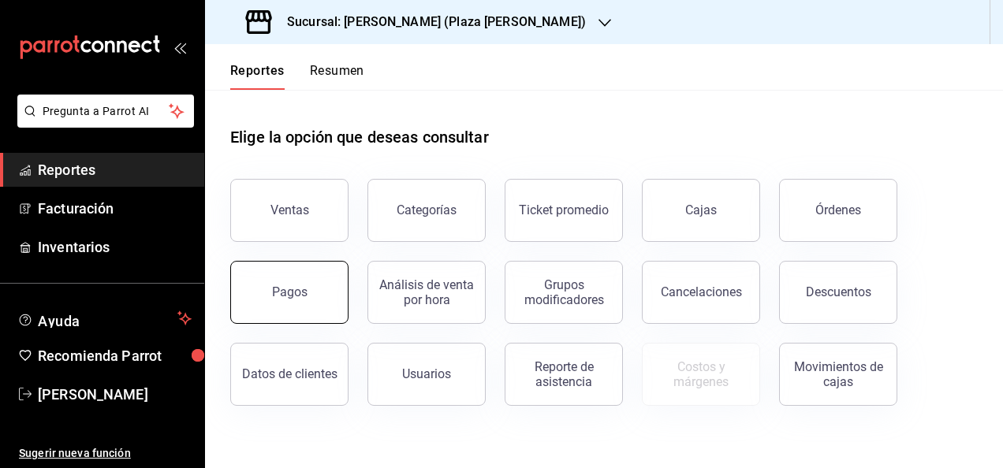
click at [315, 276] on button "Pagos" at bounding box center [289, 292] width 118 height 63
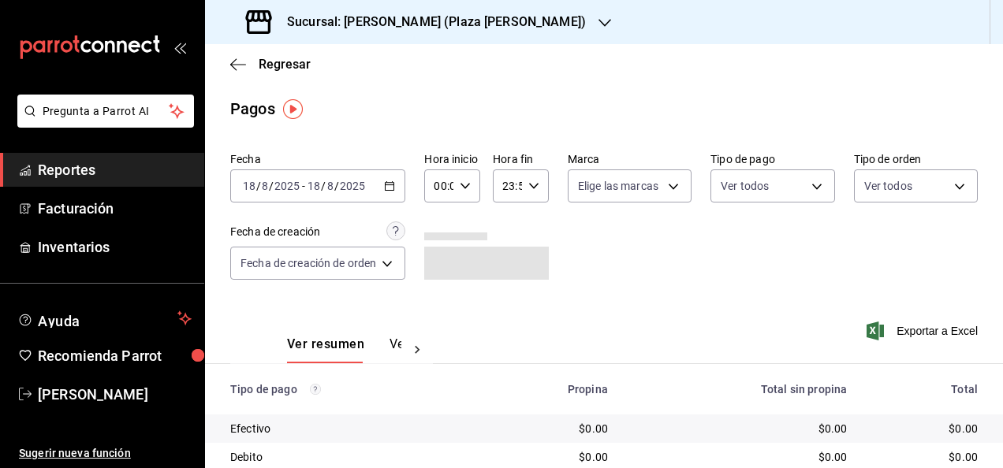
click at [393, 185] on \(Stroke\) "button" at bounding box center [389, 184] width 9 height 1
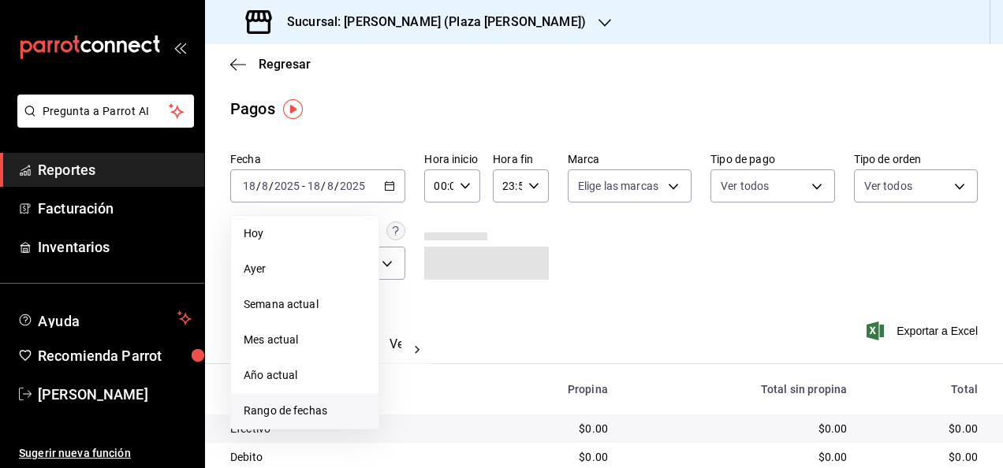
click at [347, 411] on span "Rango de fechas" at bounding box center [305, 411] width 122 height 17
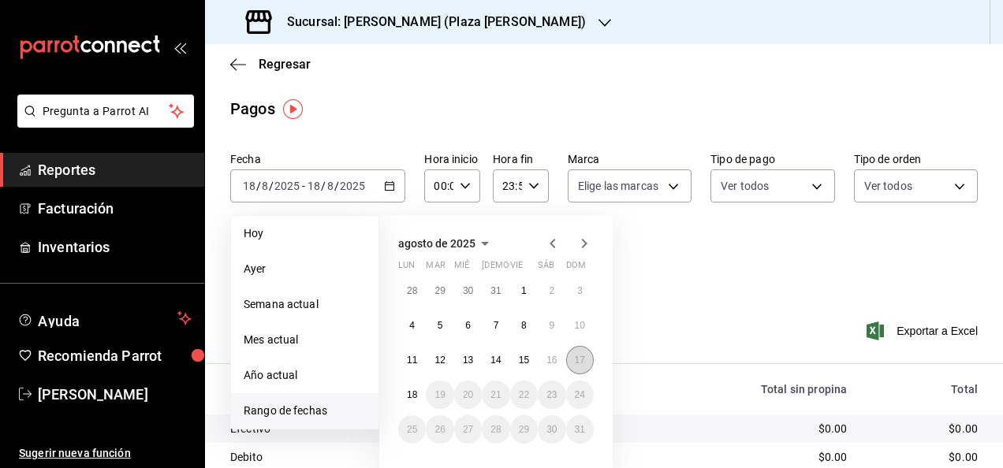
click at [571, 356] on button "17" at bounding box center [580, 360] width 28 height 28
click at [508, 283] on div "28 29 30 31 1 2 3 4 5 6 7 8 9 10 11 12 13 14 15 16 17 18 19 20 21 22 23 24 25 2…" at bounding box center [495, 360] width 195 height 167
click at [515, 285] on button "1" at bounding box center [524, 291] width 28 height 28
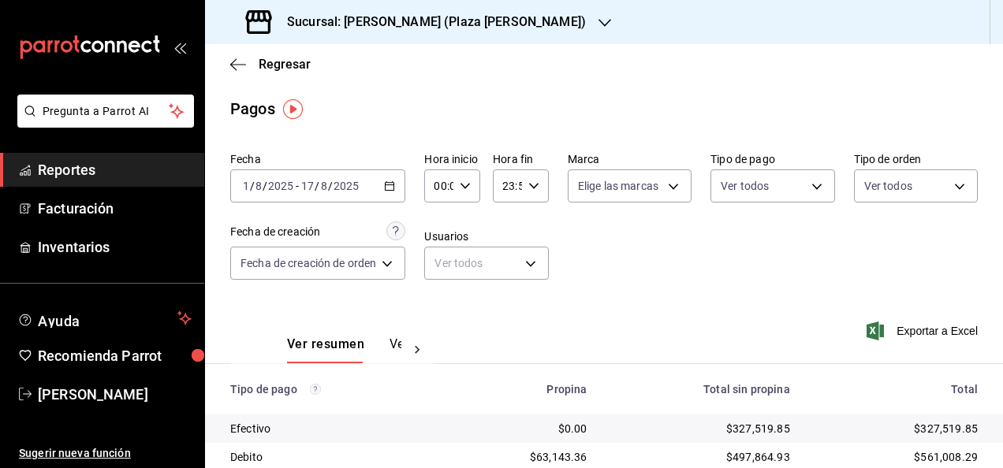
click at [463, 189] on icon "button" at bounding box center [465, 185] width 11 height 11
click at [440, 257] on span "05" at bounding box center [439, 257] width 2 height 13
type input "05:00"
click at [530, 187] on div at bounding box center [501, 234] width 1003 height 468
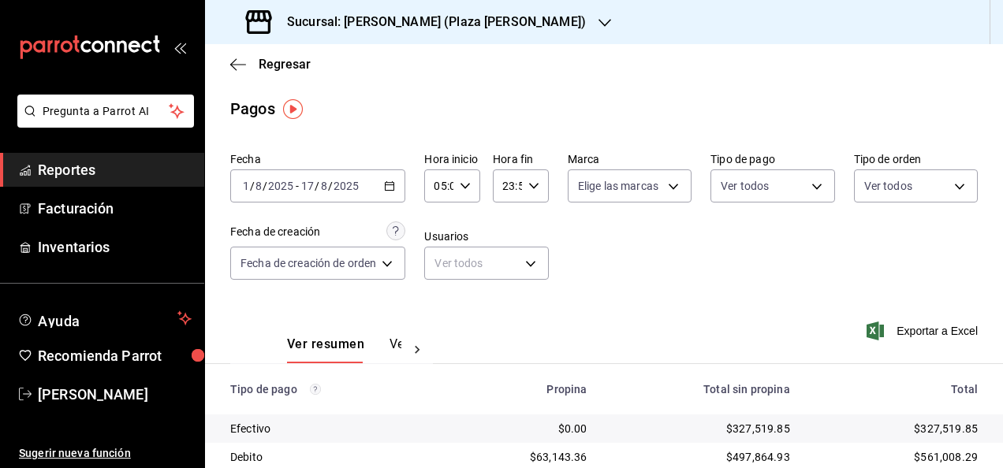
click at [530, 187] on \(Stroke\) "button" at bounding box center [533, 186] width 9 height 6
click at [504, 264] on span "05" at bounding box center [505, 264] width 2 height 13
click at [532, 221] on span "00" at bounding box center [533, 226] width 2 height 13
type input "05:00"
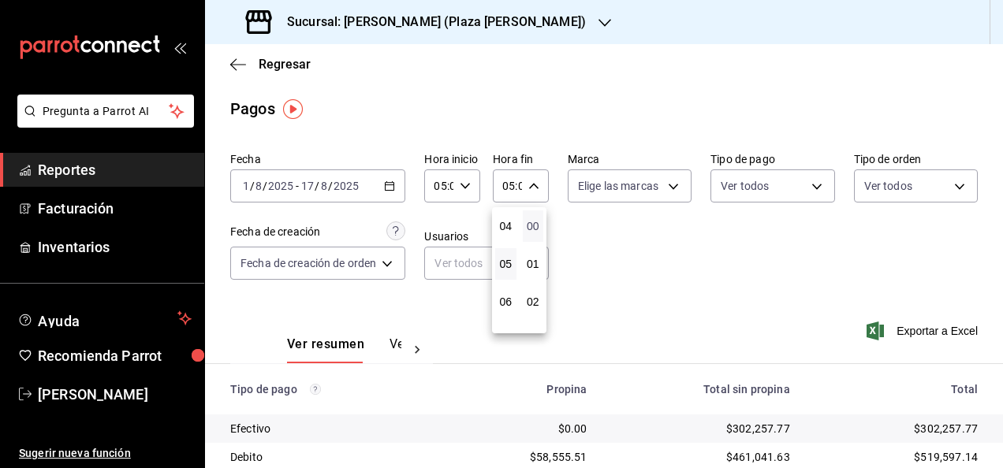
click at [532, 221] on span "00" at bounding box center [533, 226] width 2 height 13
click at [678, 255] on div at bounding box center [501, 234] width 1003 height 468
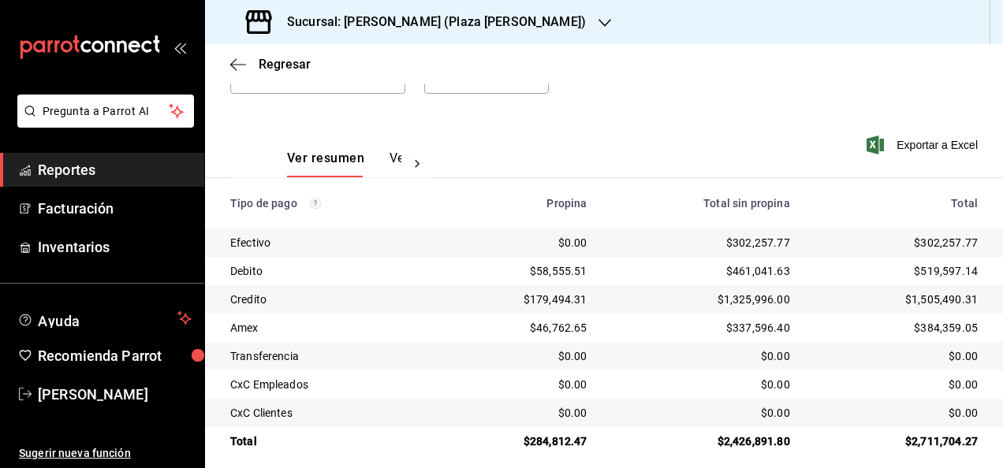
scroll to position [199, 0]
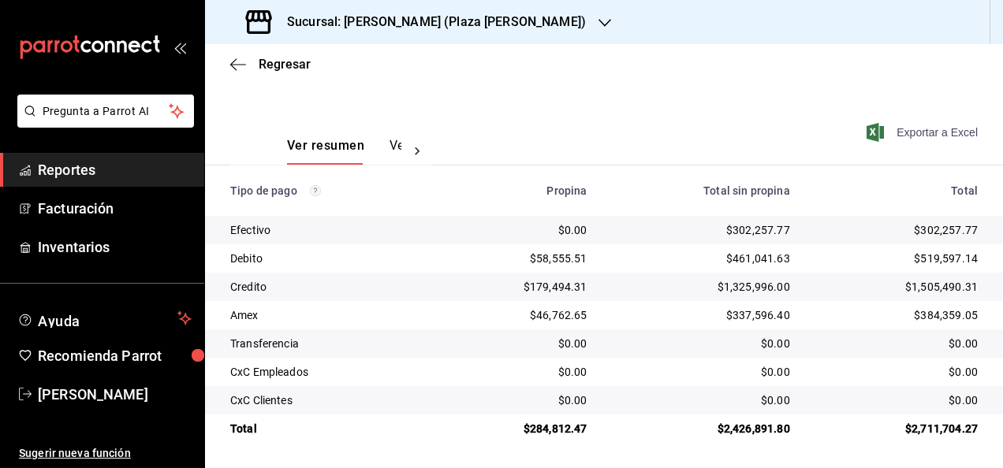
click at [891, 123] on span "Exportar a Excel" at bounding box center [923, 132] width 108 height 19
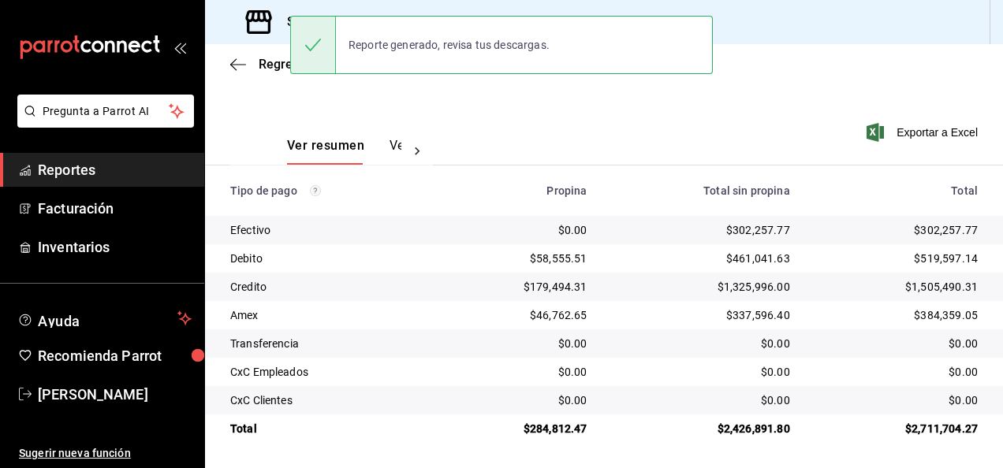
click at [522, 120] on div "Ver resumen Ver pagos Exportar a Excel" at bounding box center [604, 142] width 798 height 84
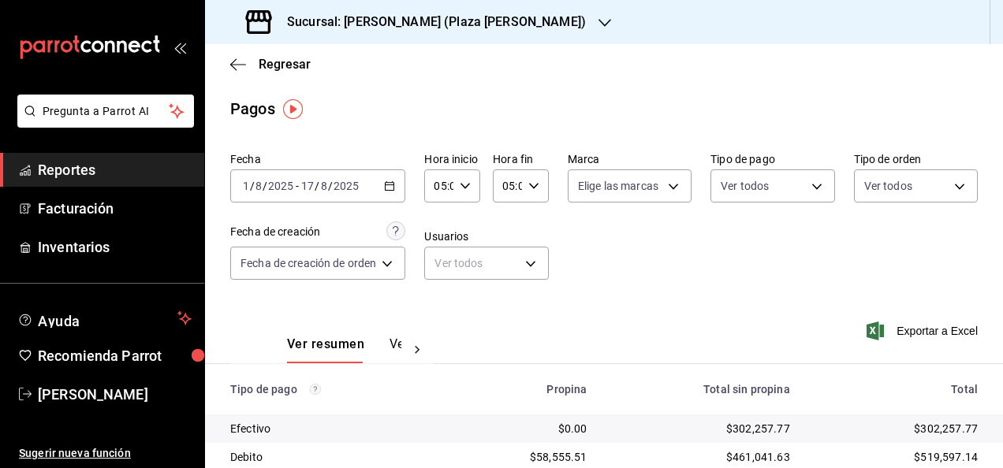
click at [536, 183] on icon "button" at bounding box center [533, 185] width 11 height 11
click at [534, 226] on span "00" at bounding box center [533, 226] width 2 height 13
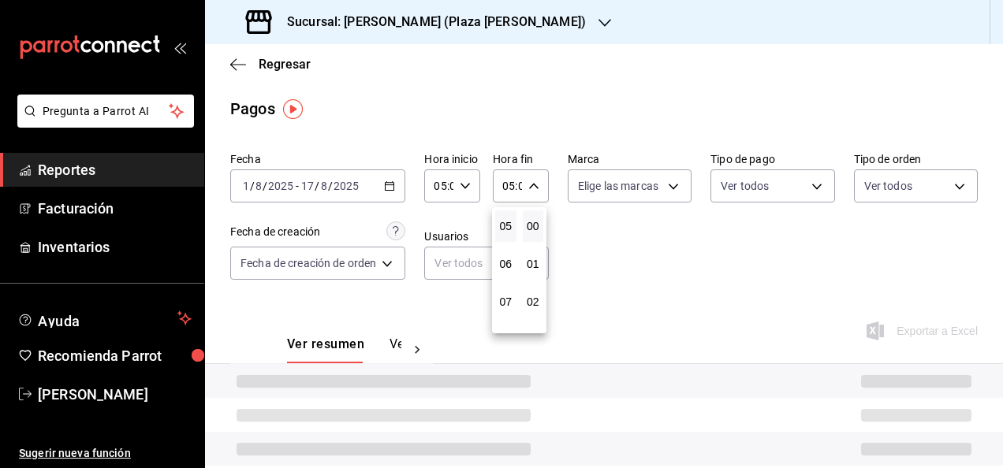
click at [464, 189] on div at bounding box center [501, 234] width 1003 height 468
click at [464, 186] on icon "button" at bounding box center [465, 185] width 11 height 11
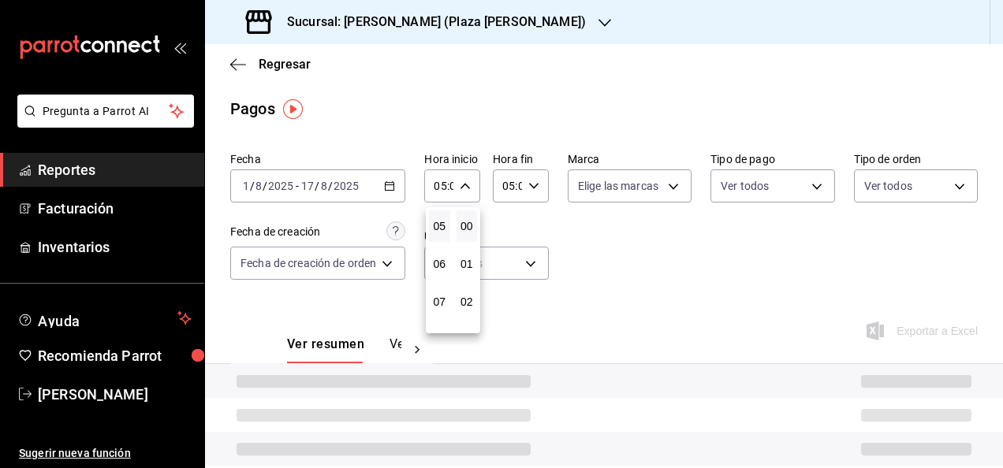
click at [581, 240] on div at bounding box center [501, 234] width 1003 height 468
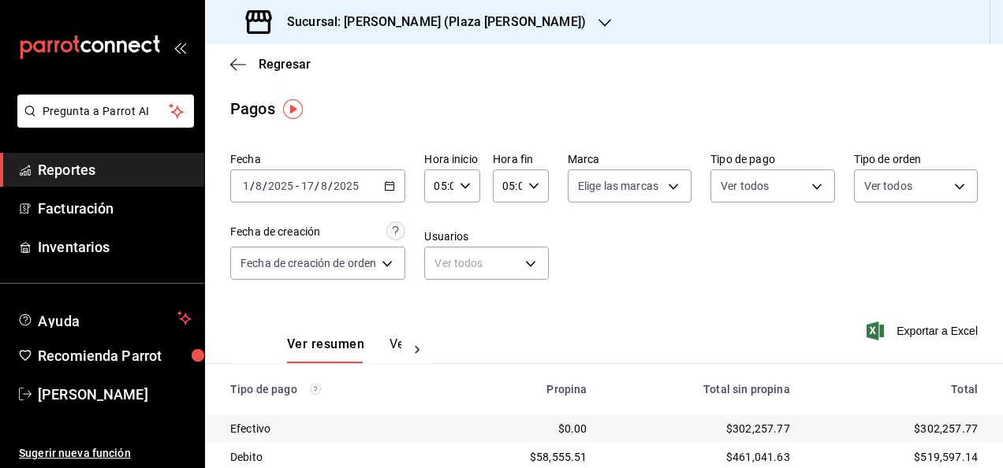
click at [520, 14] on div "Sucursal: Ichikani Sushi (Plaza Artz)" at bounding box center [418, 22] width 400 height 44
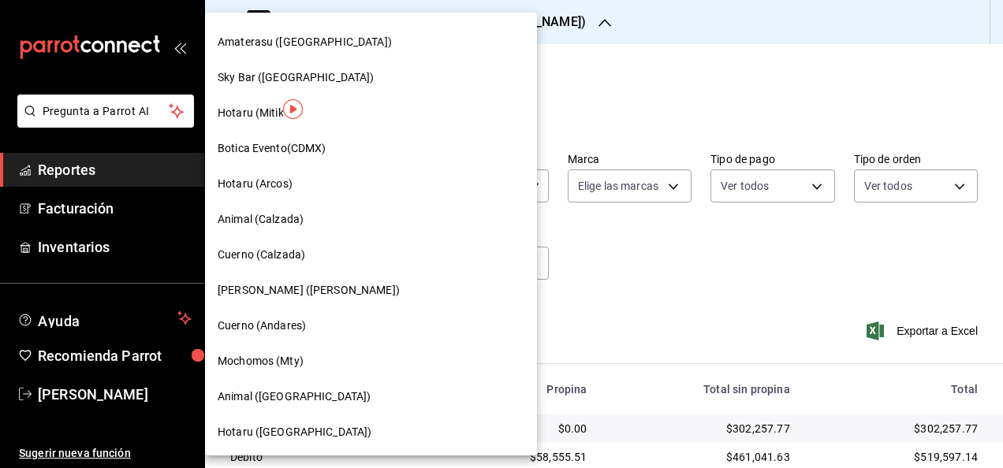
scroll to position [631, 0]
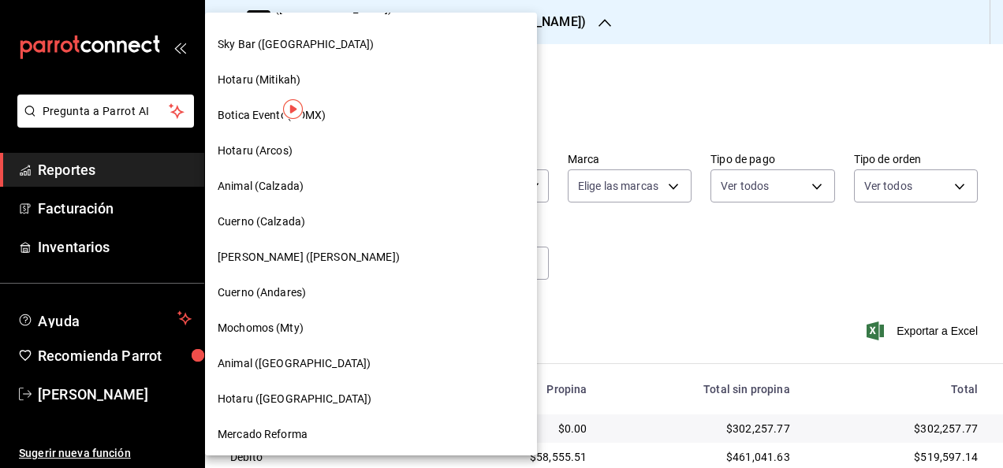
click at [364, 256] on div "Ichikani Sushi (Vasconcelos)" at bounding box center [371, 257] width 307 height 17
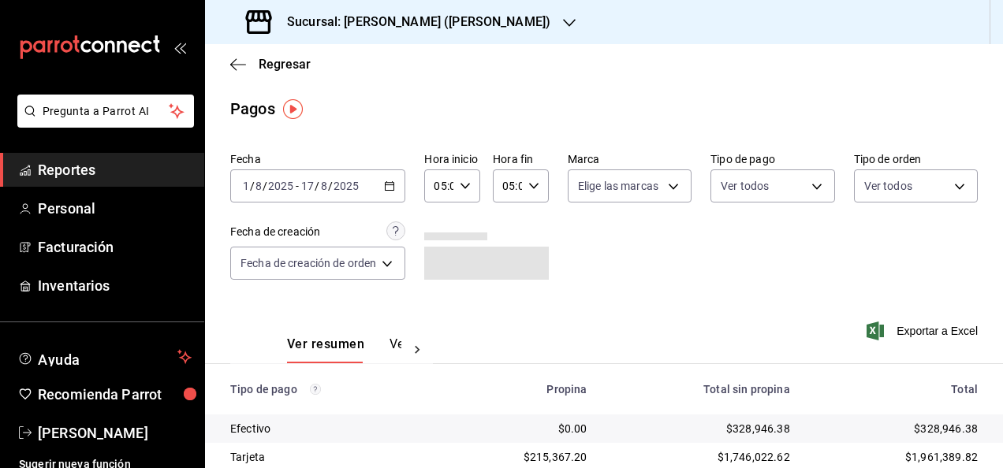
click at [113, 162] on span "Reportes" at bounding box center [115, 169] width 154 height 21
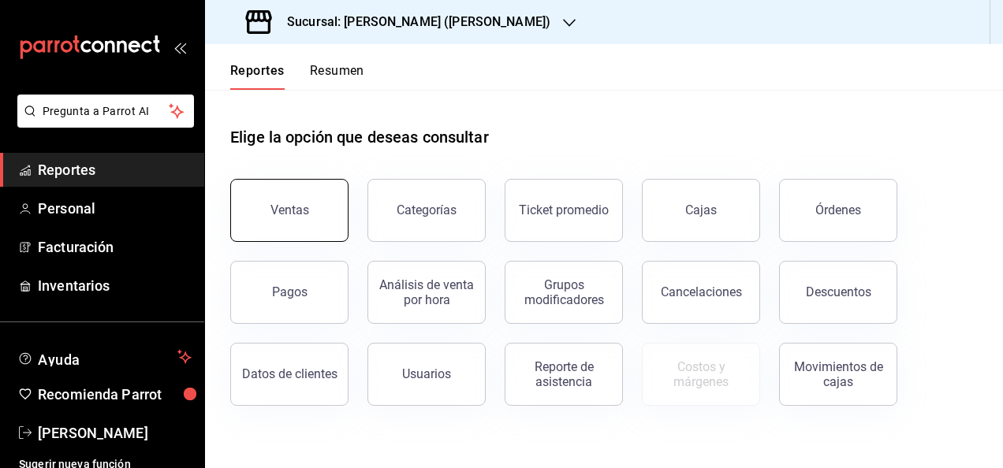
click at [271, 189] on button "Ventas" at bounding box center [289, 210] width 118 height 63
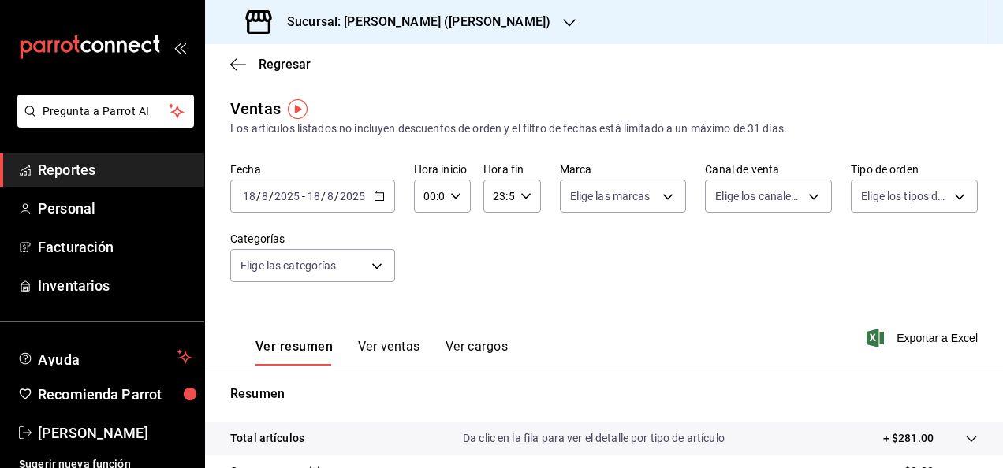
click at [375, 203] on div "2025-08-18 18 / 8 / 2025 - 2025-08-18 18 / 8 / 2025" at bounding box center [312, 196] width 165 height 33
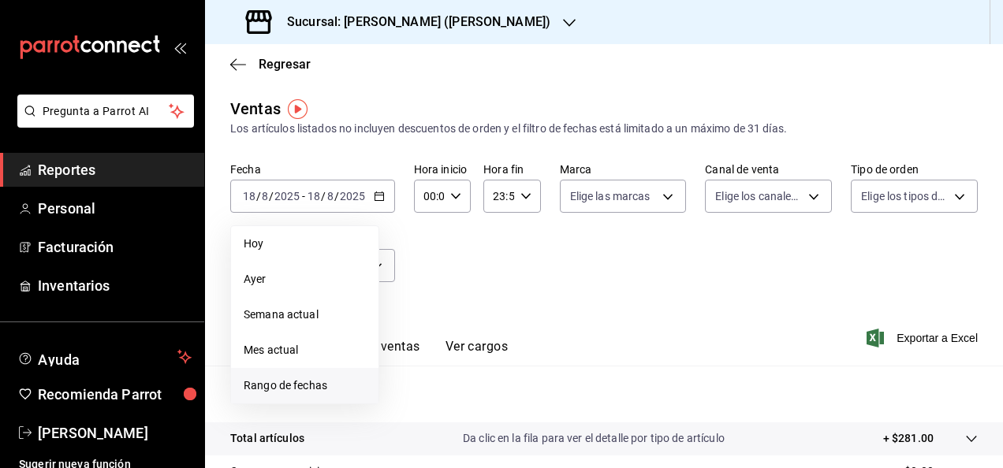
click at [339, 381] on span "Rango de fechas" at bounding box center [305, 386] width 122 height 17
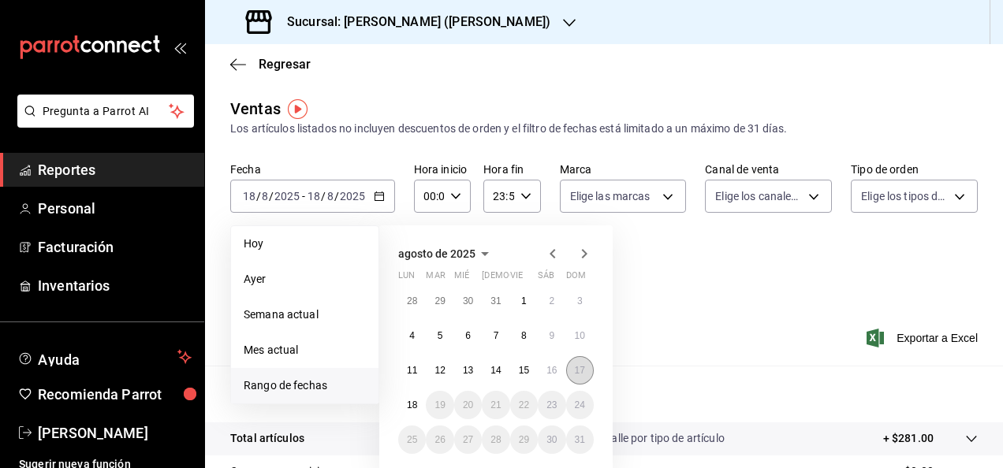
click at [576, 371] on abbr "17" at bounding box center [580, 370] width 10 height 11
click at [516, 293] on button "1" at bounding box center [524, 301] width 28 height 28
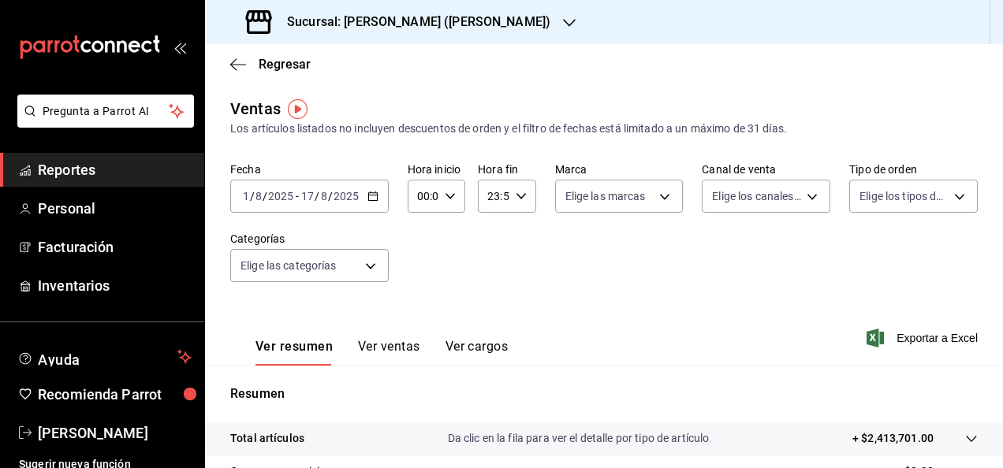
click at [456, 197] on div "00:00 Hora inicio" at bounding box center [436, 196] width 58 height 33
click at [422, 270] on span "05" at bounding box center [420, 268] width 3 height 13
type input "05:00"
click at [516, 204] on div at bounding box center [501, 234] width 1003 height 468
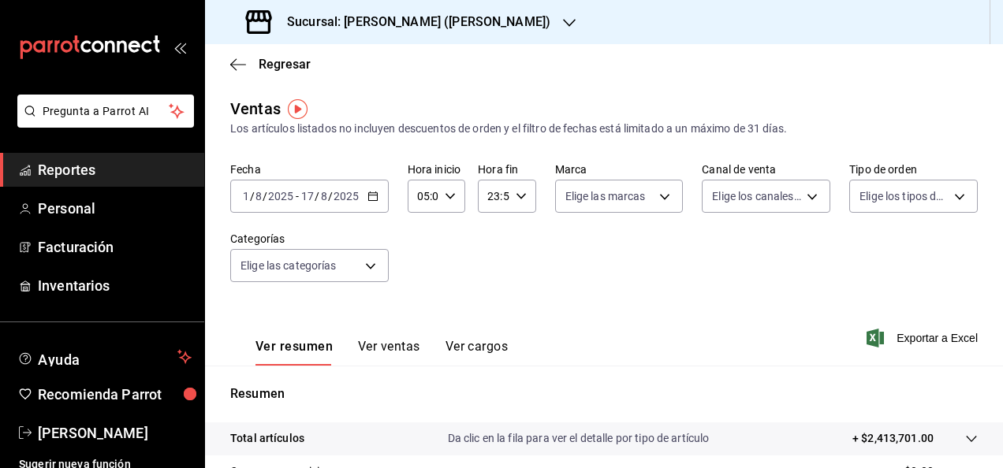
click at [516, 204] on div "23:59 Hora fin" at bounding box center [507, 196] width 58 height 33
click at [488, 277] on span "05" at bounding box center [489, 274] width 3 height 13
click at [519, 235] on span "00" at bounding box center [517, 236] width 3 height 13
type input "05:00"
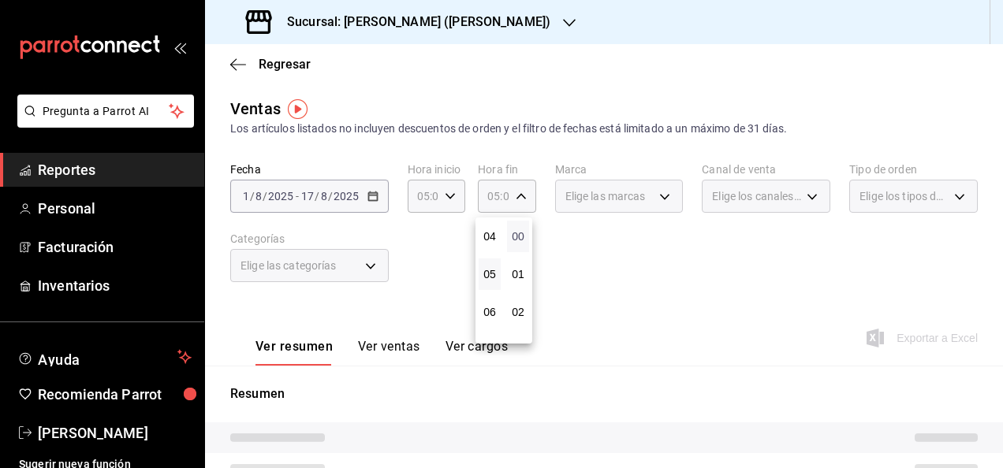
click at [519, 235] on span "00" at bounding box center [517, 236] width 3 height 13
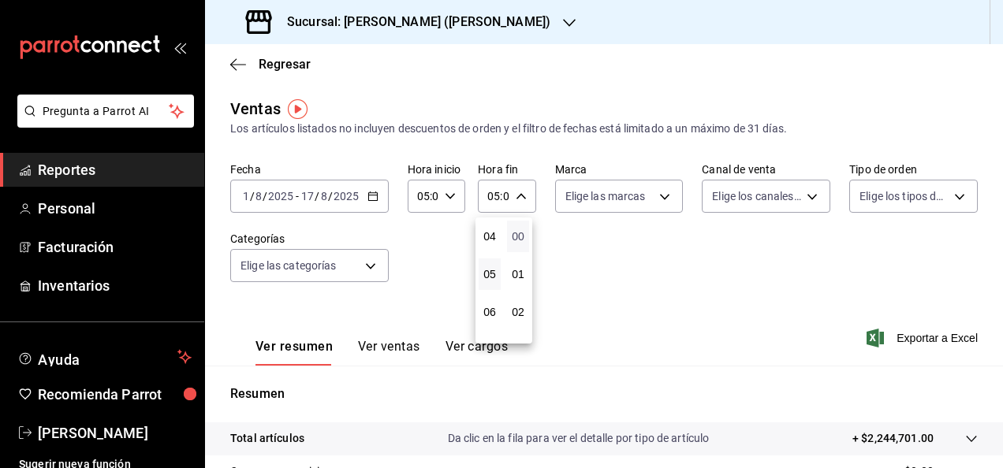
click at [519, 238] on span "00" at bounding box center [517, 236] width 3 height 13
click at [736, 278] on div at bounding box center [501, 234] width 1003 height 468
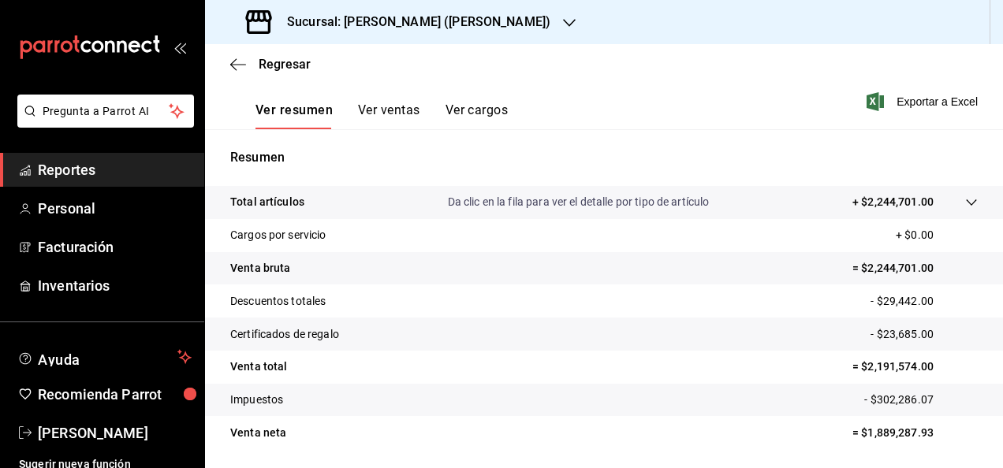
scroll to position [287, 0]
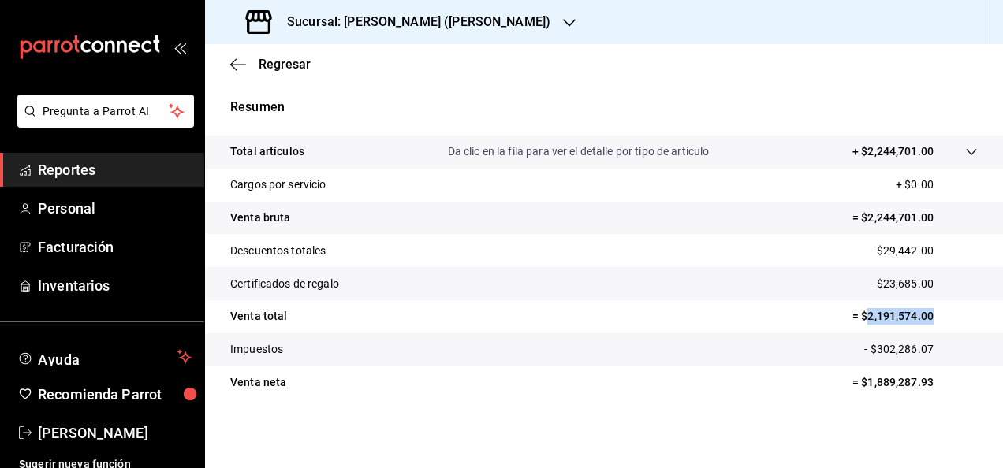
drag, startPoint x: 853, startPoint y: 312, endPoint x: 931, endPoint y: 318, distance: 78.3
click at [931, 318] on p "= $2,191,574.00" at bounding box center [914, 316] width 125 height 17
copy p "2,191,574.00"
click at [97, 167] on span "Reportes" at bounding box center [115, 169] width 154 height 21
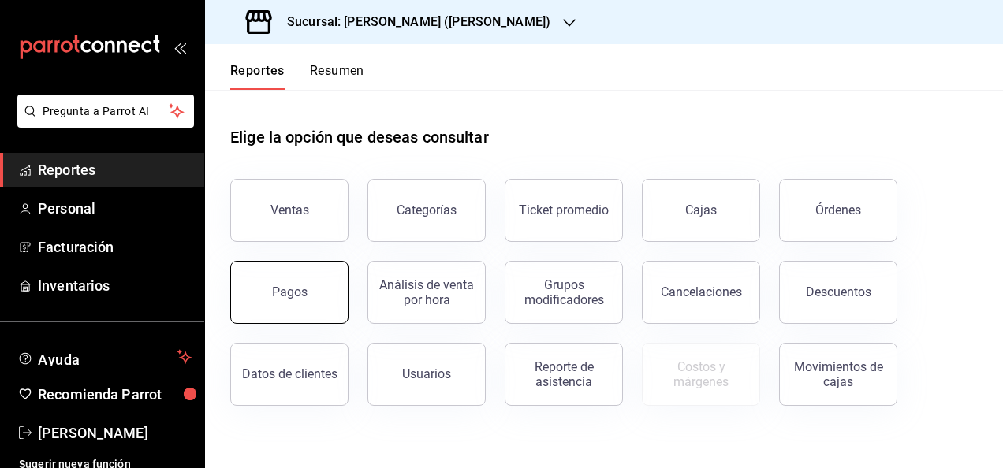
click at [309, 260] on div "Pagos" at bounding box center [279, 283] width 137 height 82
click at [318, 284] on button "Pagos" at bounding box center [289, 292] width 118 height 63
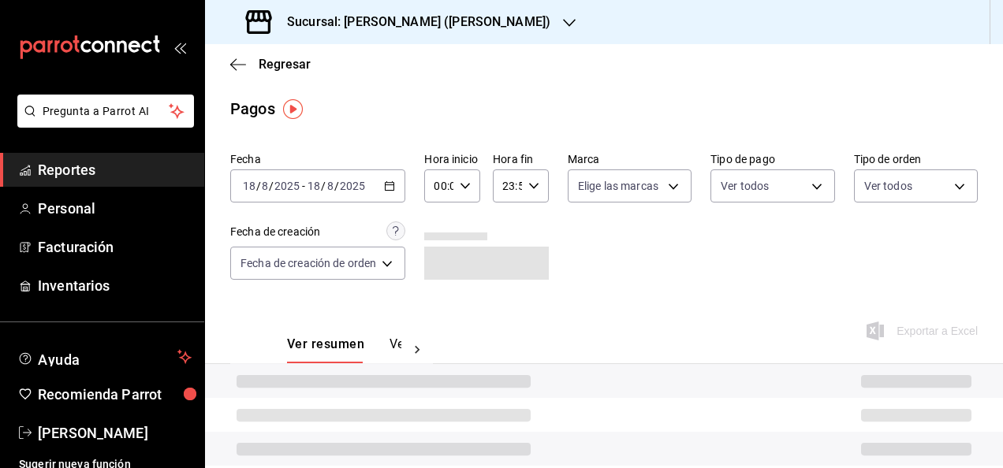
click at [389, 188] on icon "button" at bounding box center [389, 185] width 11 height 11
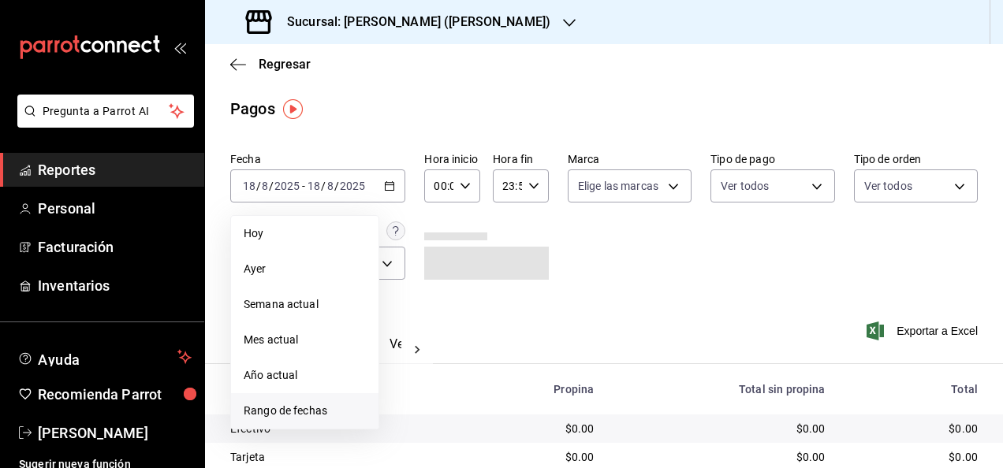
click at [311, 411] on span "Rango de fechas" at bounding box center [305, 411] width 122 height 17
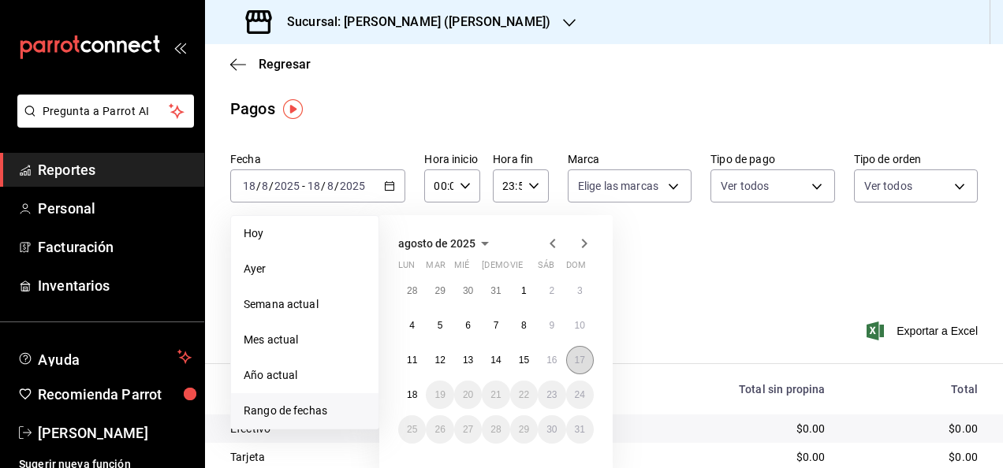
click at [572, 362] on button "17" at bounding box center [580, 360] width 28 height 28
click at [519, 291] on button "1" at bounding box center [524, 291] width 28 height 28
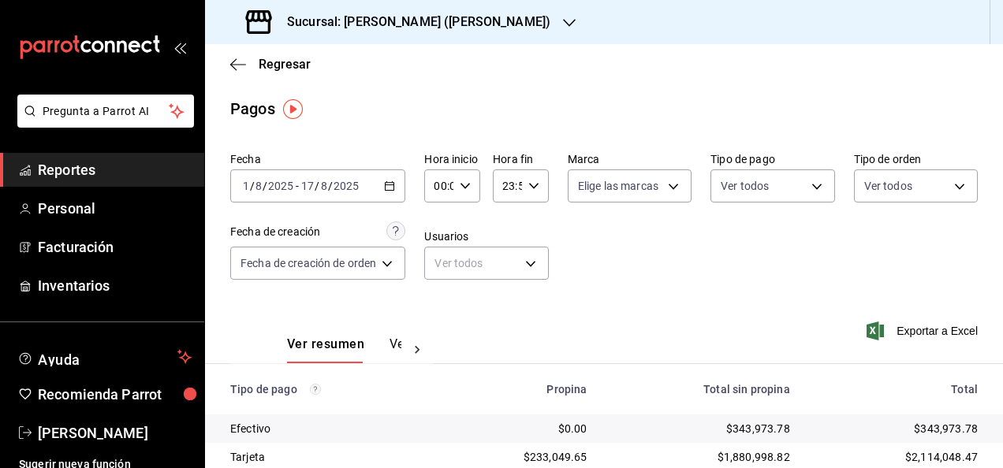
click at [471, 181] on div "00:00 Hora inicio" at bounding box center [452, 185] width 56 height 33
click at [442, 266] on button "05" at bounding box center [439, 258] width 21 height 32
type input "05:00"
click at [440, 259] on span "05" at bounding box center [439, 257] width 2 height 13
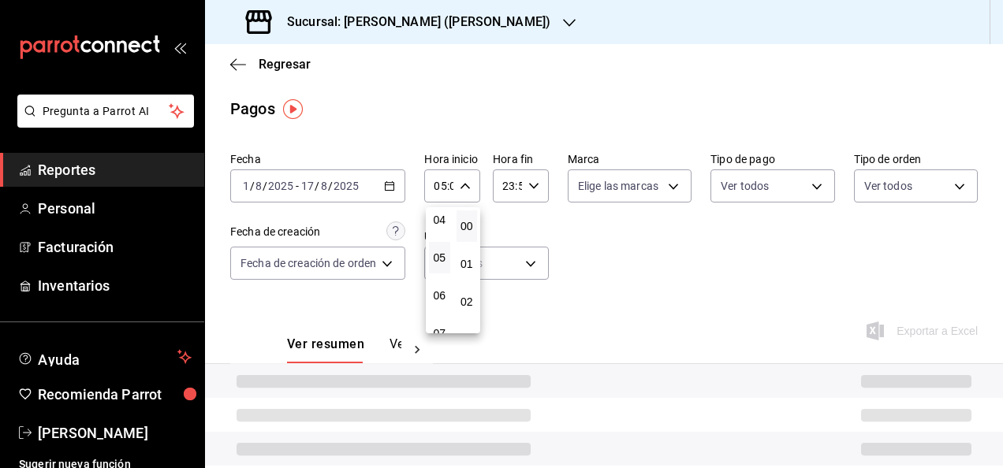
click at [550, 213] on div at bounding box center [501, 234] width 1003 height 468
click at [524, 180] on div "23:59 Hora fin" at bounding box center [521, 185] width 56 height 33
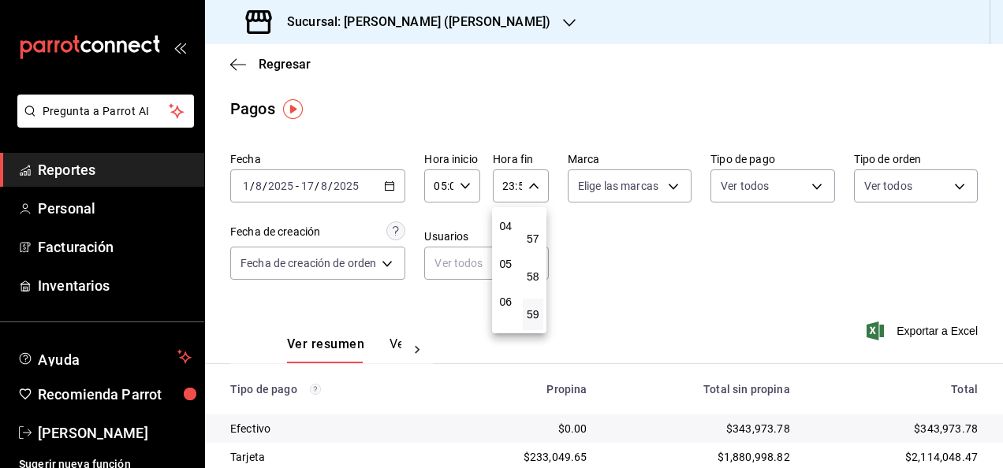
scroll to position [158, 0]
click at [507, 257] on span "05" at bounding box center [505, 257] width 2 height 13
click at [534, 224] on span "00" at bounding box center [533, 226] width 2 height 13
type input "05:00"
click at [534, 224] on span "00" at bounding box center [533, 226] width 2 height 13
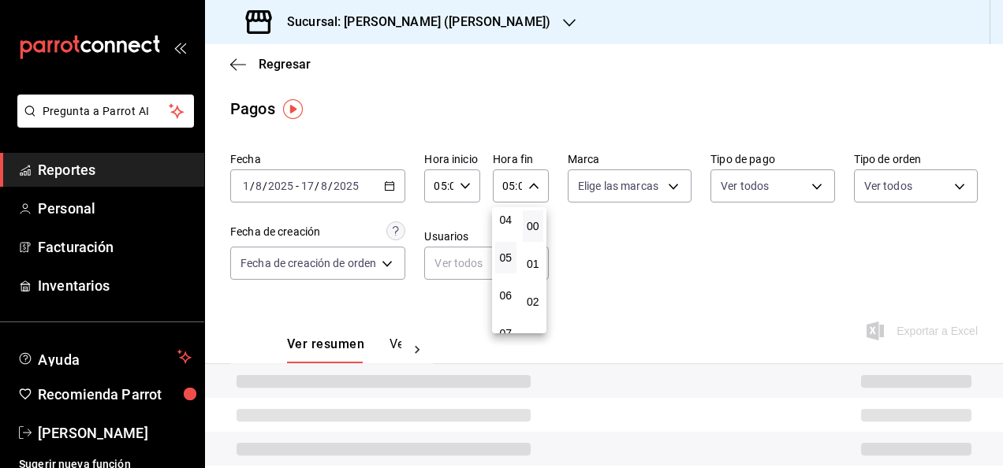
click at [653, 251] on div at bounding box center [501, 234] width 1003 height 468
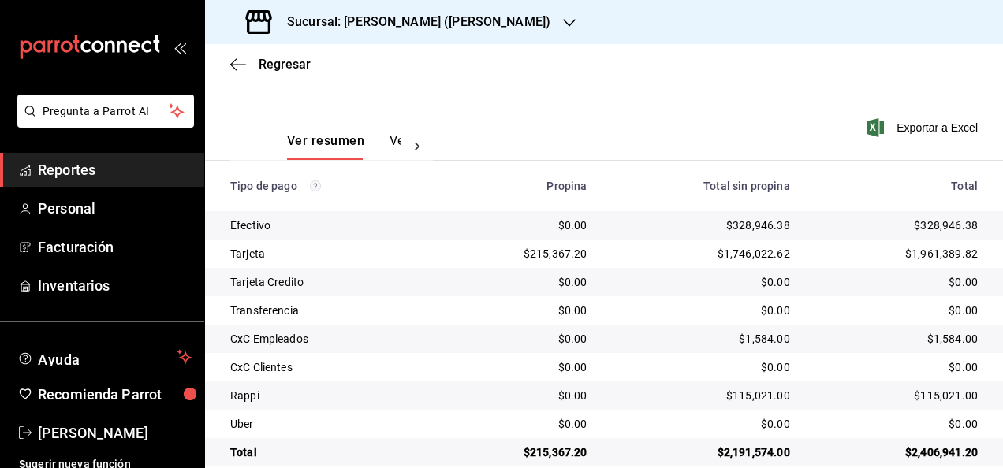
scroll to position [227, 0]
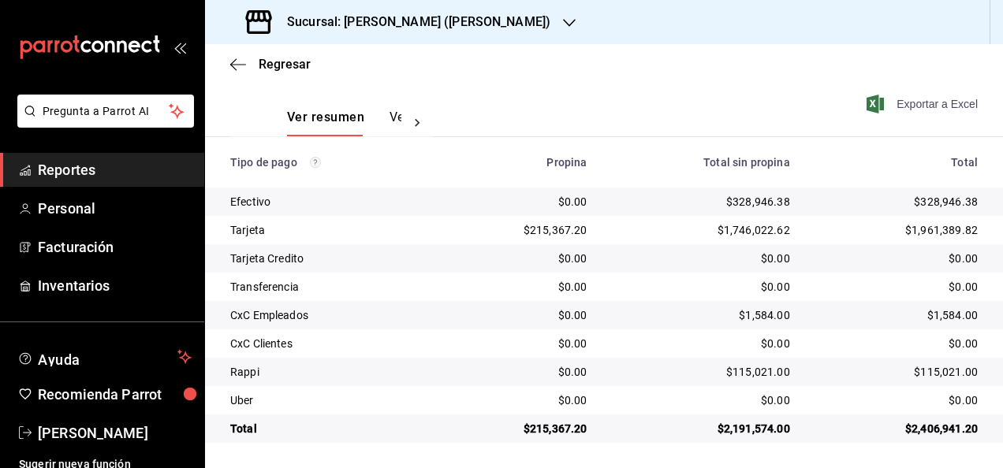
click at [891, 106] on span "Exportar a Excel" at bounding box center [923, 104] width 108 height 19
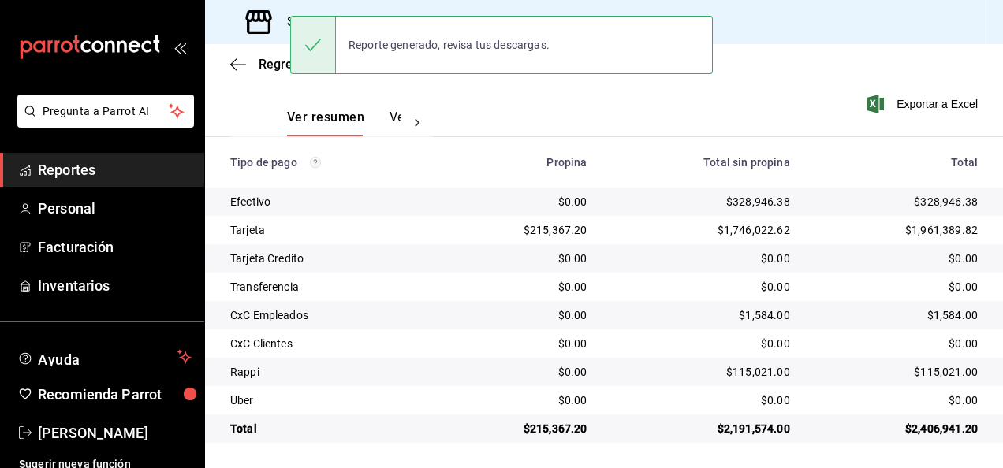
click at [332, 98] on div "Ver resumen Ver pagos" at bounding box center [331, 114] width 203 height 46
click at [425, 8] on div "Sucursal: Ichikani Sushi (Vasconcelos)" at bounding box center [400, 22] width 364 height 44
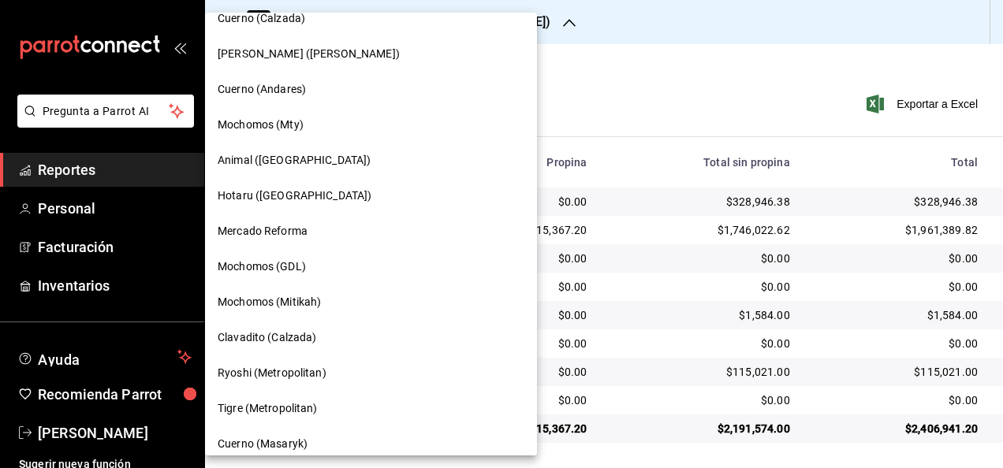
scroll to position [867, 0]
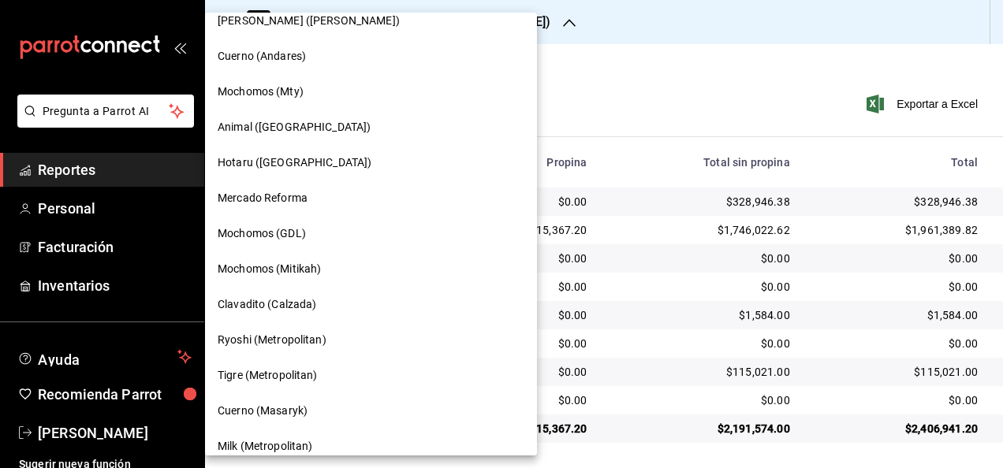
click at [332, 347] on div "Ryoshi (Metropolitan)" at bounding box center [371, 340] width 307 height 17
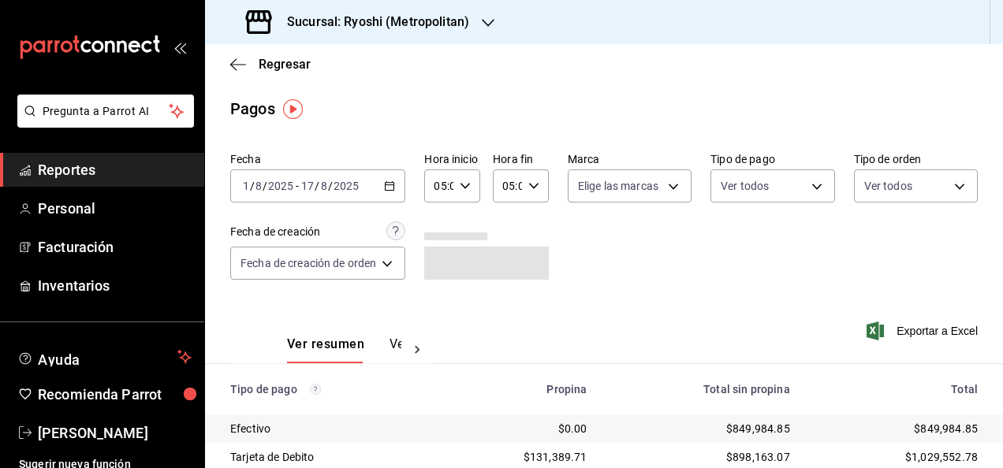
click at [132, 173] on span "Reportes" at bounding box center [115, 169] width 154 height 21
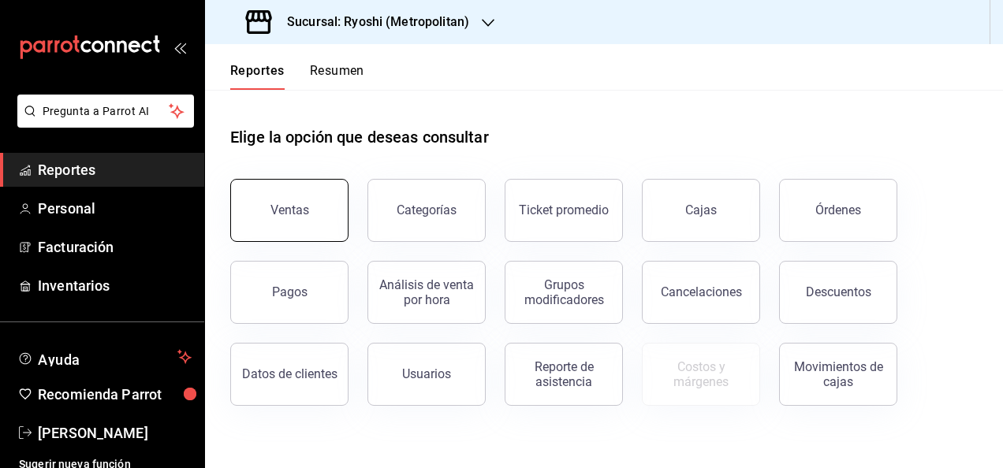
click at [298, 218] on button "Ventas" at bounding box center [289, 210] width 118 height 63
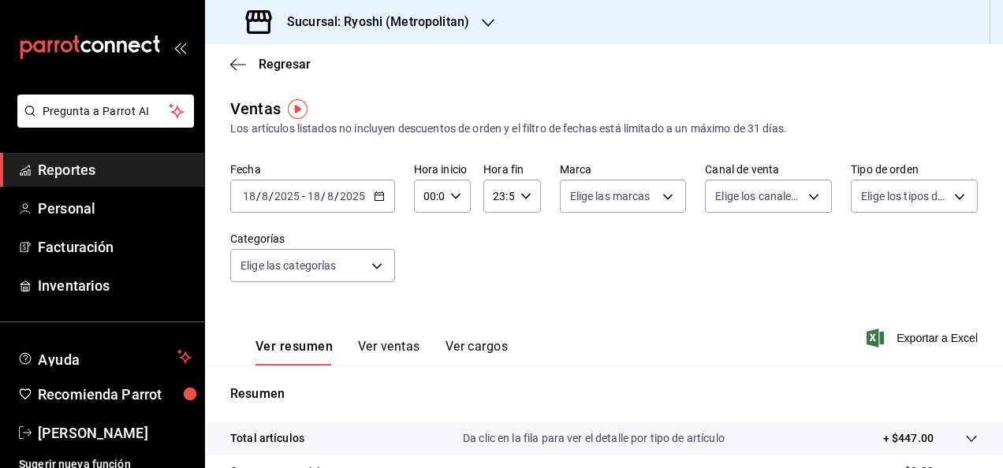
click at [377, 199] on icon "button" at bounding box center [379, 196] width 11 height 11
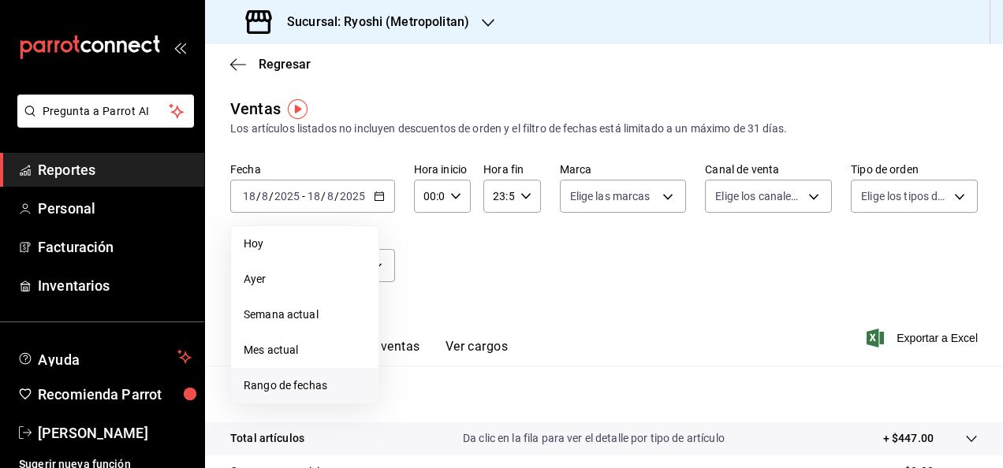
click at [349, 375] on li "Rango de fechas" at bounding box center [304, 385] width 147 height 35
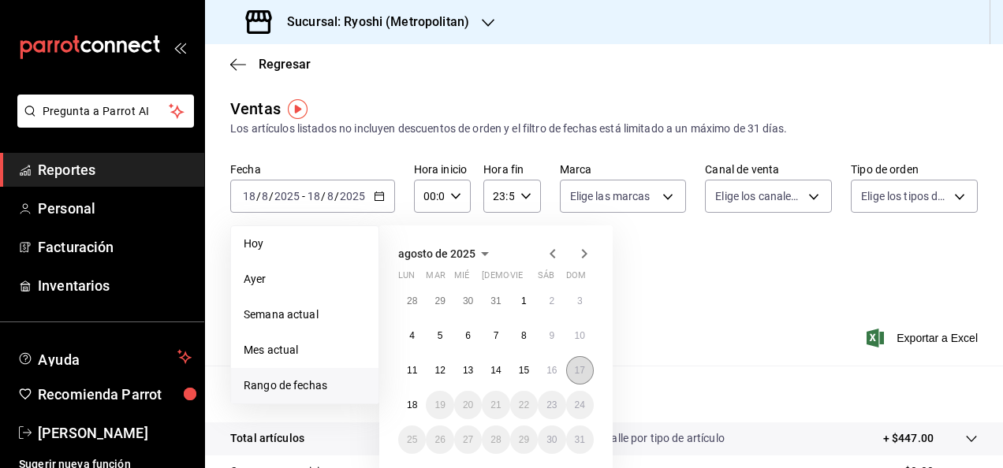
click at [578, 367] on abbr "17" at bounding box center [580, 370] width 10 height 11
click at [520, 292] on button "1" at bounding box center [524, 301] width 28 height 28
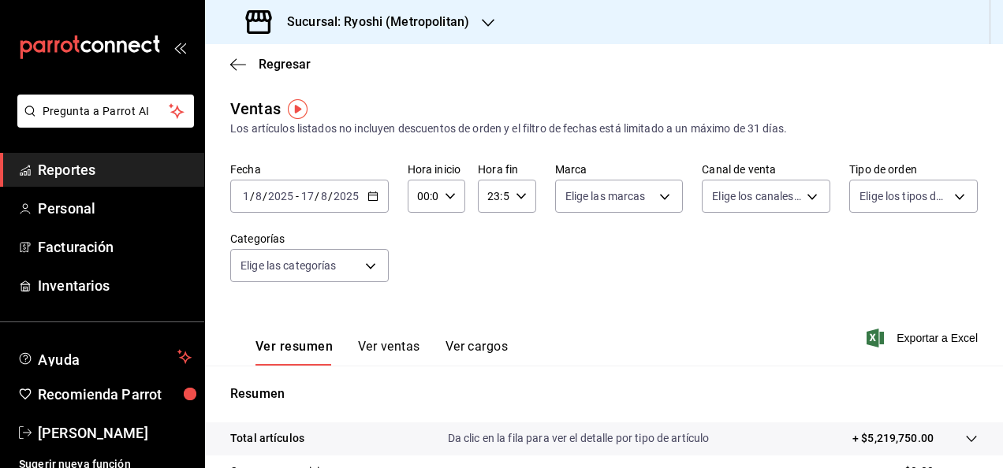
click at [448, 202] on div "00:00 Hora inicio" at bounding box center [436, 196] width 58 height 33
click at [419, 271] on span "05" at bounding box center [420, 268] width 3 height 13
type input "05:00"
click at [517, 252] on div at bounding box center [501, 234] width 1003 height 468
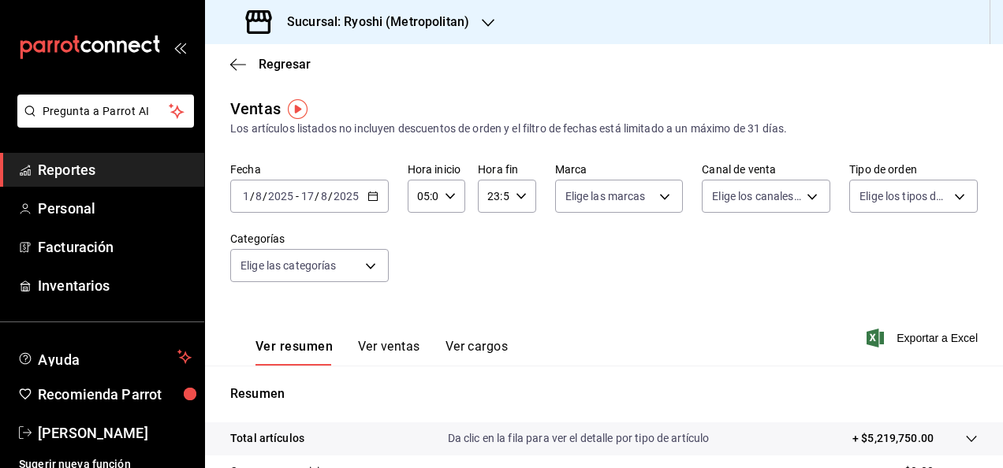
click at [515, 200] on icon "button" at bounding box center [520, 196] width 11 height 11
drag, startPoint x: 488, startPoint y: 272, endPoint x: 502, endPoint y: 266, distance: 15.2
click at [489, 273] on span "05" at bounding box center [489, 274] width 3 height 13
click at [519, 230] on span "00" at bounding box center [517, 236] width 3 height 13
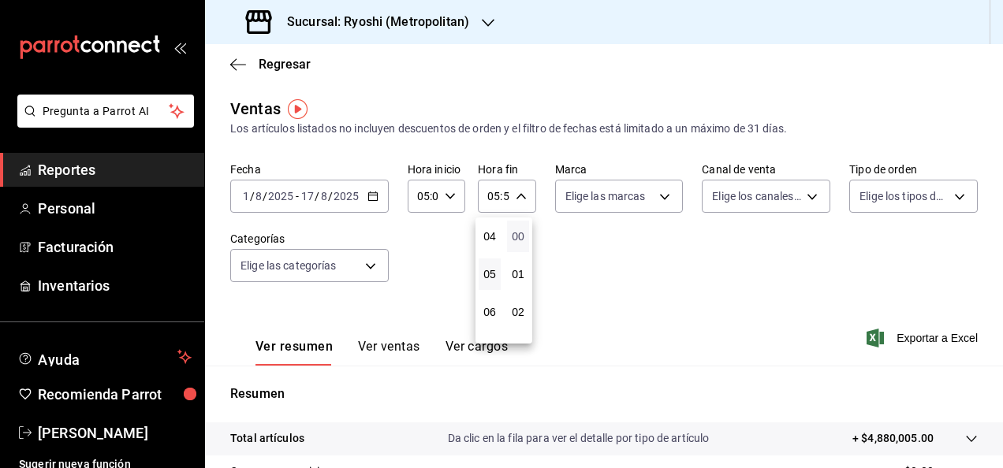
type input "05:00"
click at [519, 230] on span "00" at bounding box center [517, 236] width 3 height 13
click at [528, 230] on button "00" at bounding box center [518, 237] width 22 height 32
click at [640, 247] on div at bounding box center [501, 234] width 1003 height 468
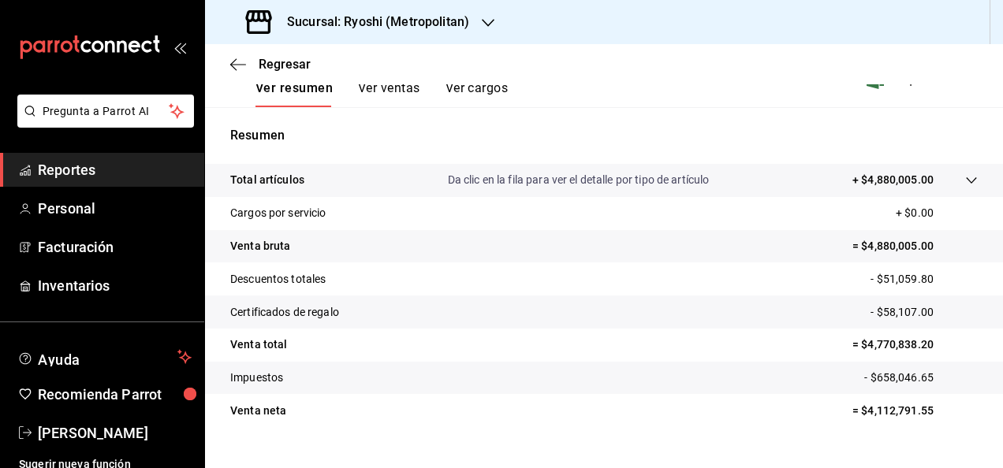
scroll to position [287, 0]
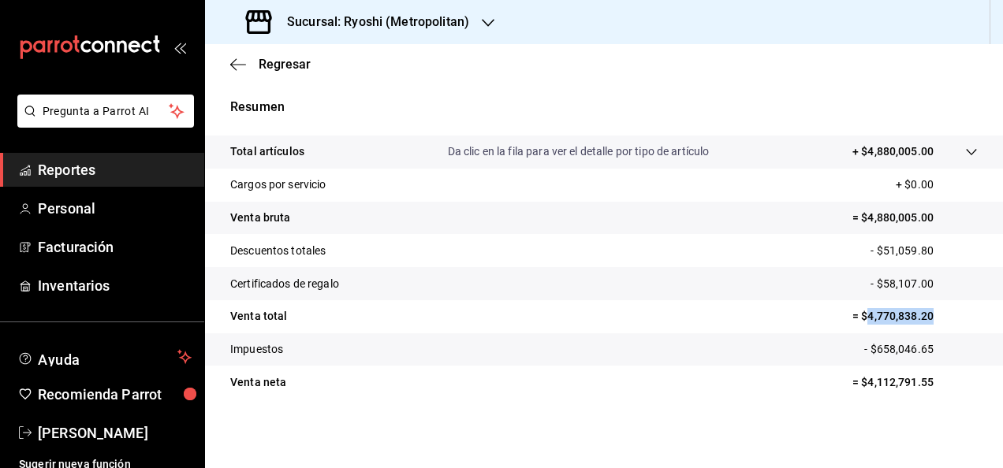
drag, startPoint x: 855, startPoint y: 316, endPoint x: 930, endPoint y: 314, distance: 74.9
click at [930, 314] on p "= $4,770,838.20" at bounding box center [914, 316] width 125 height 17
copy p "4,770,838.20"
click at [102, 163] on span "Reportes" at bounding box center [115, 169] width 154 height 21
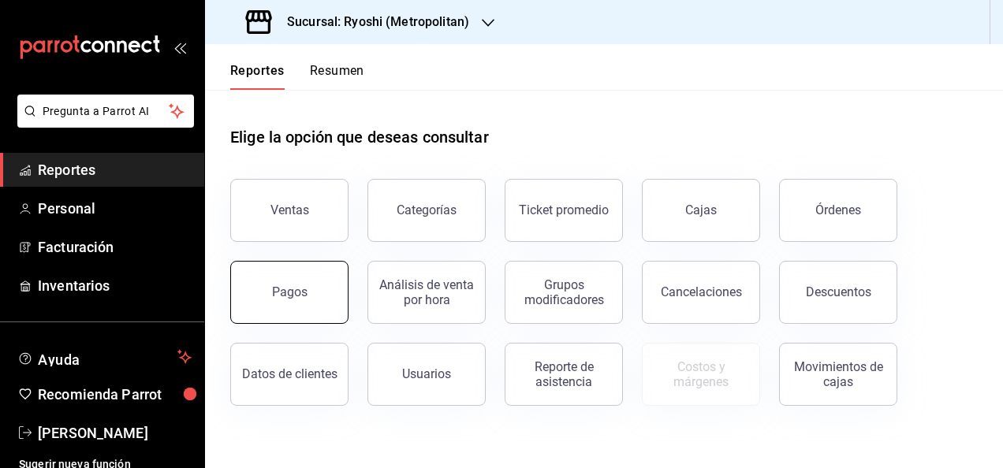
click at [306, 267] on button "Pagos" at bounding box center [289, 292] width 118 height 63
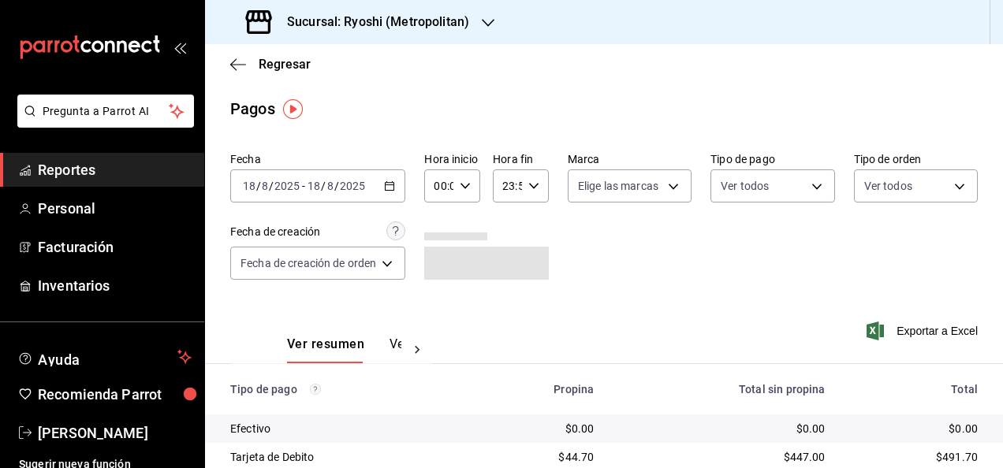
click at [394, 188] on \(Stroke\) "button" at bounding box center [389, 186] width 9 height 9
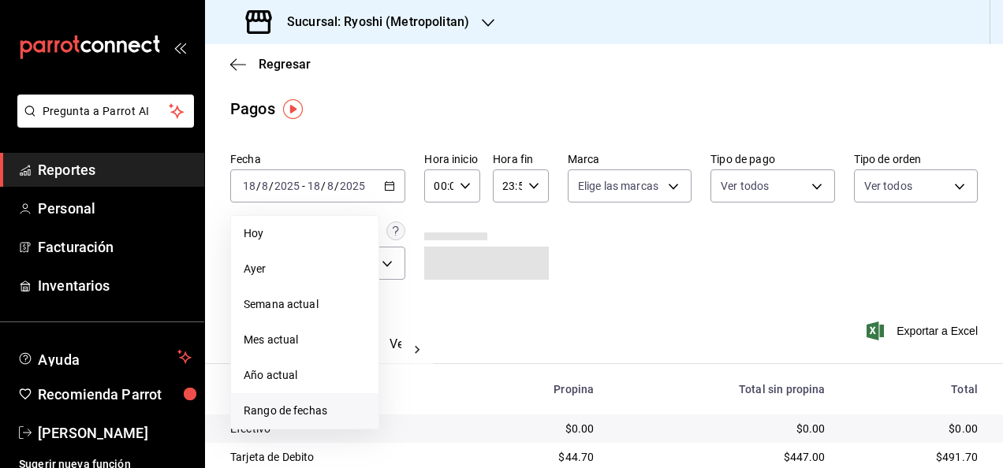
click at [295, 407] on span "Rango de fechas" at bounding box center [305, 411] width 122 height 17
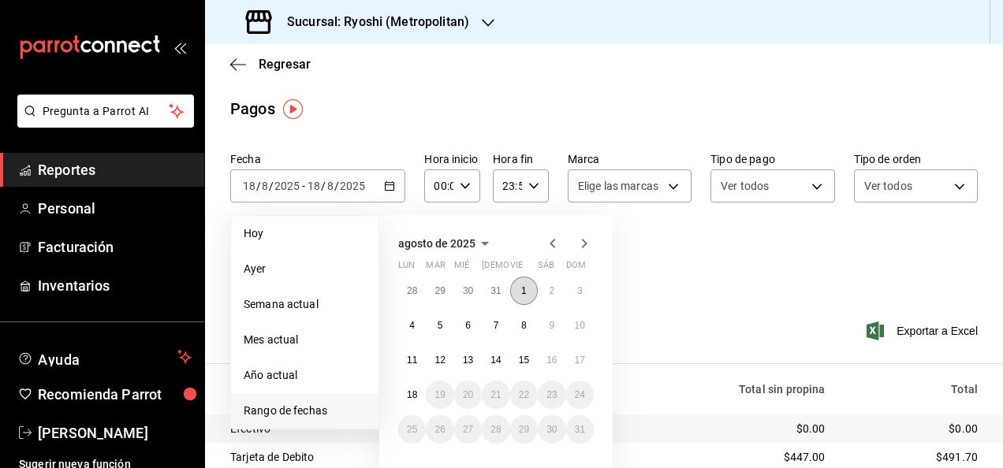
click at [534, 290] on button "1" at bounding box center [524, 291] width 28 height 28
click at [582, 362] on abbr "17" at bounding box center [580, 360] width 10 height 11
click at [520, 282] on button "1" at bounding box center [524, 291] width 28 height 28
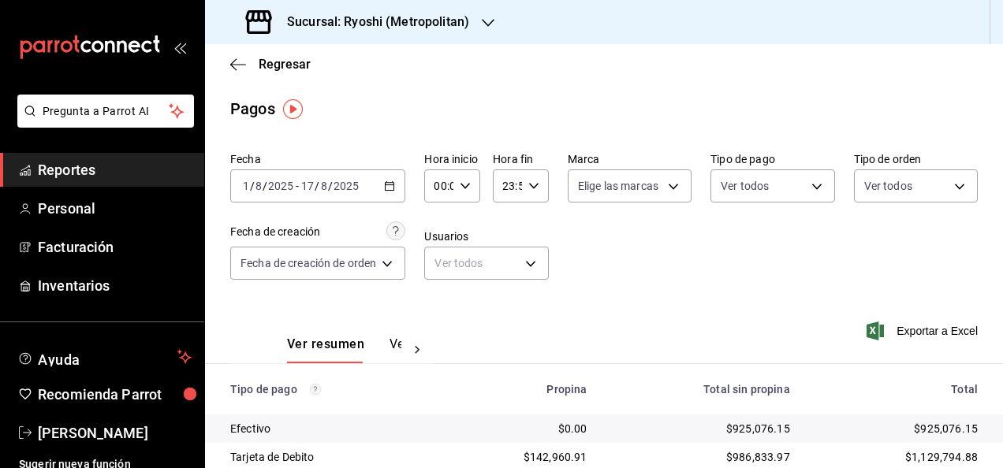
click at [466, 183] on icon "button" at bounding box center [465, 185] width 11 height 11
click at [435, 329] on button "05" at bounding box center [439, 337] width 21 height 32
type input "05:00"
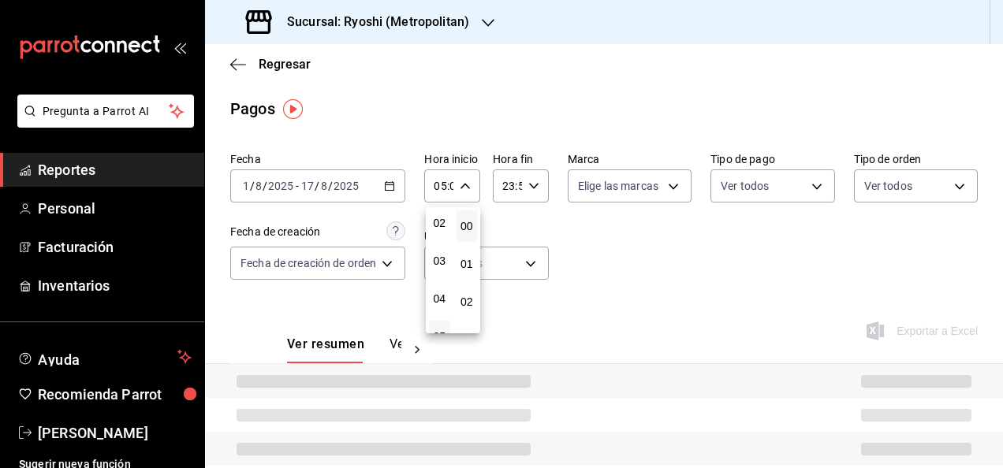
click at [569, 217] on div at bounding box center [501, 234] width 1003 height 468
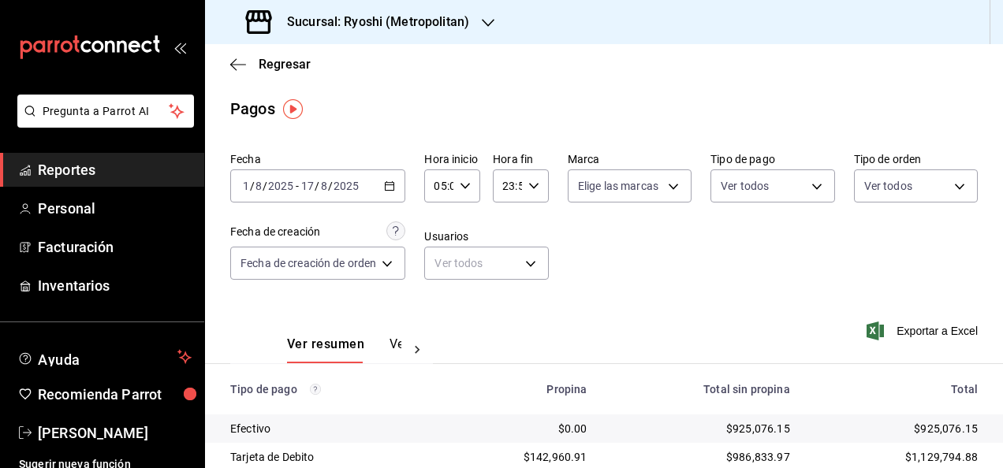
click at [528, 188] on icon "button" at bounding box center [533, 185] width 11 height 11
click at [507, 265] on span "05" at bounding box center [505, 264] width 2 height 13
click at [534, 220] on span "00" at bounding box center [533, 226] width 2 height 13
type input "05:00"
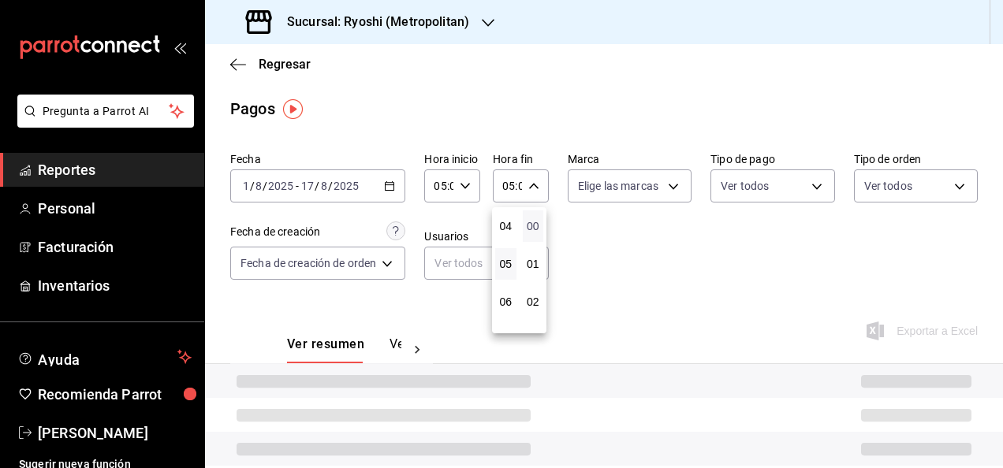
click at [534, 220] on span "00" at bounding box center [533, 226] width 2 height 13
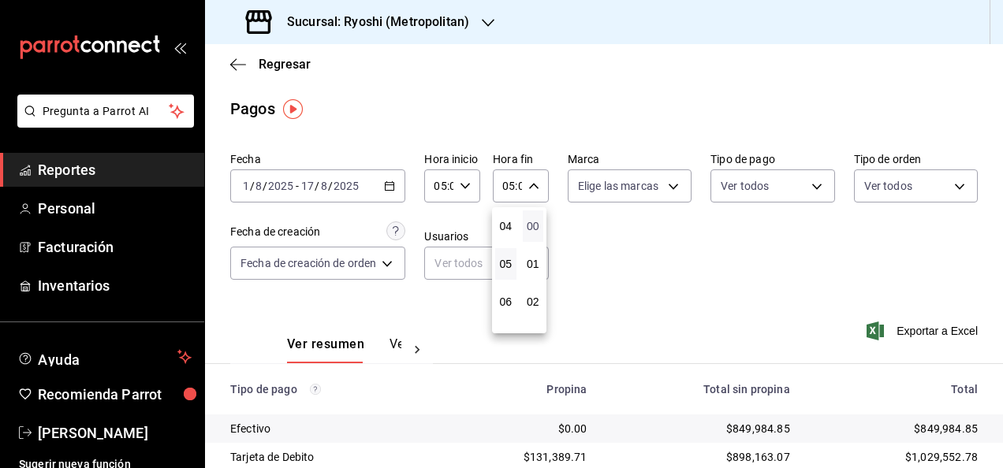
click at [534, 220] on span "00" at bounding box center [533, 226] width 2 height 13
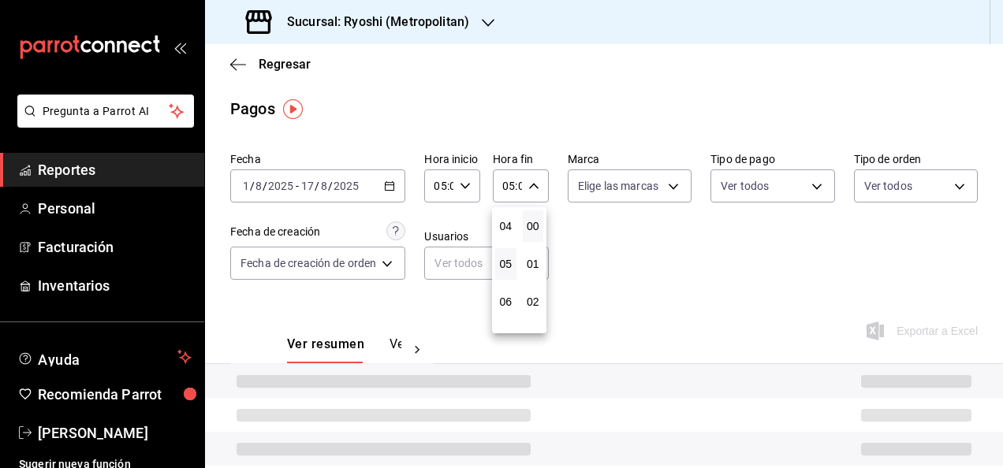
click at [669, 242] on div at bounding box center [501, 234] width 1003 height 468
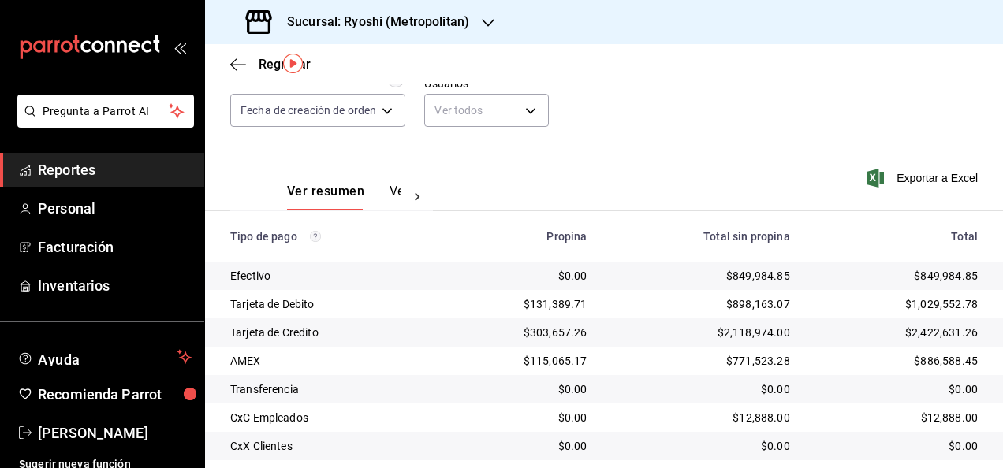
scroll to position [19, 0]
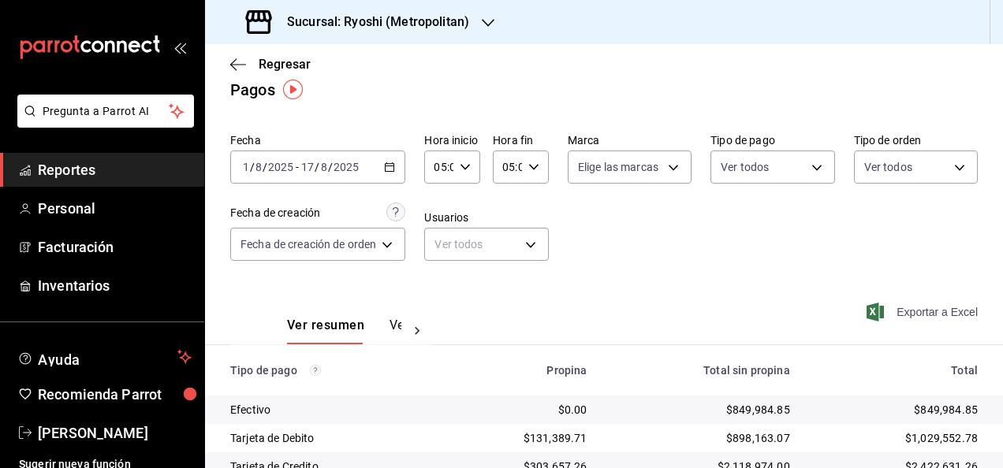
click at [902, 316] on span "Exportar a Excel" at bounding box center [923, 312] width 108 height 19
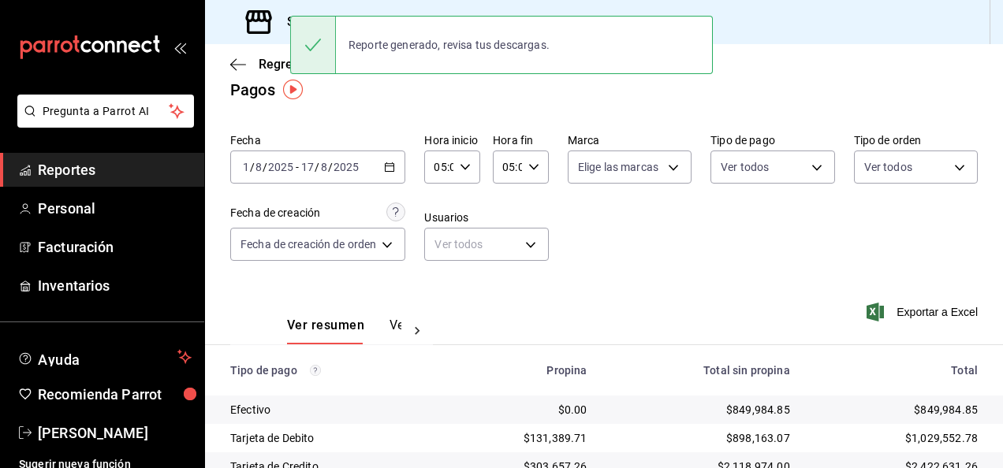
click at [430, 117] on main "Regresar Pagos Fecha 2025-08-01 1 / 8 / 2025 - 2025-08-17 17 / 8 / 2025 Hora in…" at bounding box center [604, 364] width 798 height 679
click at [121, 166] on span "Reportes" at bounding box center [115, 169] width 154 height 21
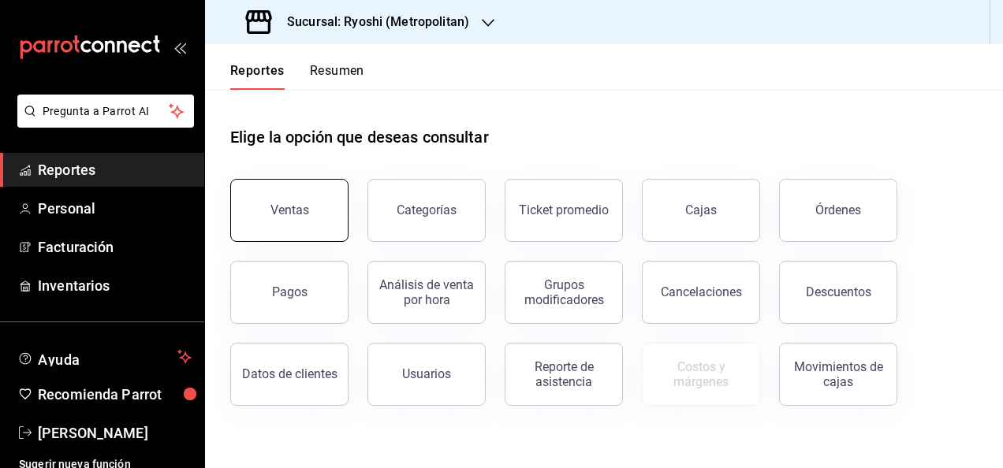
click at [288, 192] on button "Ventas" at bounding box center [289, 210] width 118 height 63
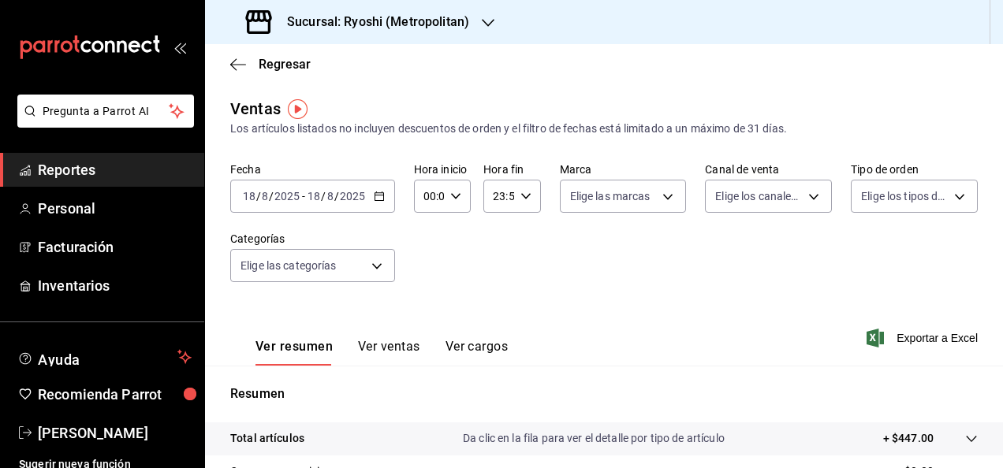
click at [380, 195] on \(Stroke\) "button" at bounding box center [378, 195] width 9 height 1
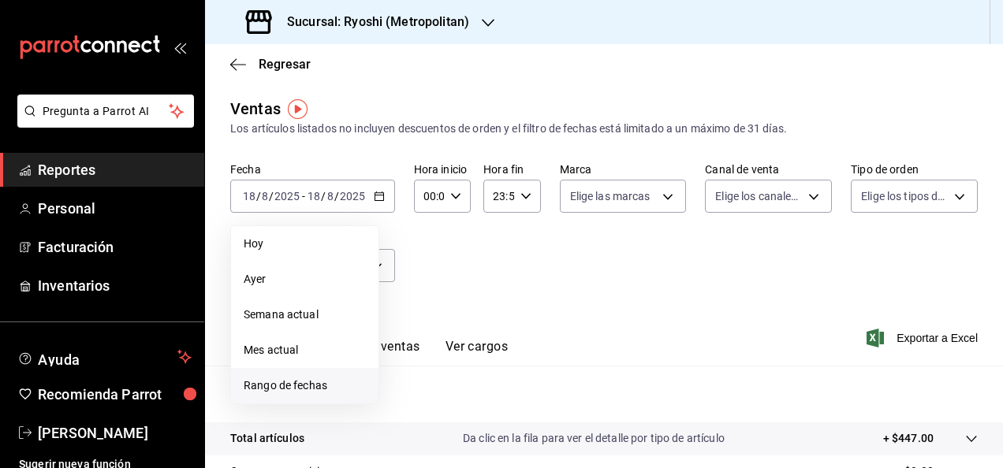
click at [336, 373] on li "Rango de fechas" at bounding box center [304, 385] width 147 height 35
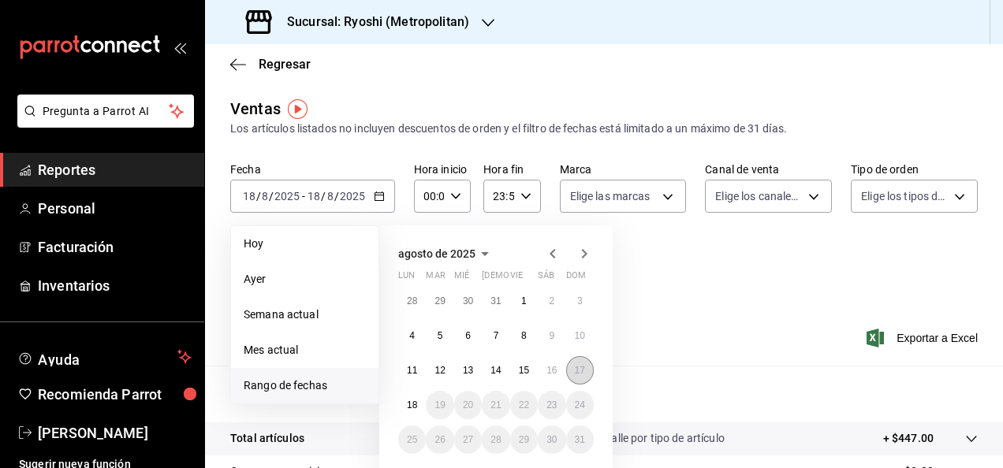
click at [579, 368] on abbr "17" at bounding box center [580, 370] width 10 height 11
click at [529, 307] on button "1" at bounding box center [524, 301] width 28 height 28
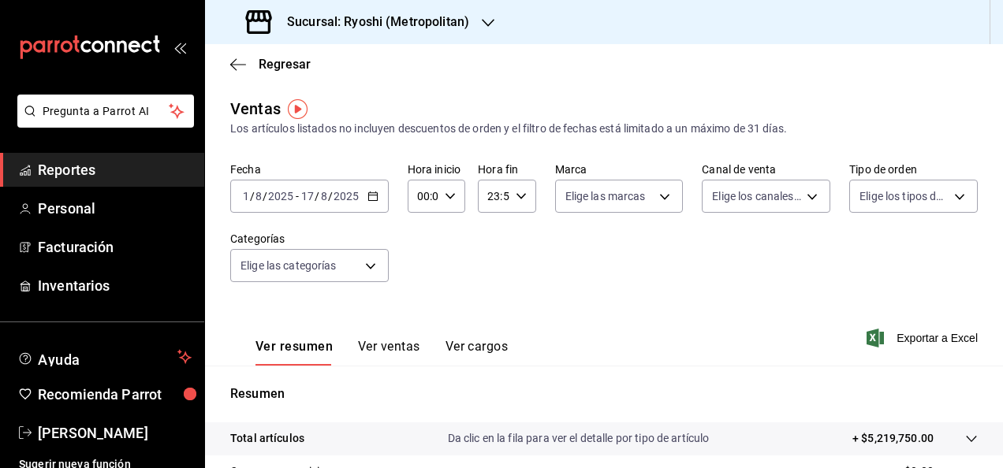
click at [450, 196] on icon "button" at bounding box center [450, 196] width 11 height 11
click at [420, 270] on span "05" at bounding box center [420, 268] width 3 height 13
type input "05:00"
click at [422, 266] on span "05" at bounding box center [420, 268] width 3 height 13
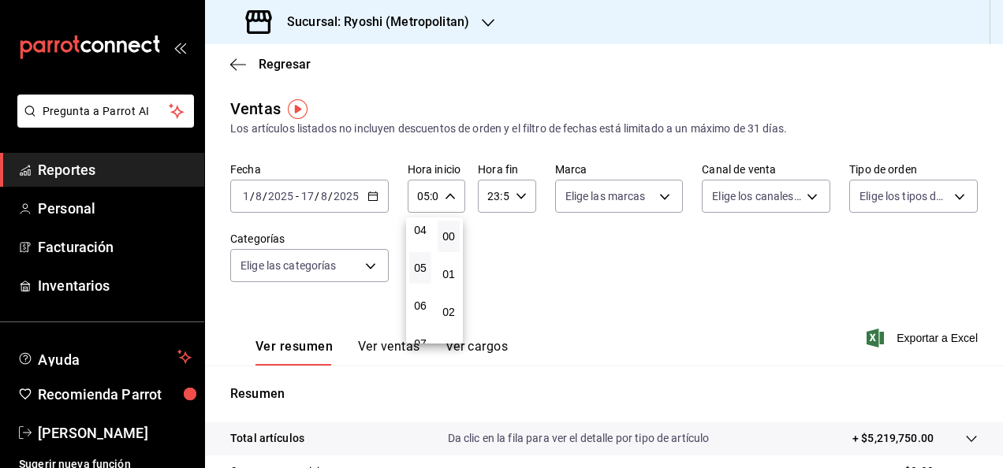
click at [519, 199] on div at bounding box center [501, 234] width 1003 height 468
click at [519, 199] on icon "button" at bounding box center [520, 196] width 11 height 11
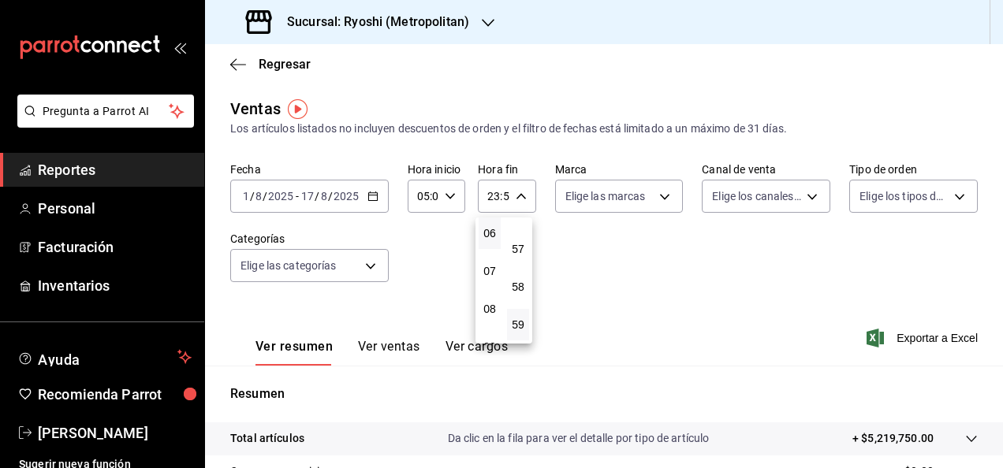
scroll to position [151, 0]
click at [489, 270] on span "05" at bounding box center [489, 274] width 3 height 13
click at [519, 228] on button "00" at bounding box center [518, 237] width 22 height 32
type input "05:00"
click at [519, 228] on button "00" at bounding box center [518, 237] width 22 height 32
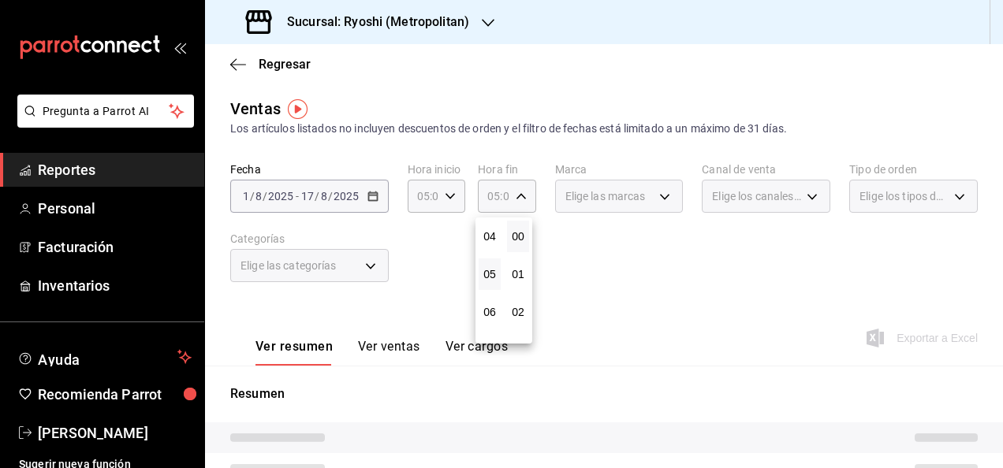
click at [620, 270] on div at bounding box center [501, 234] width 1003 height 468
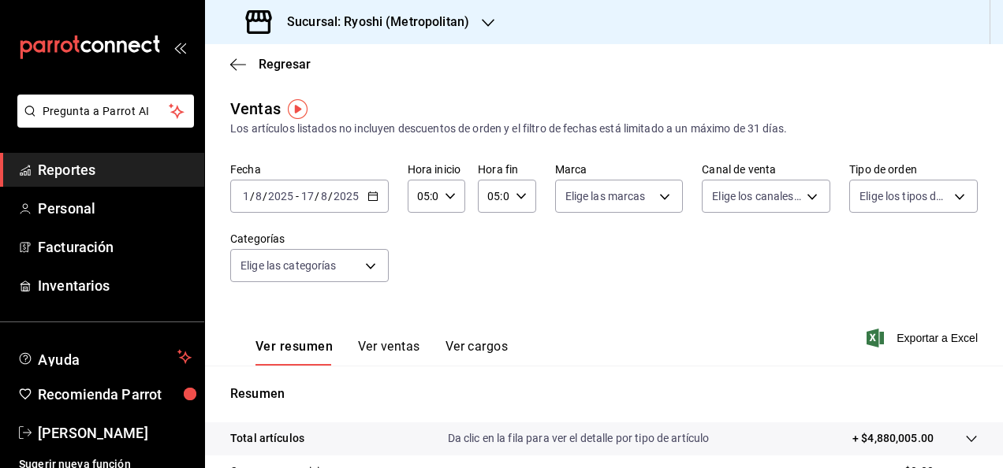
click at [802, 91] on main "Regresar Ventas Los artículos listados no incluyen descuentos de orden y el fil…" at bounding box center [604, 399] width 798 height 711
